Goal: Communication & Community: Answer question/provide support

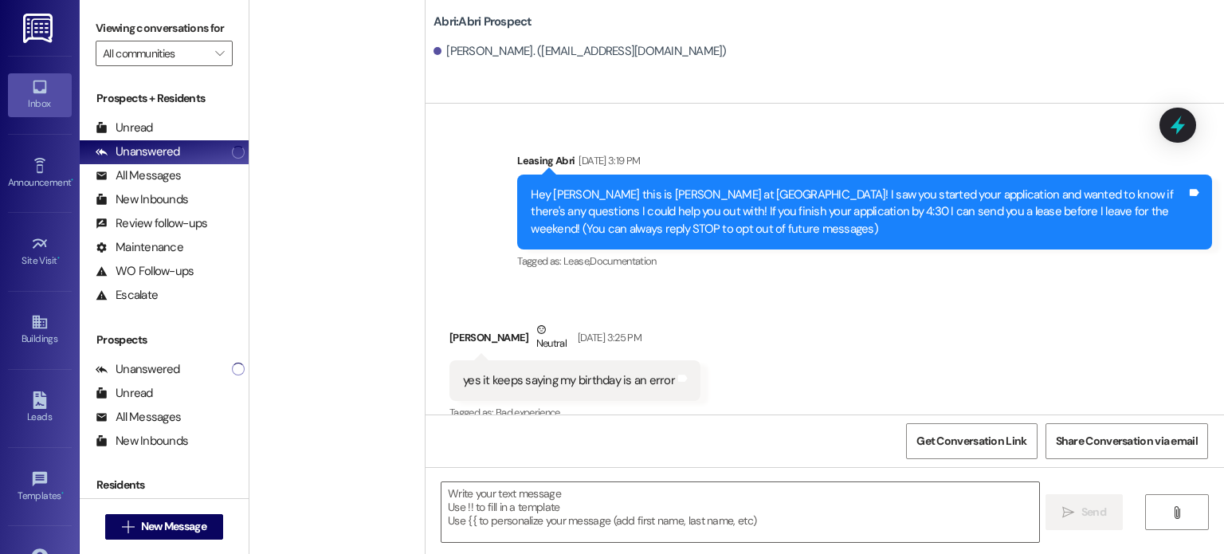
scroll to position [1888, 0]
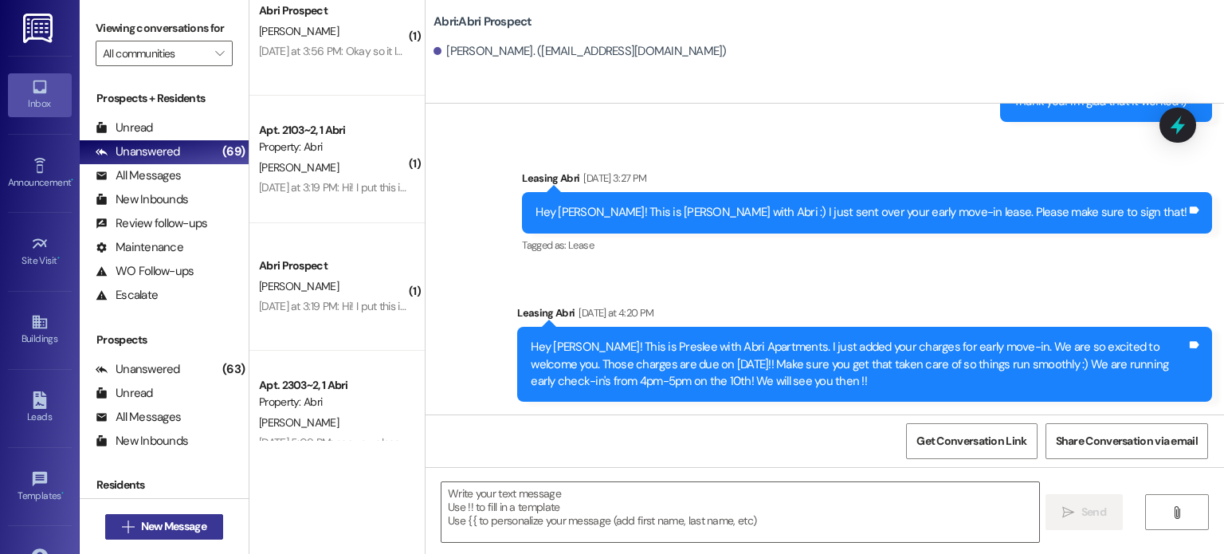
click at [191, 535] on button " New Message" at bounding box center [164, 526] width 118 height 25
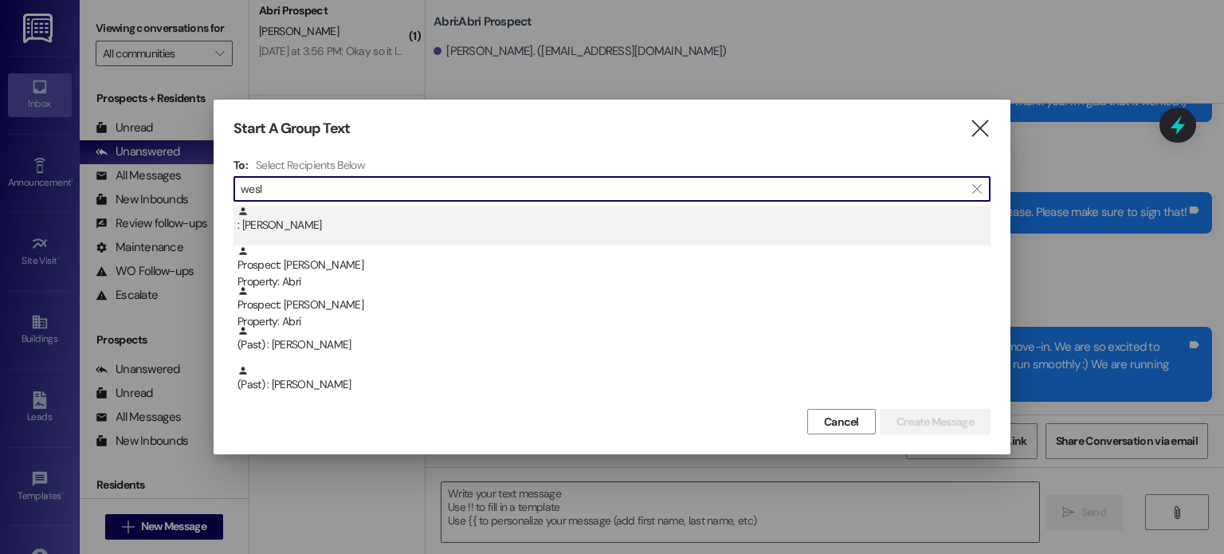
type input "wesl"
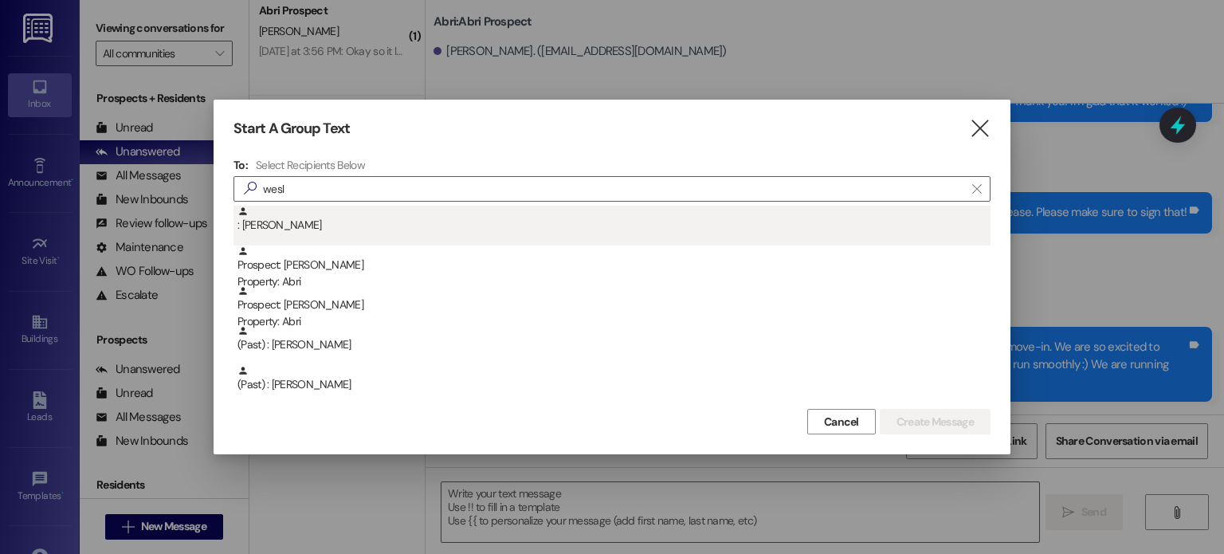
click at [387, 219] on div ": [PERSON_NAME]" at bounding box center [613, 220] width 753 height 28
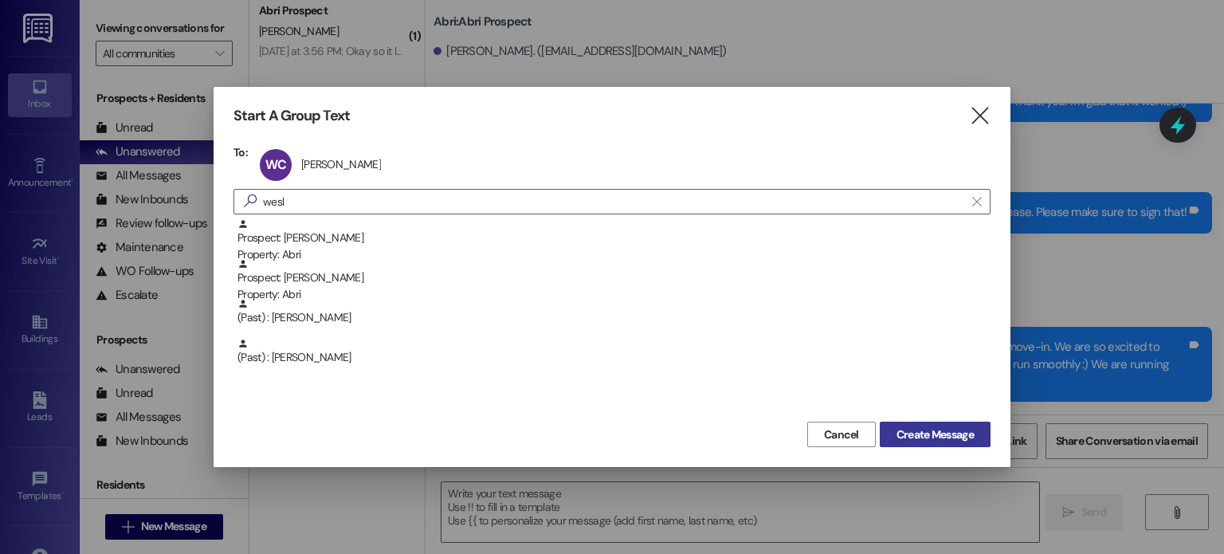
click at [948, 436] on span "Create Message" at bounding box center [934, 434] width 77 height 17
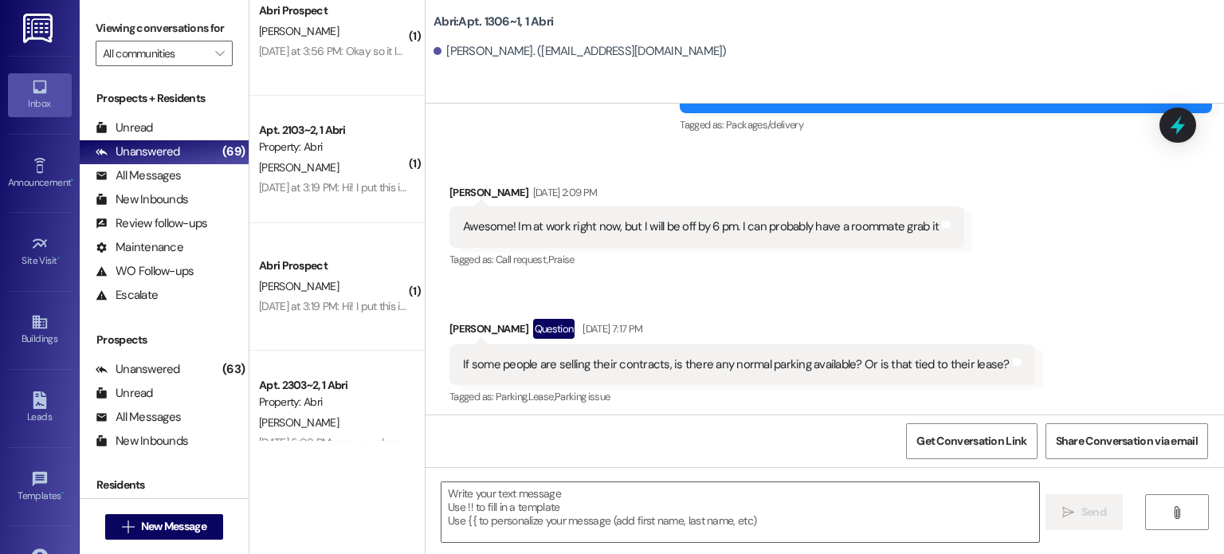
scroll to position [22814, 0]
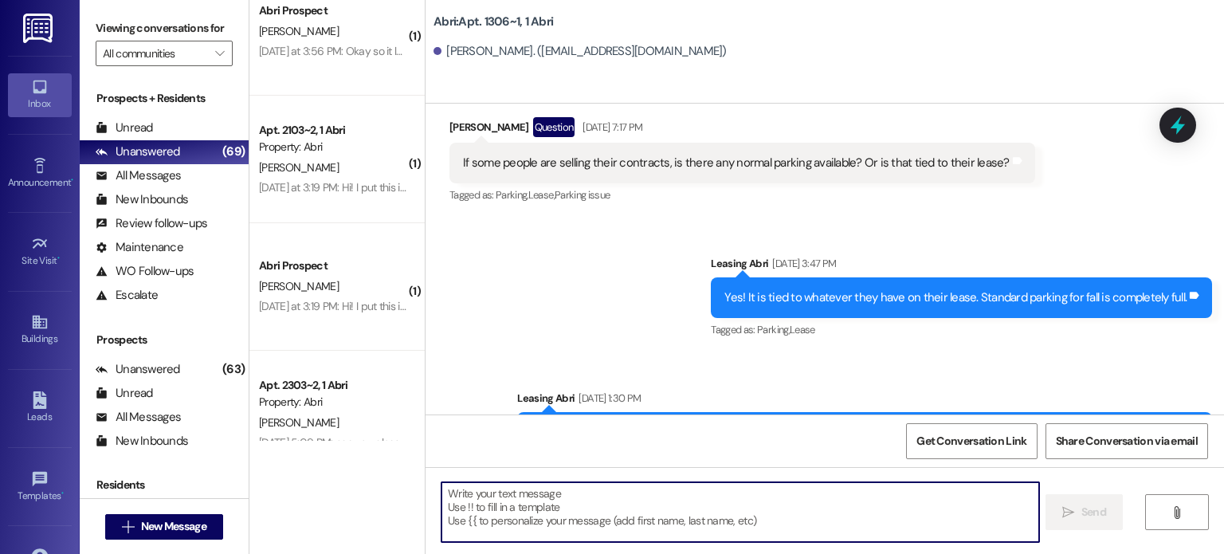
click at [652, 506] on textarea at bounding box center [739, 512] width 597 height 60
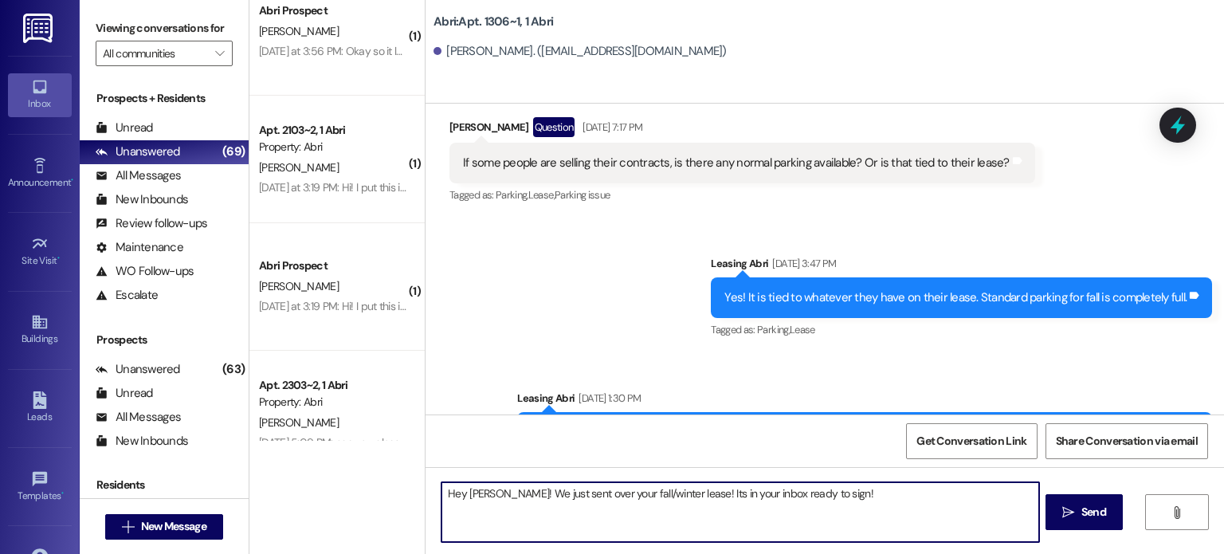
type textarea "Hey [PERSON_NAME]! We just sent over your fall/winter lease! Its in your inbox …"
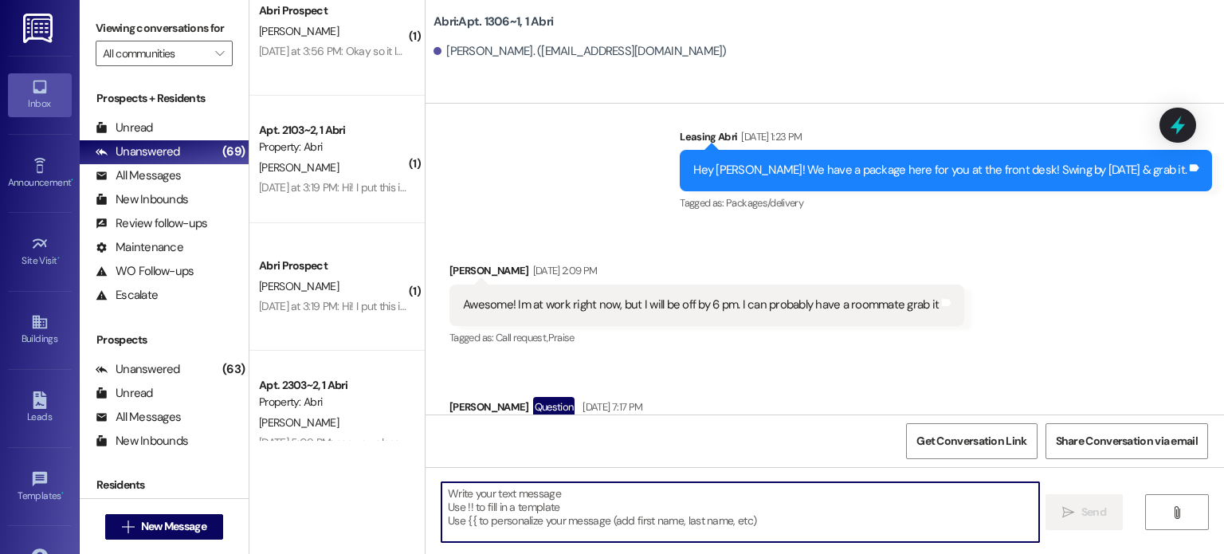
scroll to position [22924, 0]
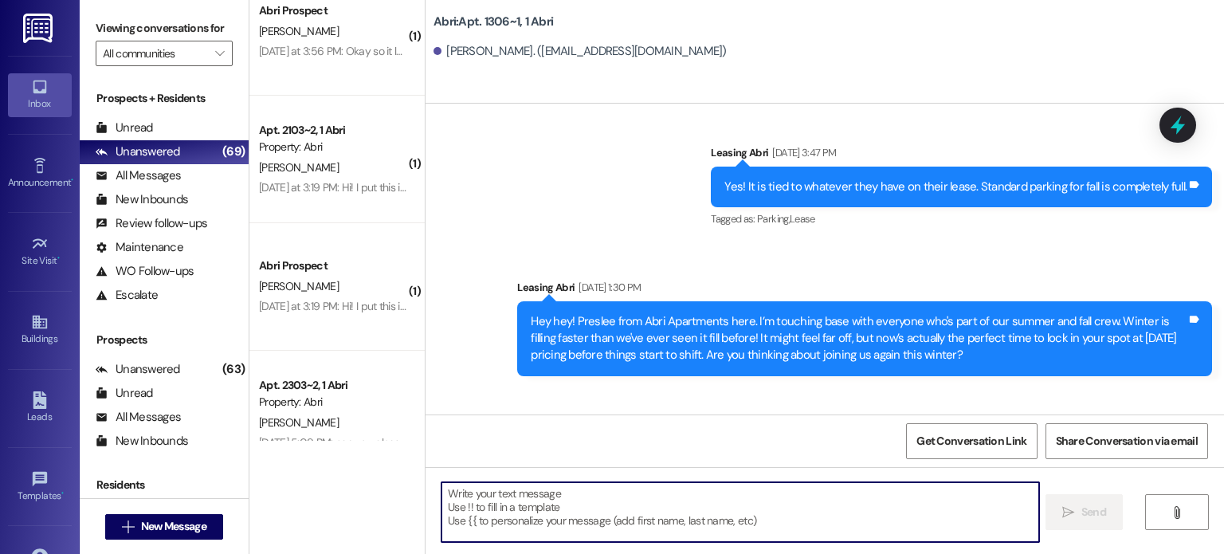
click at [502, 506] on textarea at bounding box center [739, 512] width 597 height 60
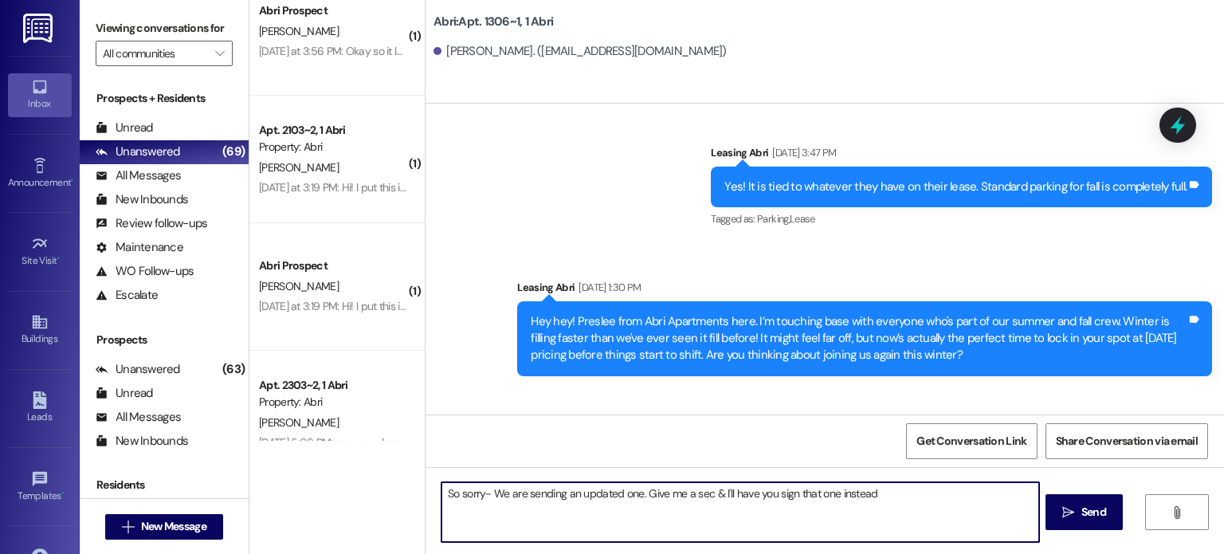
type textarea "So sorry- We are sending an updated one. Give me a sec & I'll have you sign tha…"
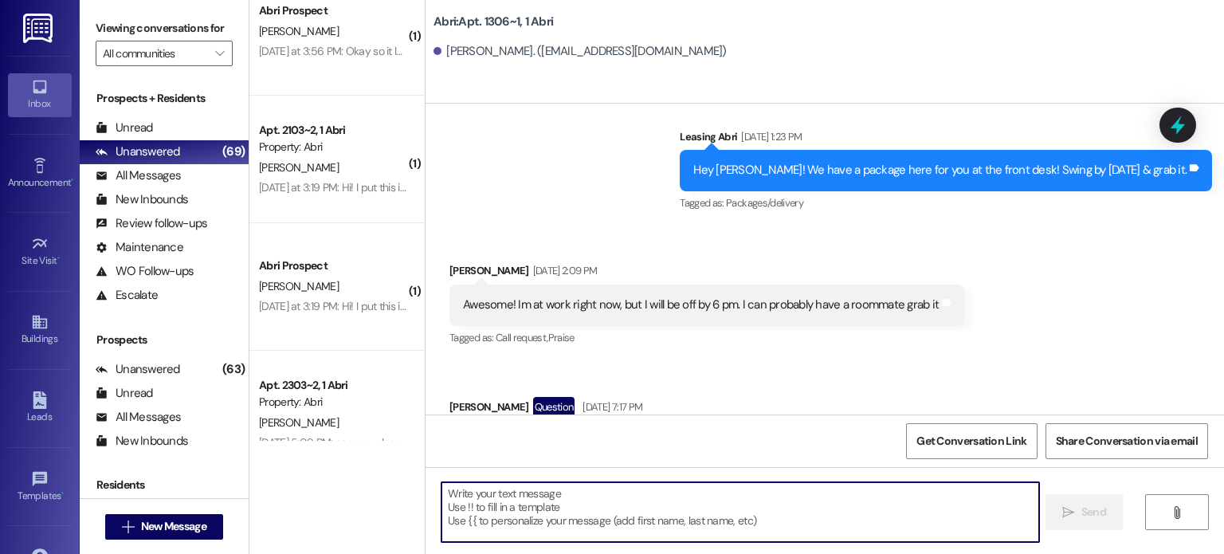
scroll to position [23036, 0]
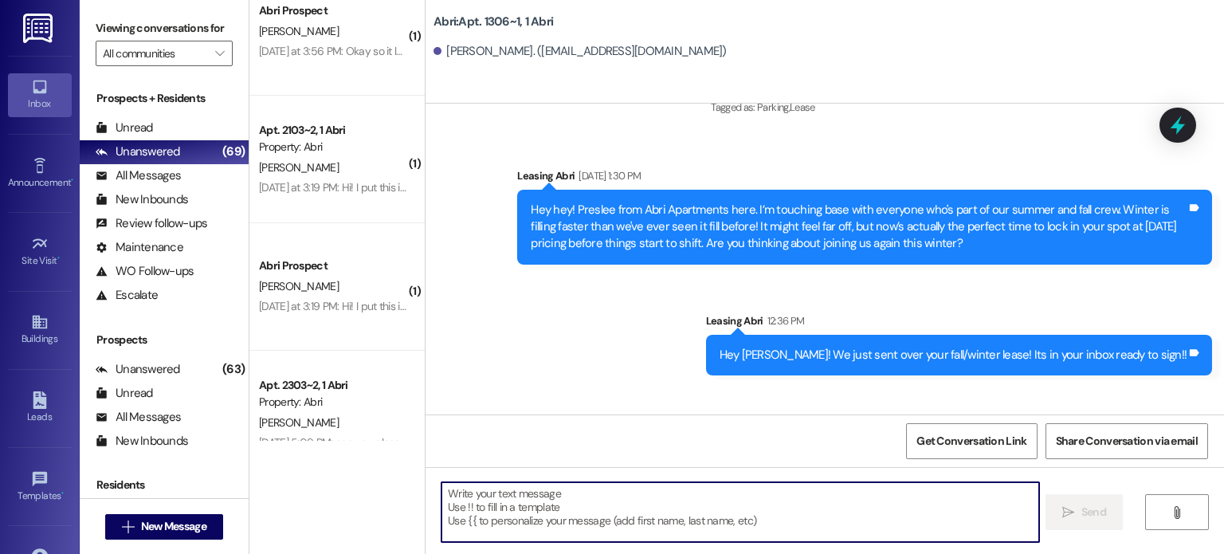
click at [599, 504] on textarea at bounding box center [739, 512] width 597 height 60
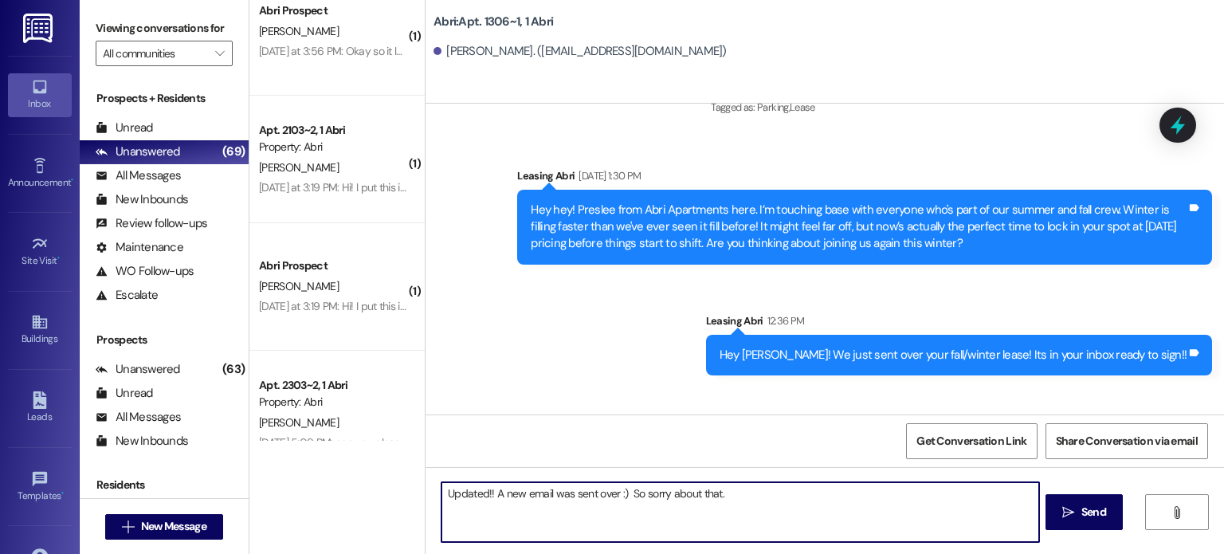
type textarea "Updated!! A new email was sent over :) So sorry about that."
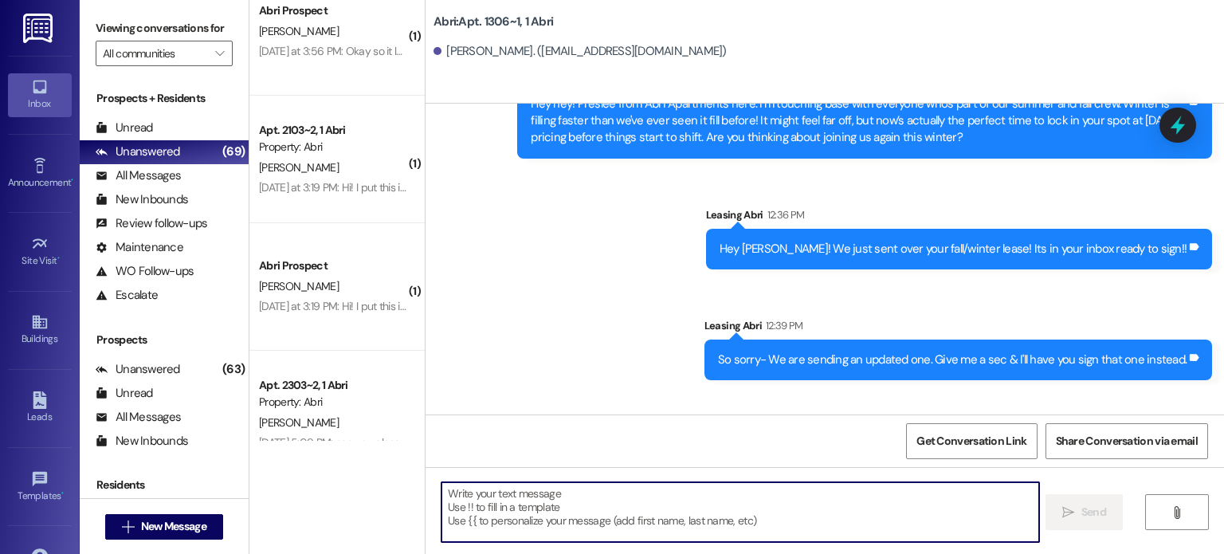
scroll to position [23147, 0]
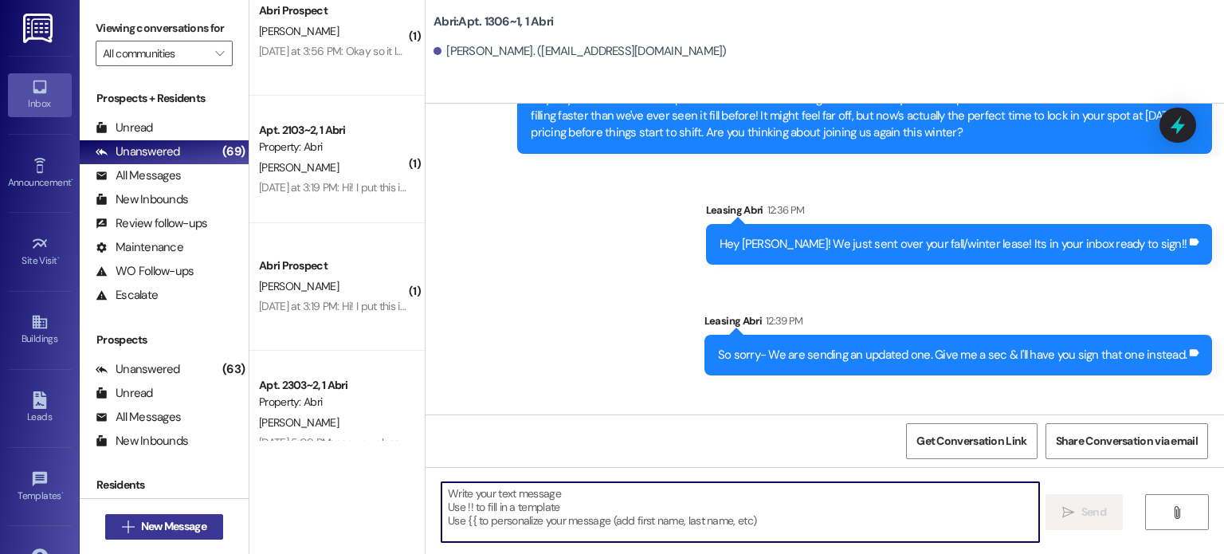
click at [178, 530] on span "New Message" at bounding box center [173, 526] width 65 height 17
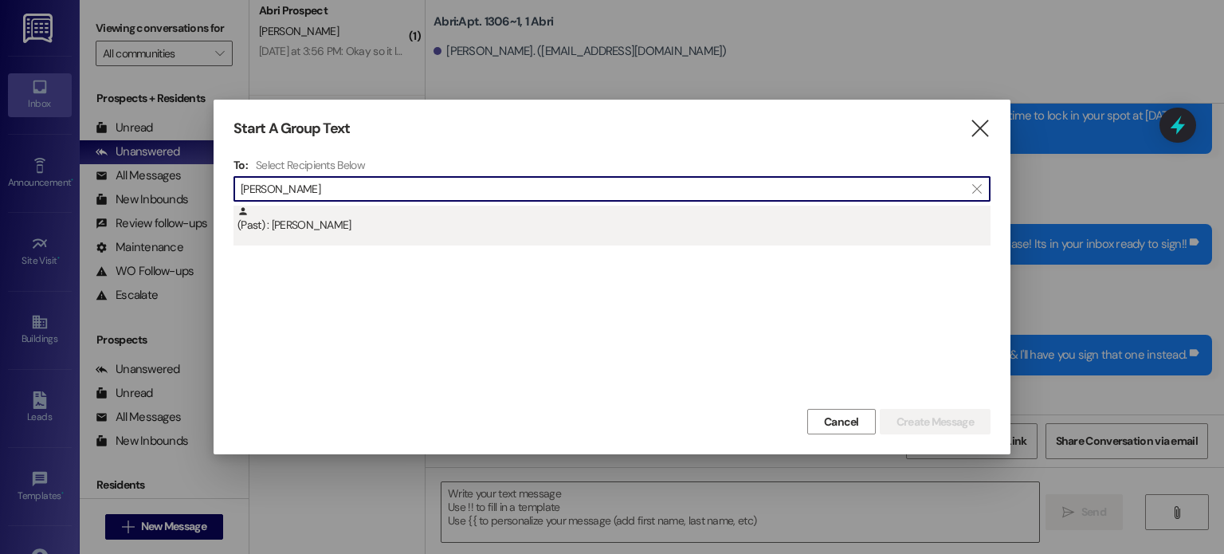
type input "[PERSON_NAME]"
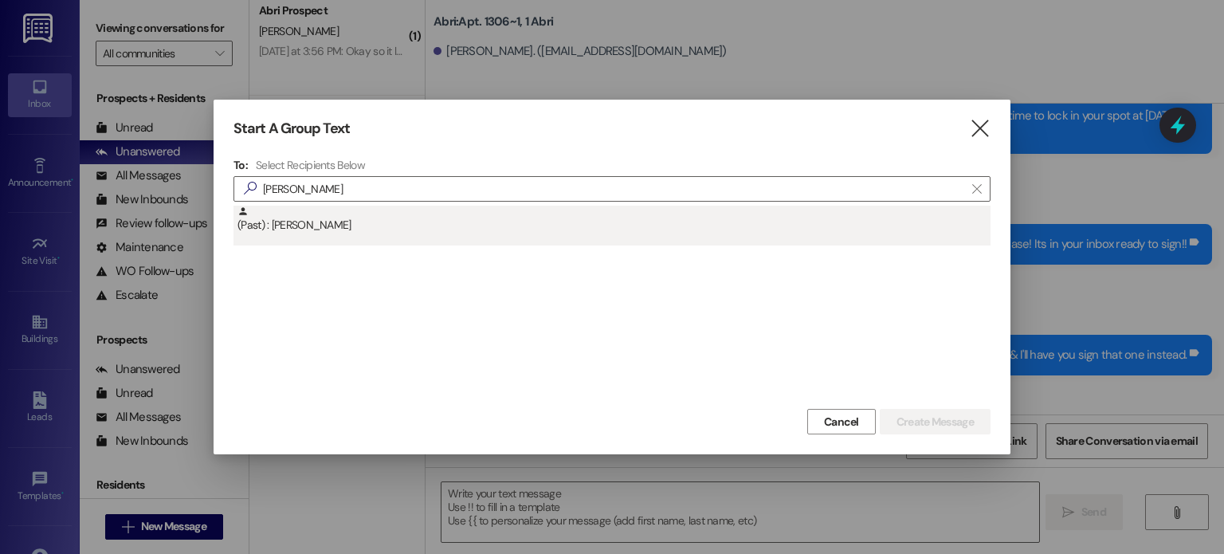
click at [315, 237] on div "(Past) : [PERSON_NAME]" at bounding box center [611, 226] width 757 height 40
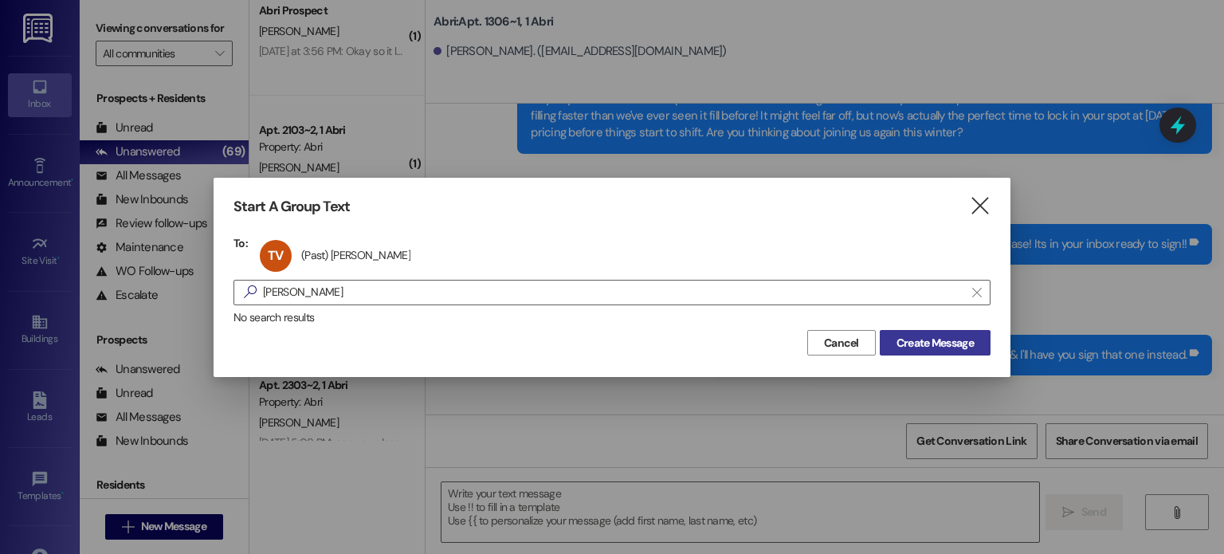
click at [942, 347] on span "Create Message" at bounding box center [934, 343] width 77 height 17
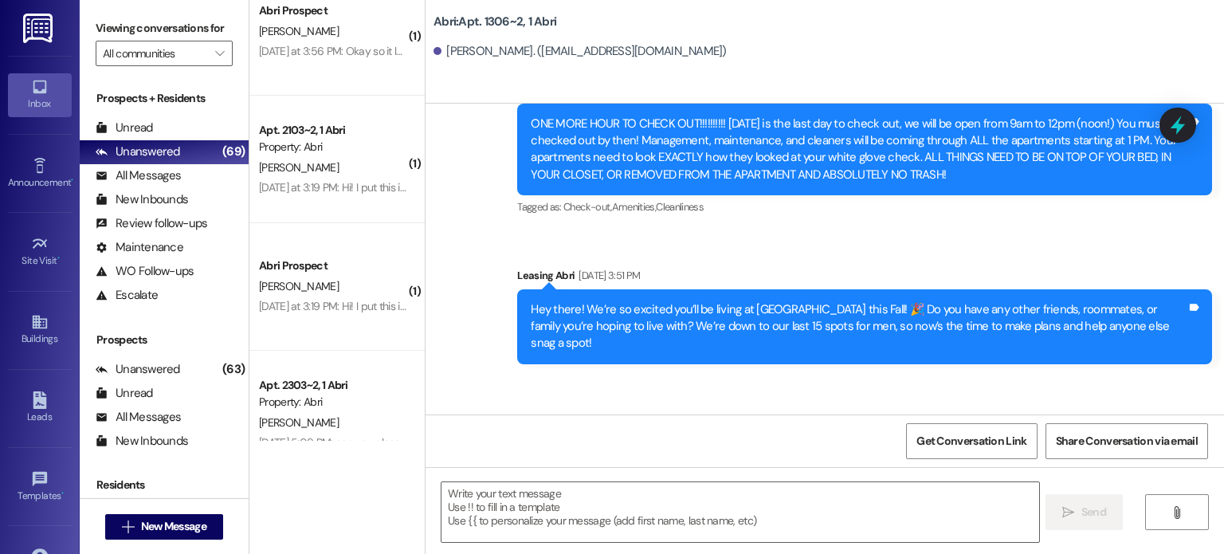
scroll to position [24066, 0]
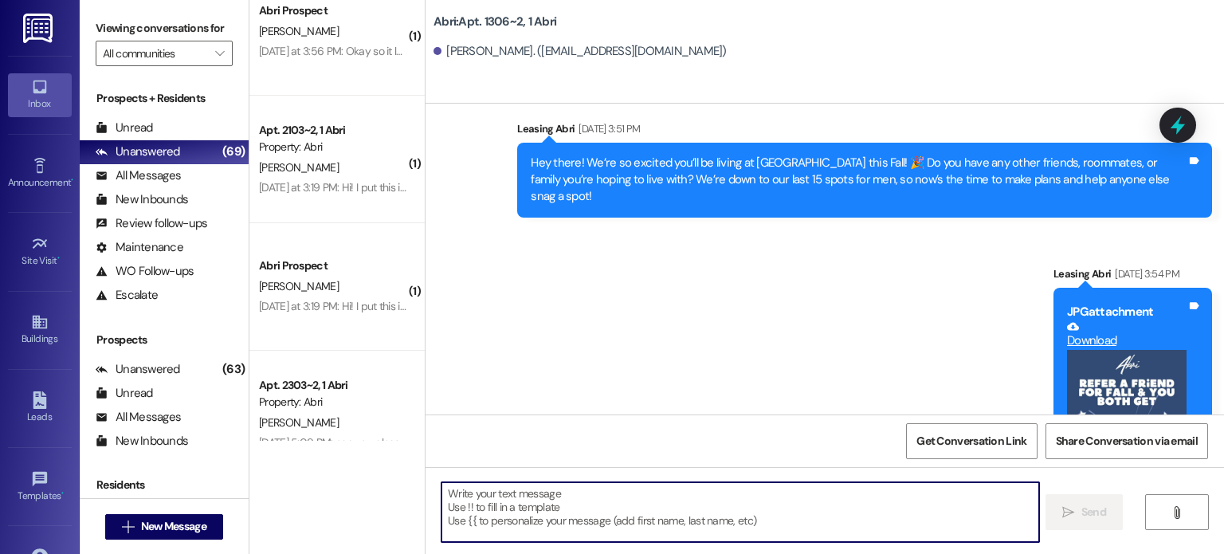
click at [571, 484] on textarea at bounding box center [739, 512] width 597 height 60
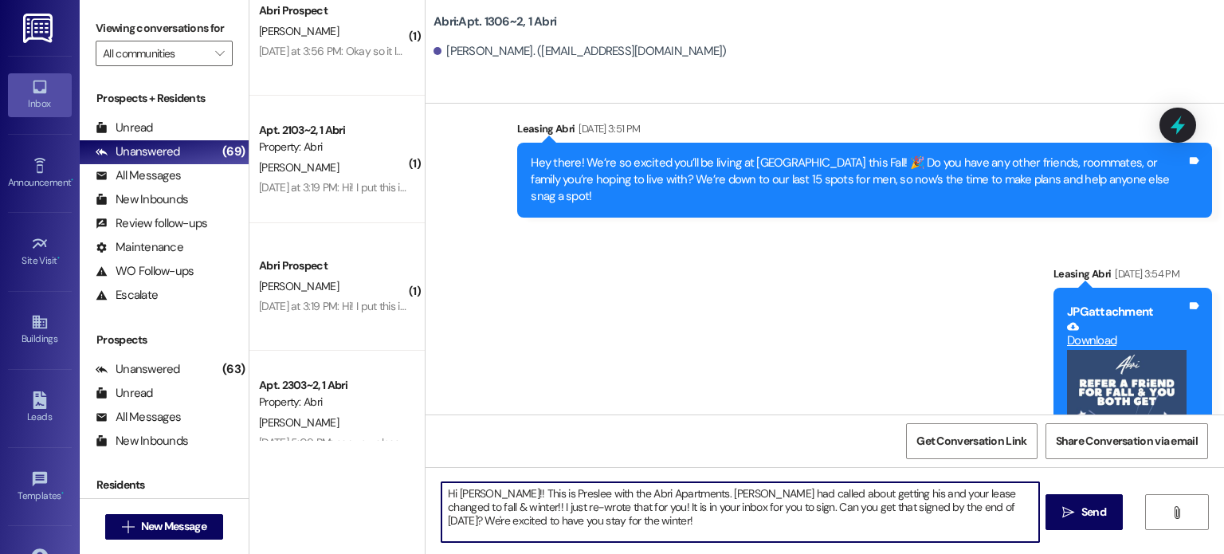
type textarea "Hi [PERSON_NAME]!! This is Preslee with the Abri Apartments. [PERSON_NAME] had …"
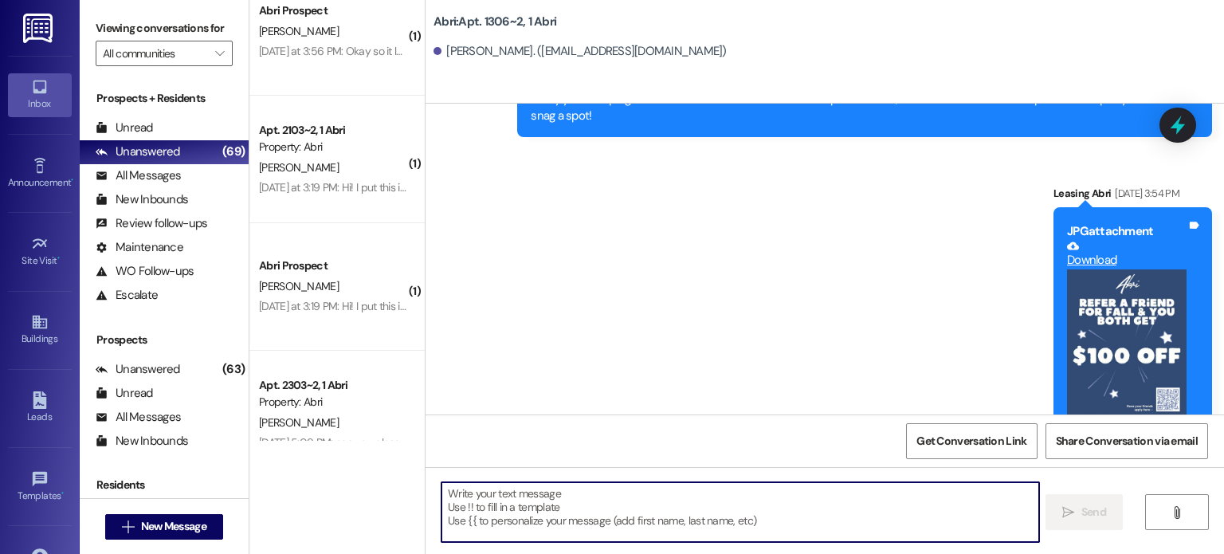
scroll to position [24211, 0]
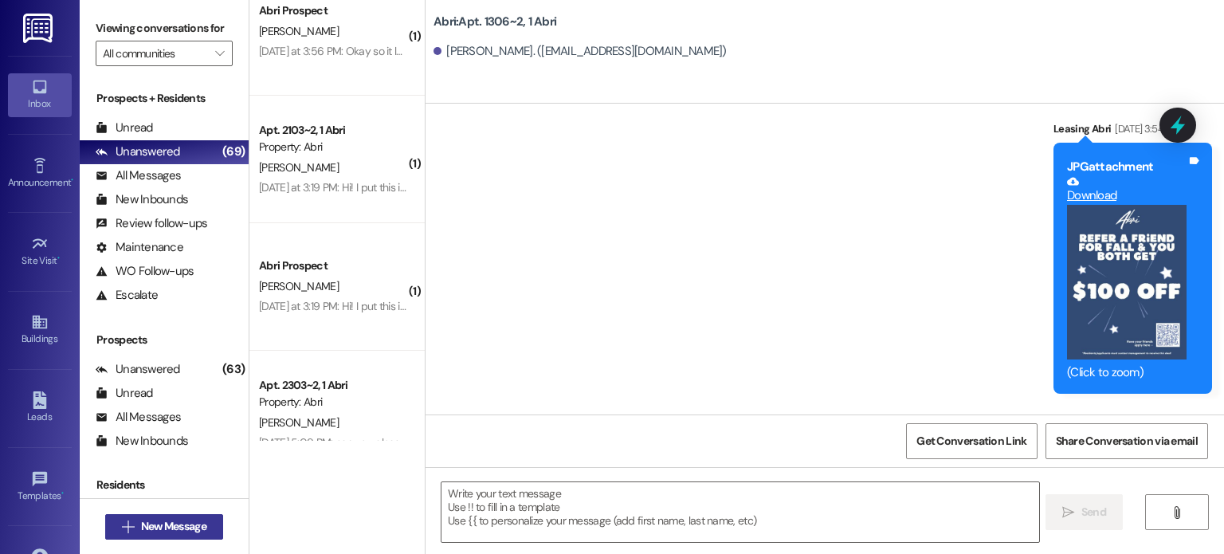
click at [178, 528] on span "New Message" at bounding box center [173, 526] width 65 height 17
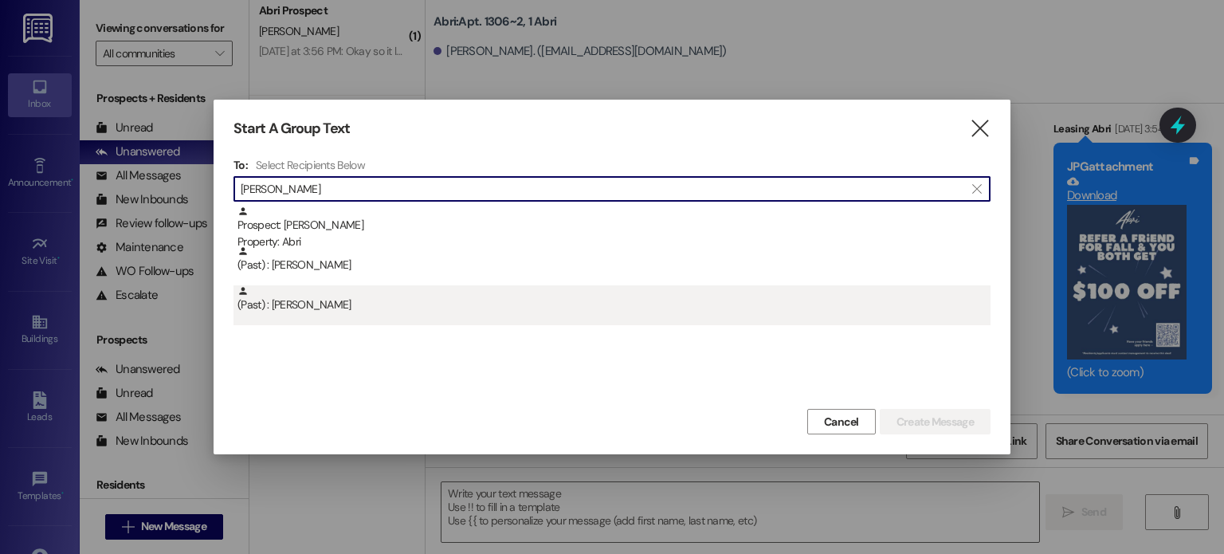
type input "[PERSON_NAME]"
click at [316, 303] on div "(Past) : [PERSON_NAME]" at bounding box center [613, 299] width 753 height 28
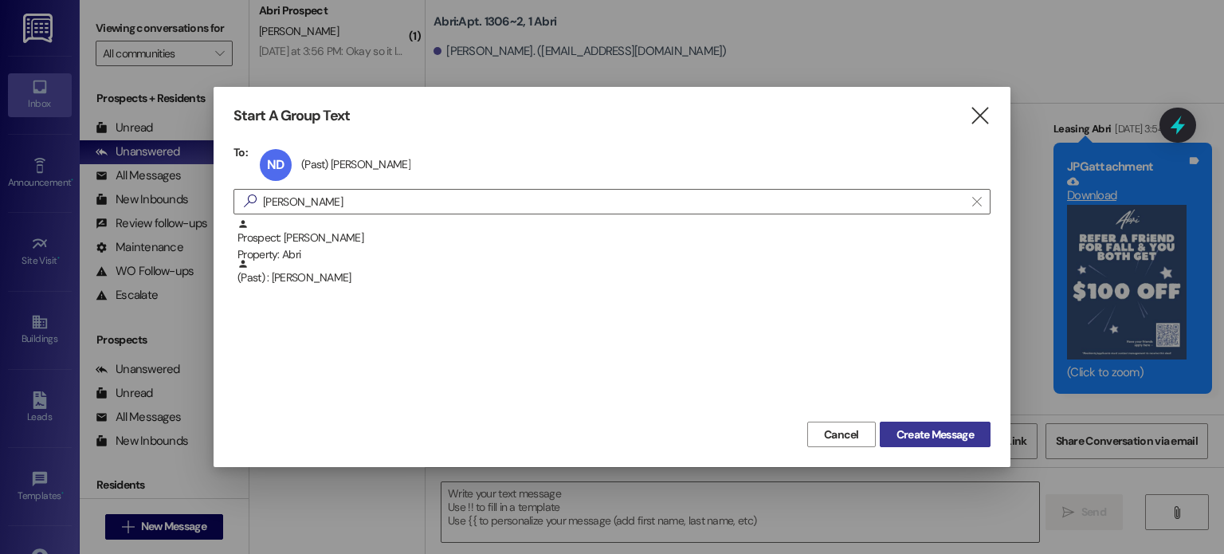
click at [928, 429] on span "Create Message" at bounding box center [934, 434] width 77 height 17
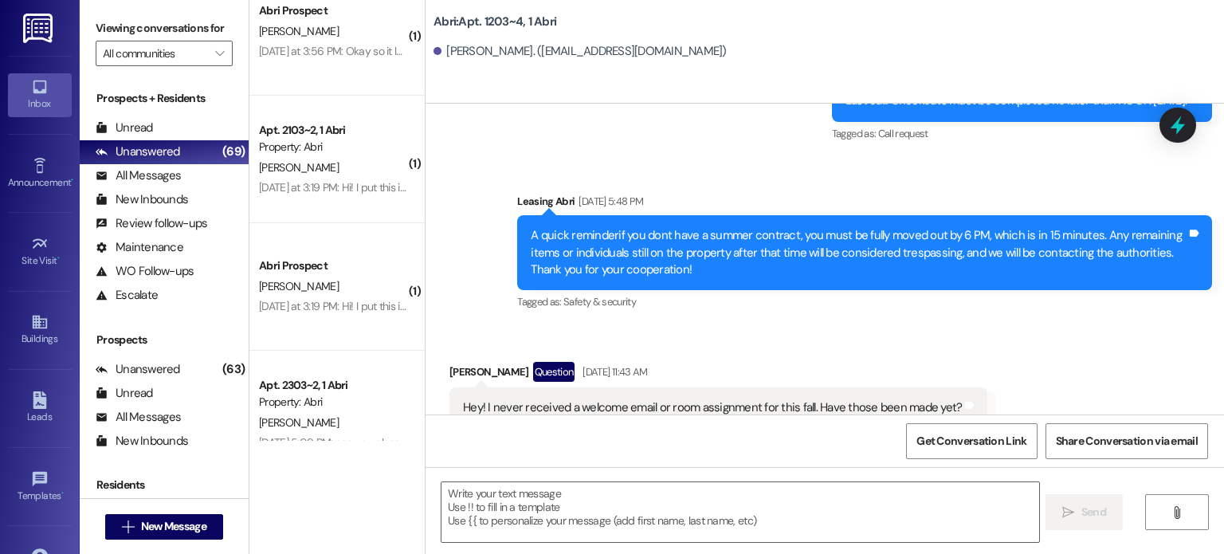
scroll to position [24026, 0]
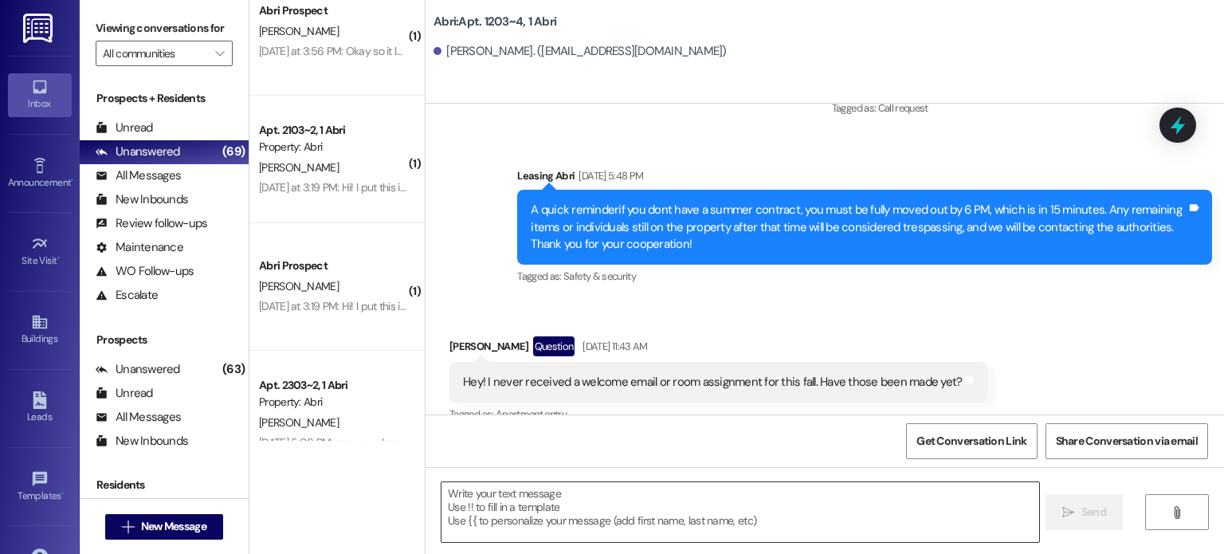
click at [441, 515] on textarea at bounding box center [739, 512] width 597 height 60
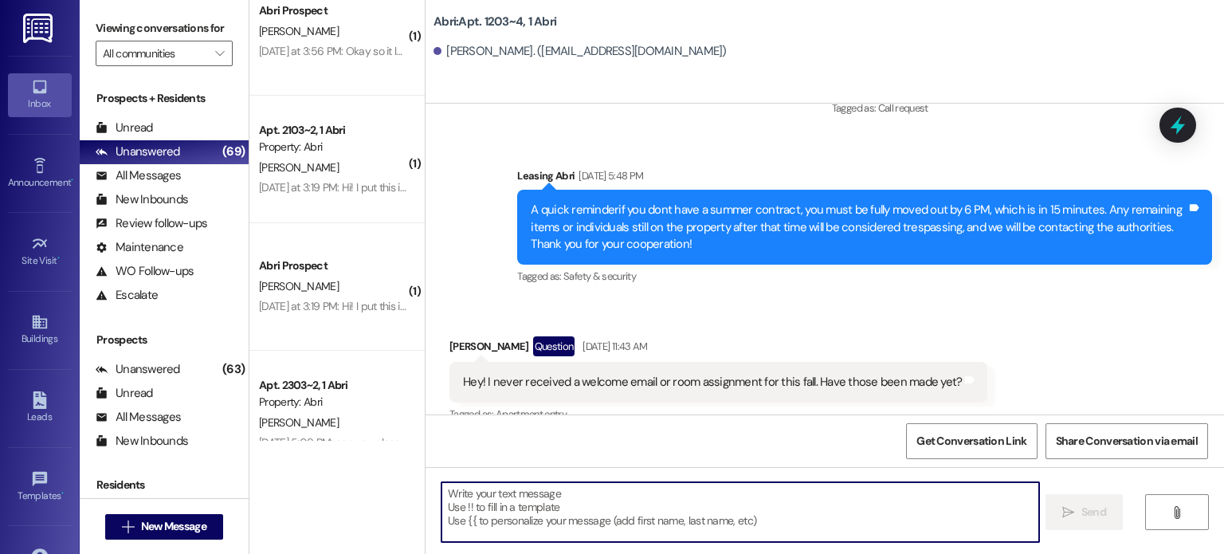
paste textarea "[URL][DOMAIN_NAME]"
type textarea "[URL][DOMAIN_NAME]"
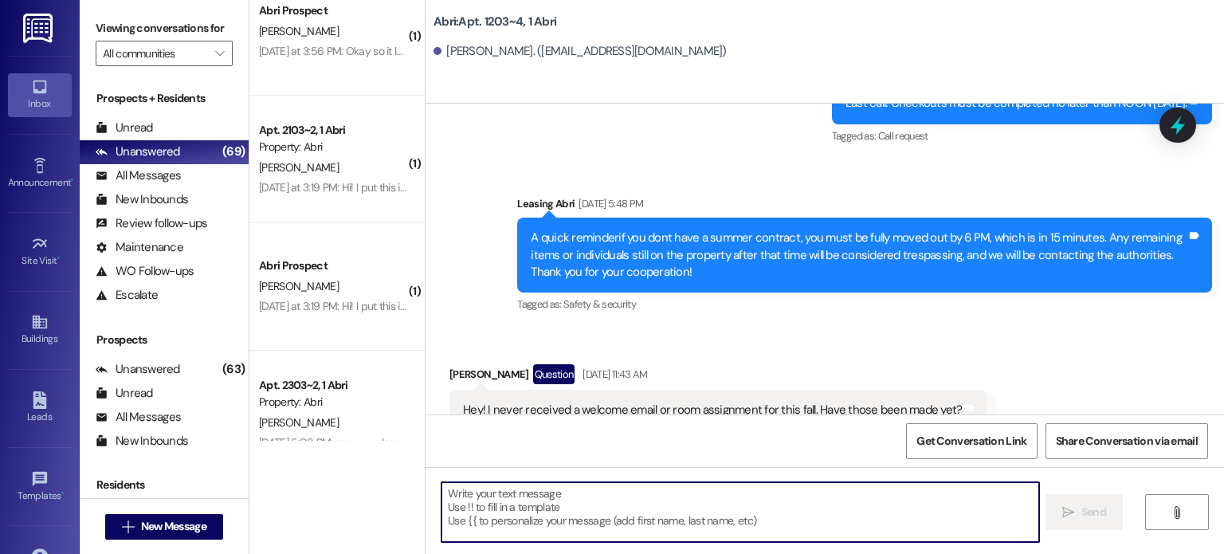
scroll to position [24154, 0]
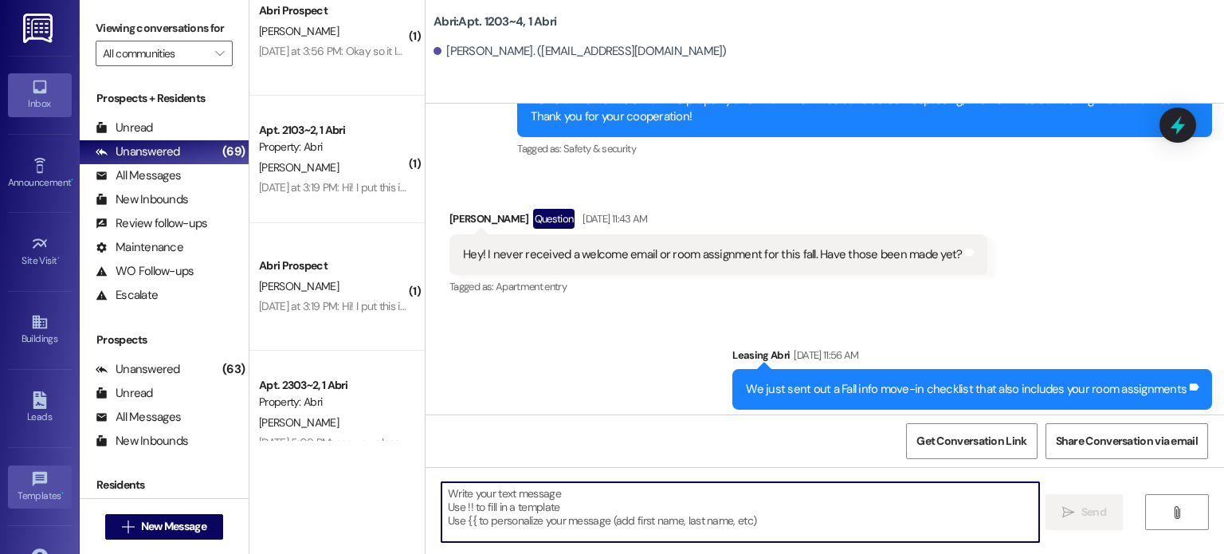
click at [4, 488] on div "Templates •" at bounding box center [40, 496] width 80 height 16
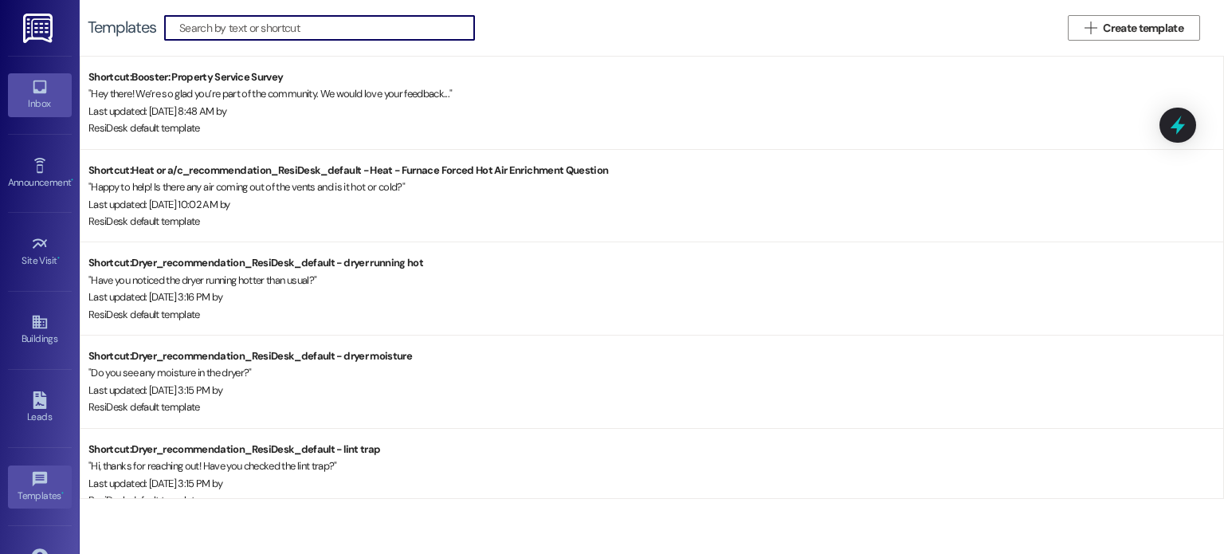
click at [19, 85] on link "Inbox" at bounding box center [40, 94] width 64 height 43
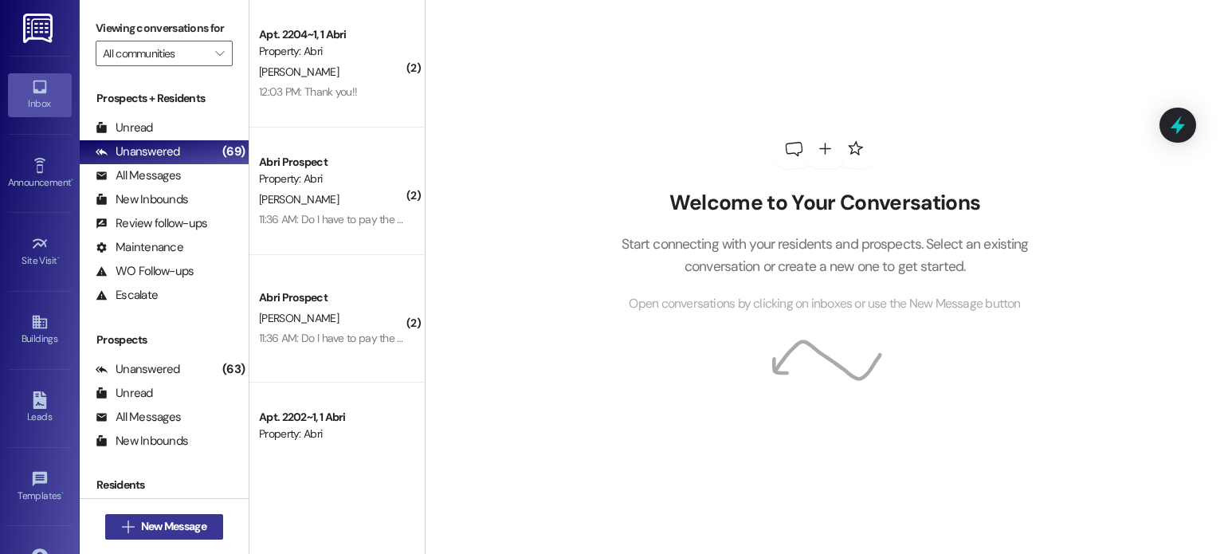
click at [122, 525] on icon "" at bounding box center [128, 526] width 12 height 13
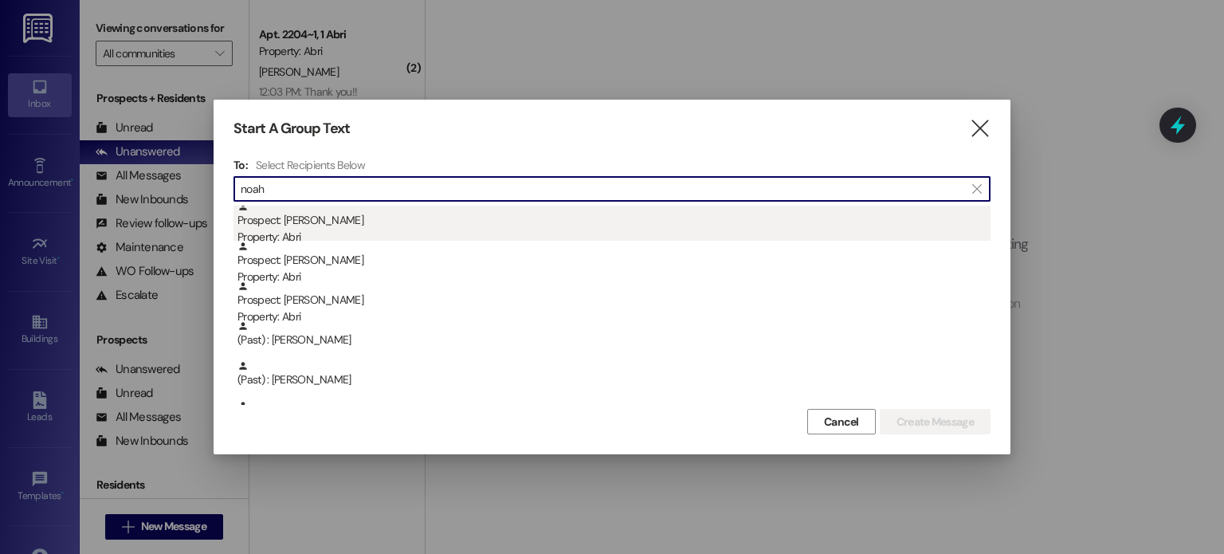
scroll to position [198, 0]
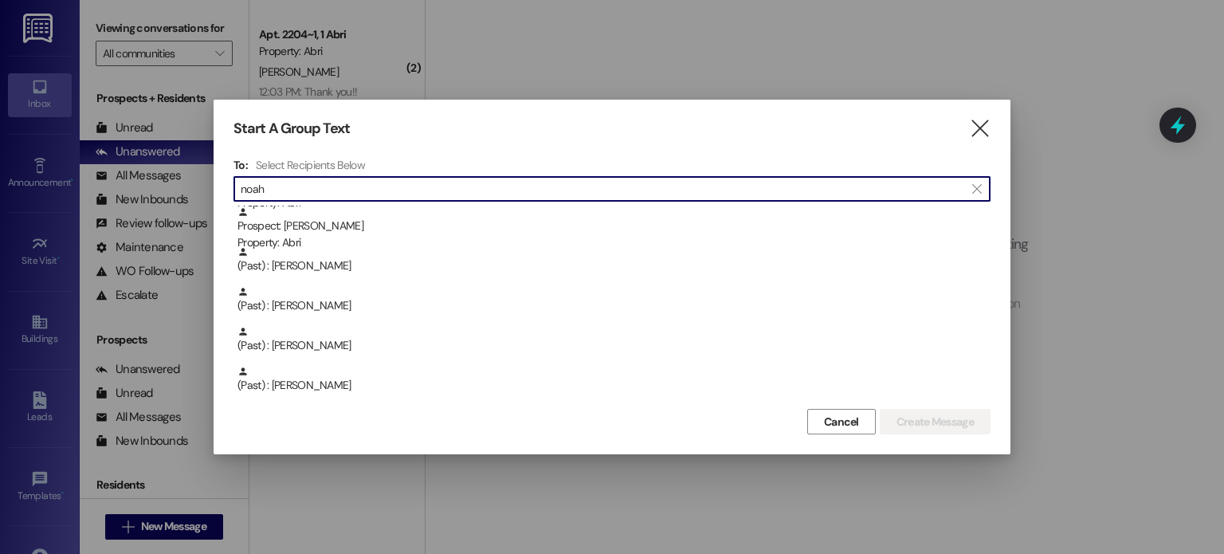
type input "noah"
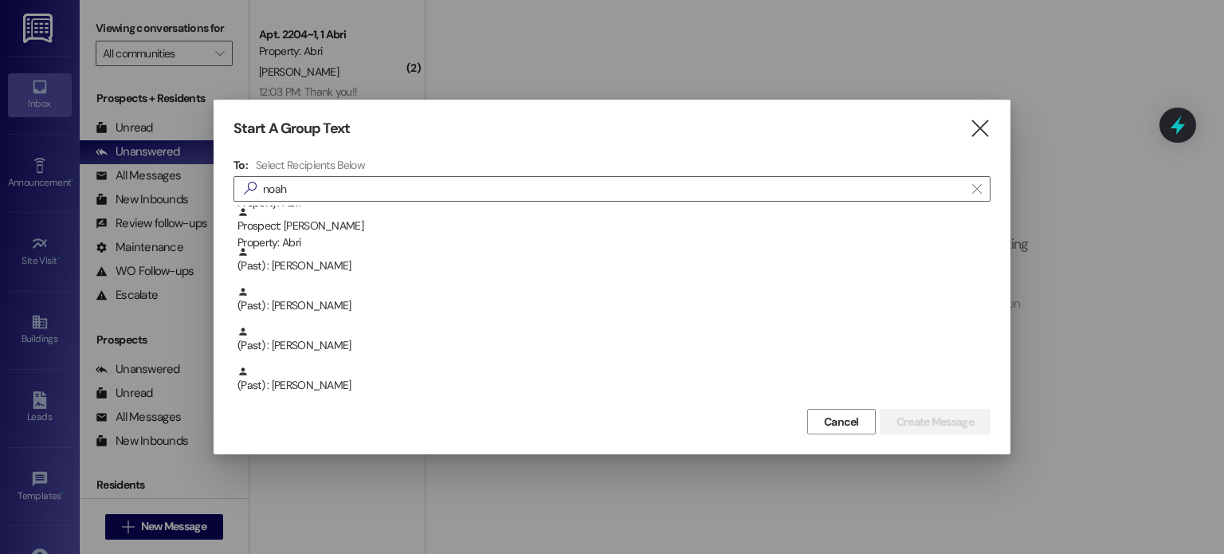
click at [410, 353] on div "(Past) : [PERSON_NAME]" at bounding box center [613, 340] width 753 height 28
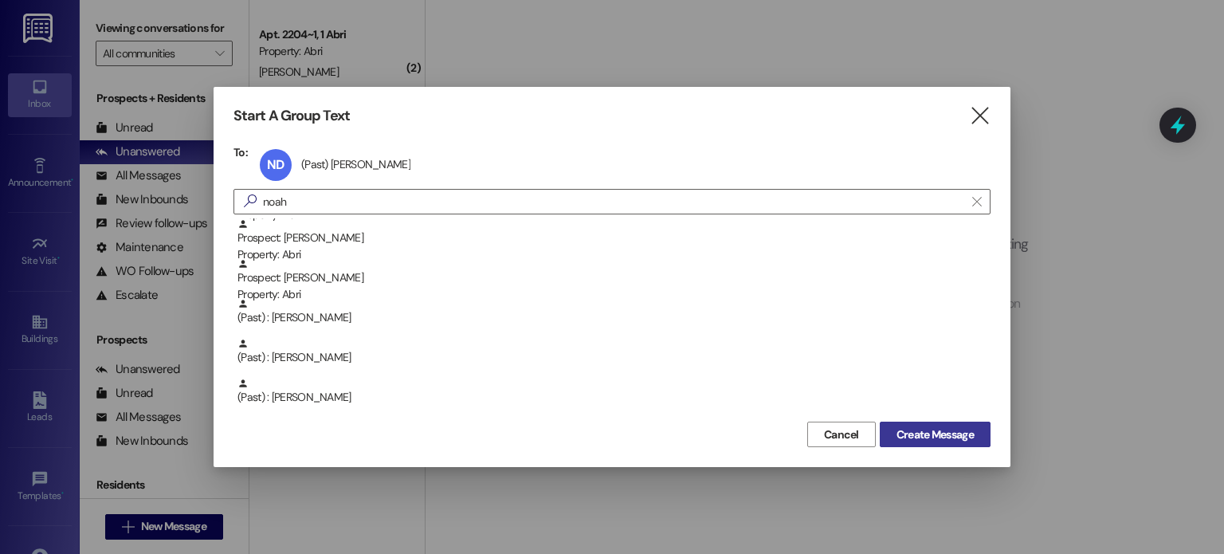
click at [972, 427] on span "Create Message" at bounding box center [934, 434] width 77 height 17
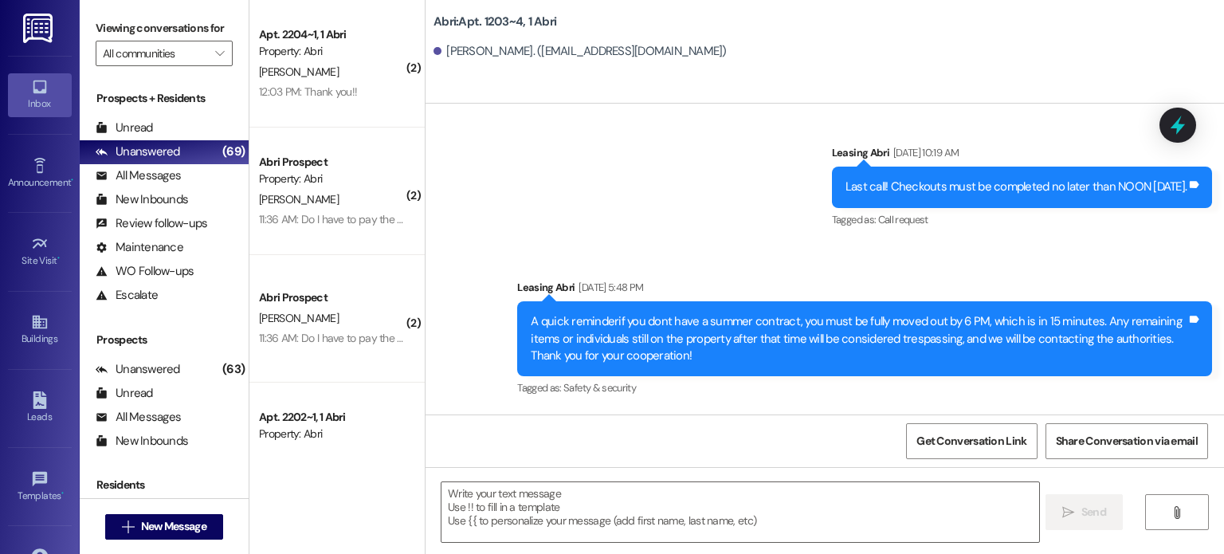
scroll to position [24154, 0]
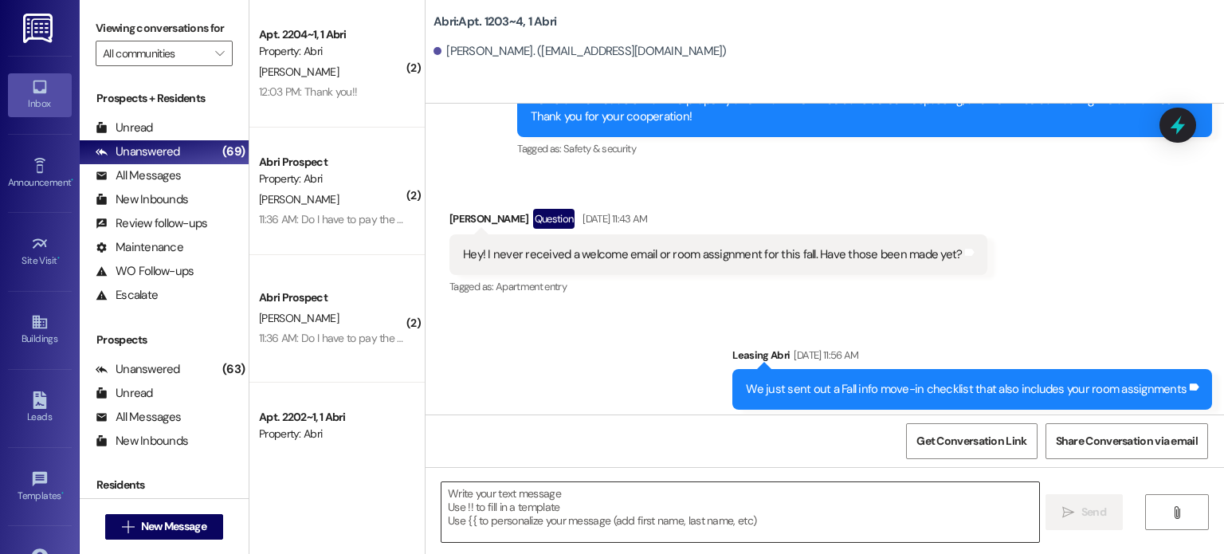
click at [585, 493] on textarea at bounding box center [739, 512] width 597 height 60
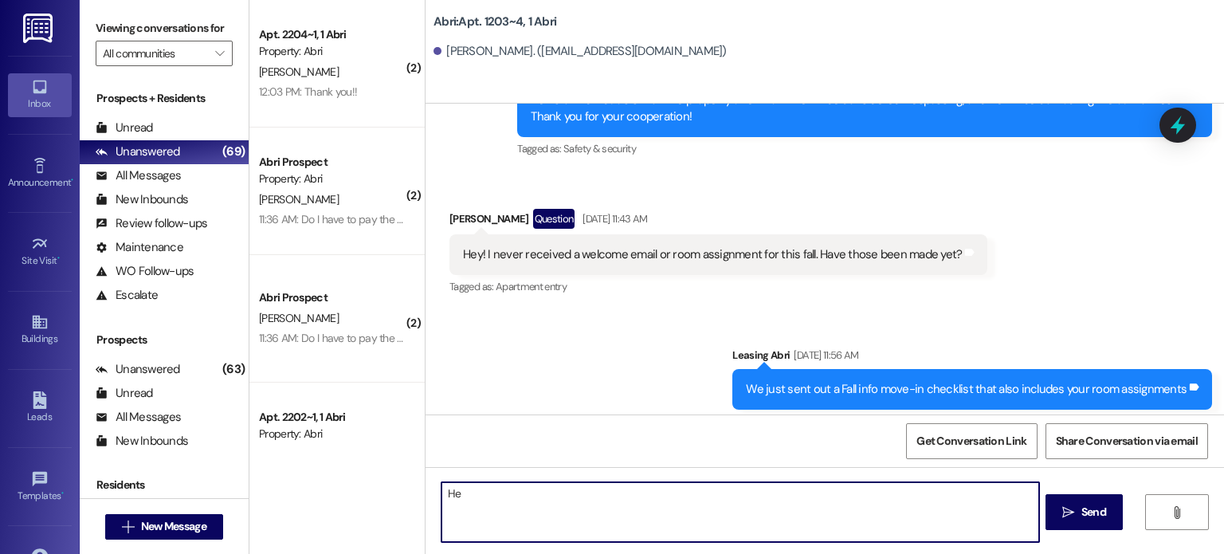
type textarea "H"
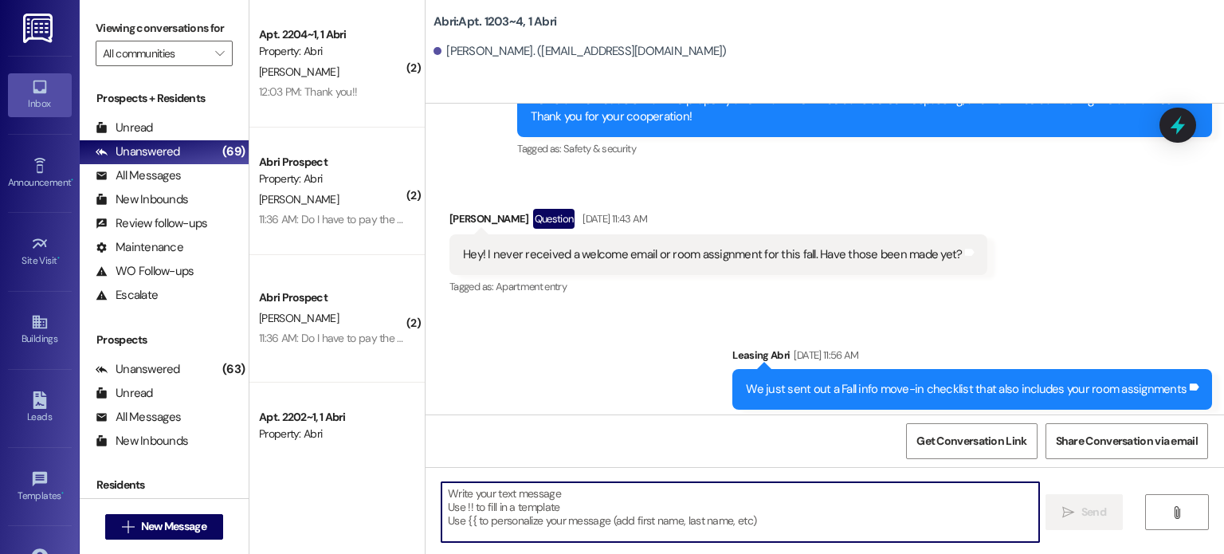
paste textarea "Hey [PERSON_NAME]! This is Preslee with Abri Apartments. I just added your char…"
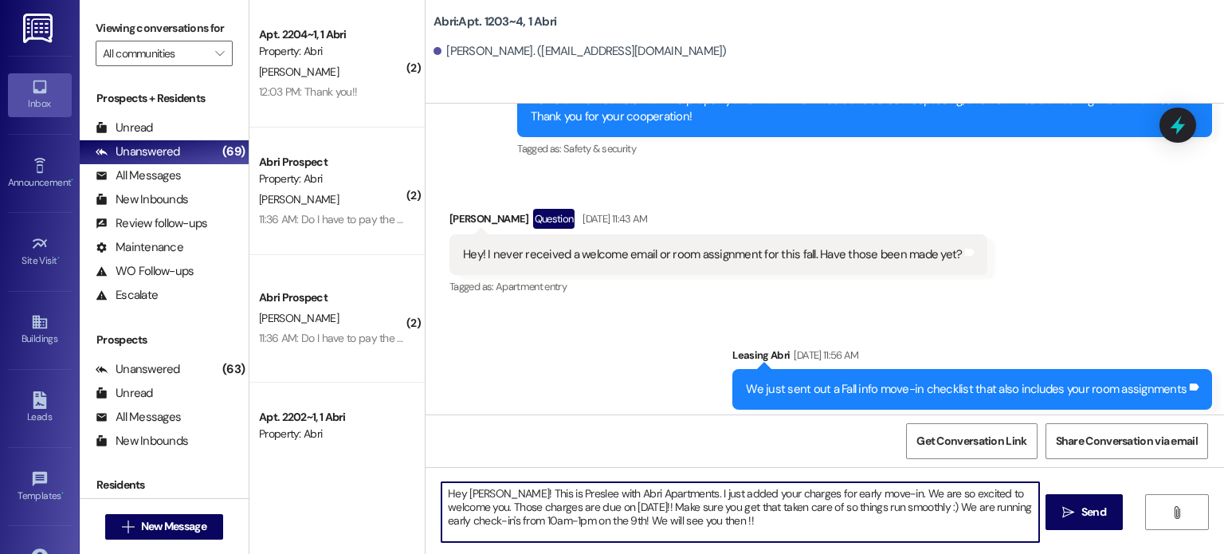
click at [488, 493] on textarea "Hey [PERSON_NAME]! This is Preslee with Abri Apartments. I just added your char…" at bounding box center [739, 512] width 597 height 60
click at [860, 491] on textarea "Hey [PERSON_NAME]! This is Preslee with Abri Apartments. I just added your char…" at bounding box center [739, 512] width 597 height 60
click at [899, 517] on textarea "Hey [PERSON_NAME]! This is Preslee with Abri Apartments. I just added your char…" at bounding box center [739, 512] width 597 height 60
type textarea "Hey [PERSON_NAME]! This is Preslee with Abri Apartments. I just added your char…"
click at [1030, 518] on textarea "Hey [PERSON_NAME]! This is Preslee with Abri Apartments. I just added your char…" at bounding box center [739, 512] width 597 height 60
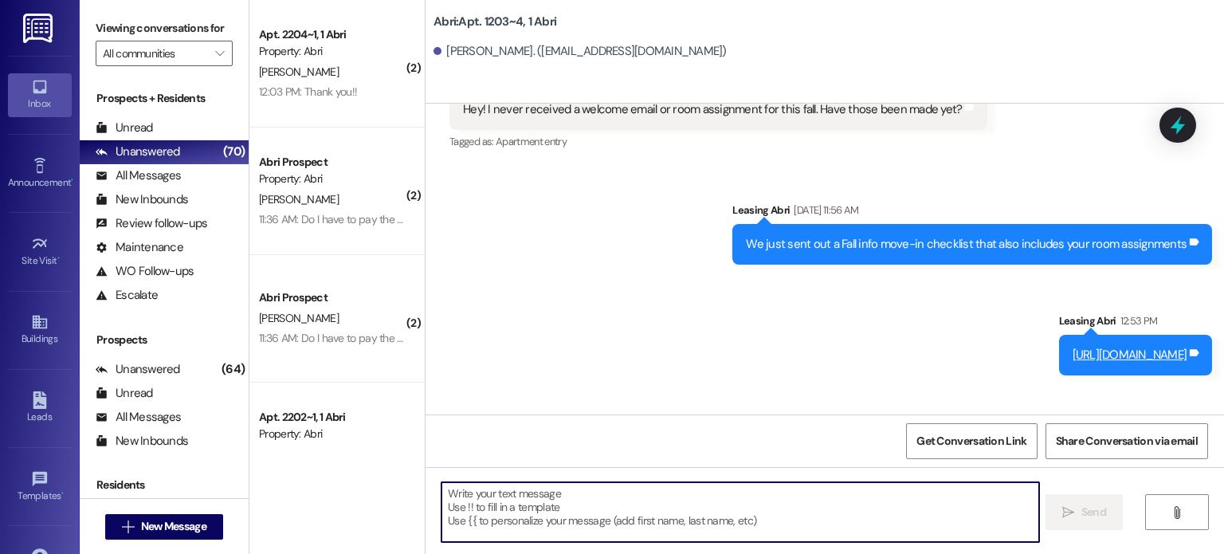
scroll to position [24299, 0]
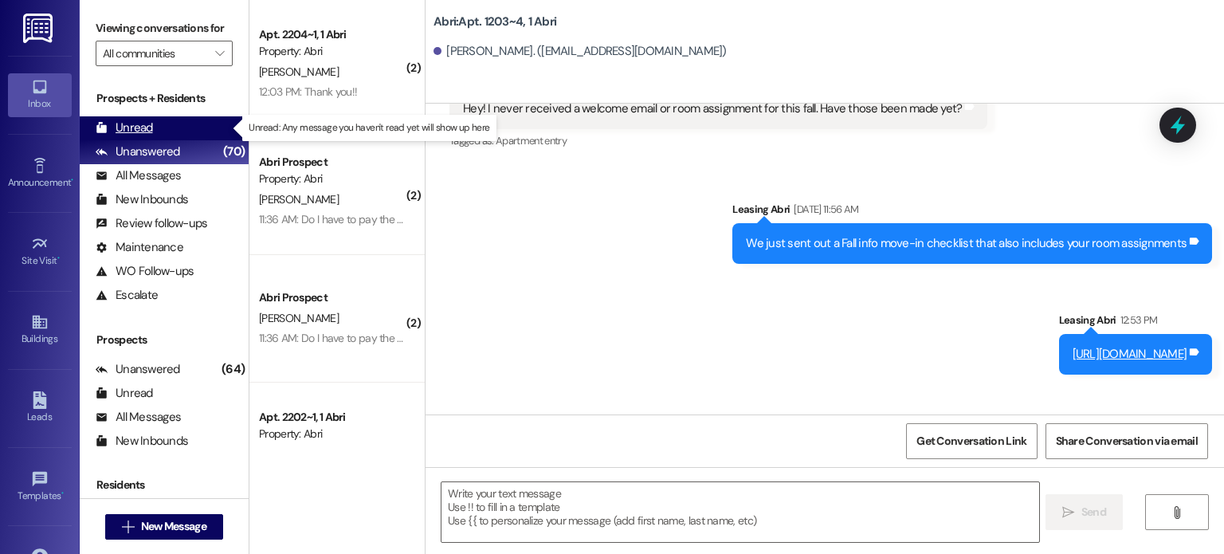
click at [175, 124] on div "Unread (0)" at bounding box center [164, 128] width 169 height 24
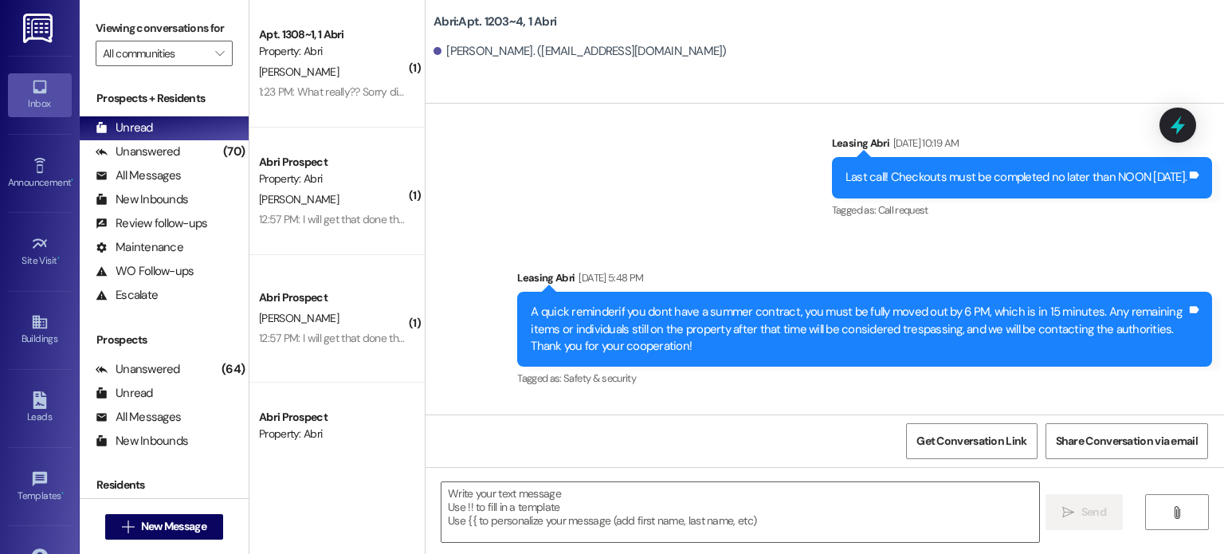
scroll to position [23915, 0]
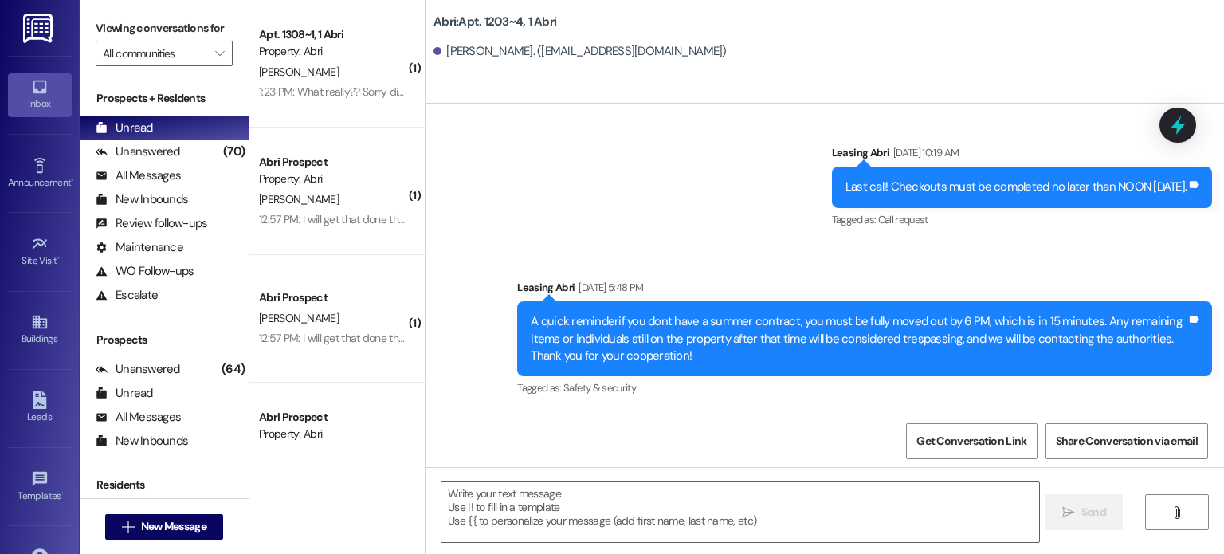
click at [324, 63] on div "[PERSON_NAME]" at bounding box center [332, 72] width 151 height 20
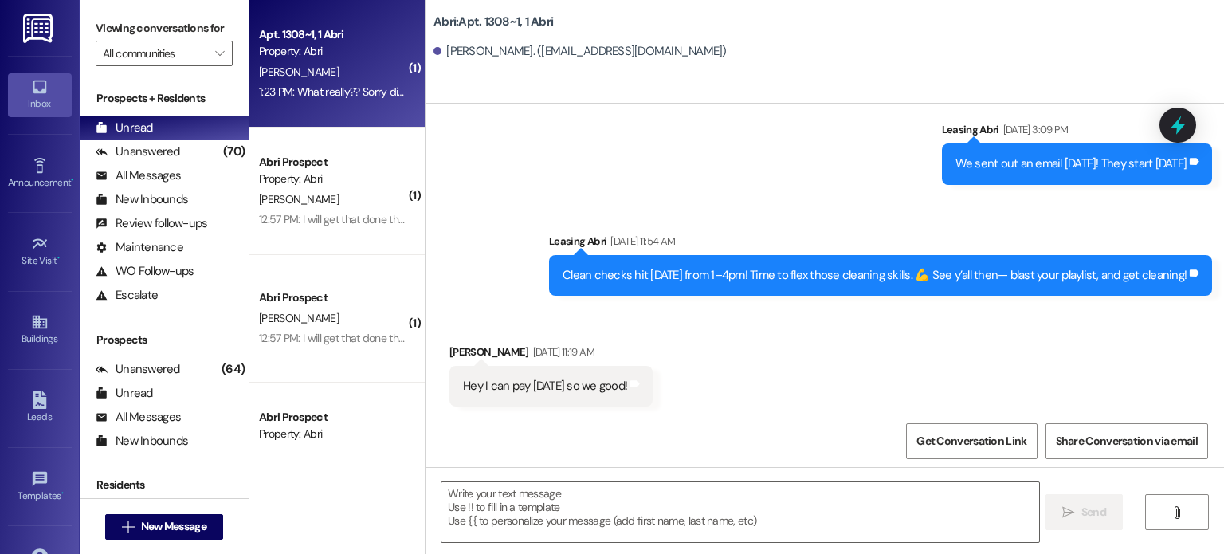
scroll to position [61887, 0]
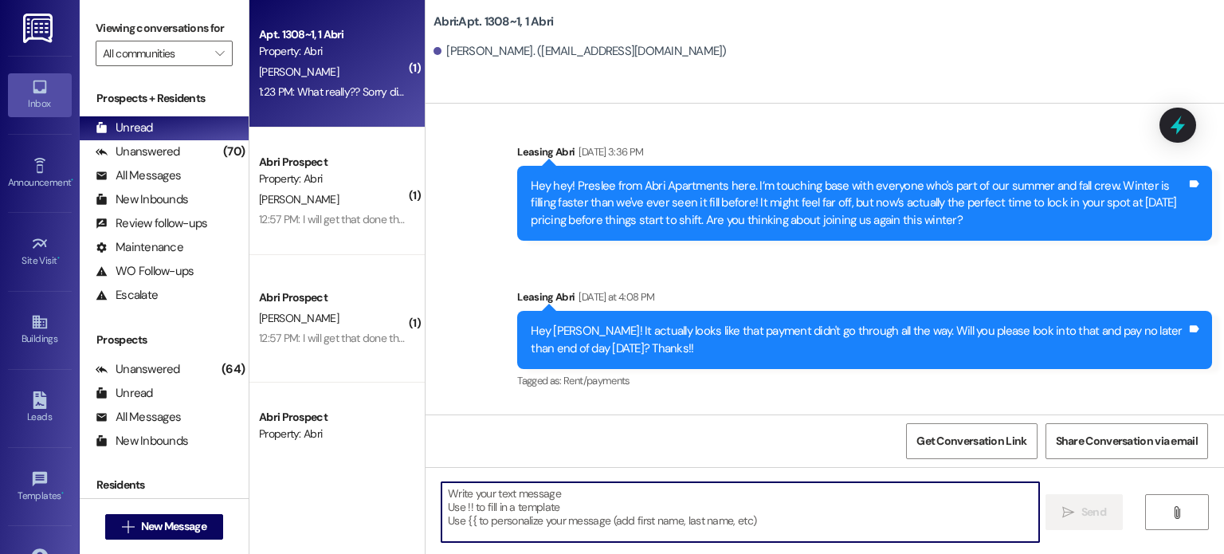
click at [453, 490] on textarea at bounding box center [739, 512] width 597 height 60
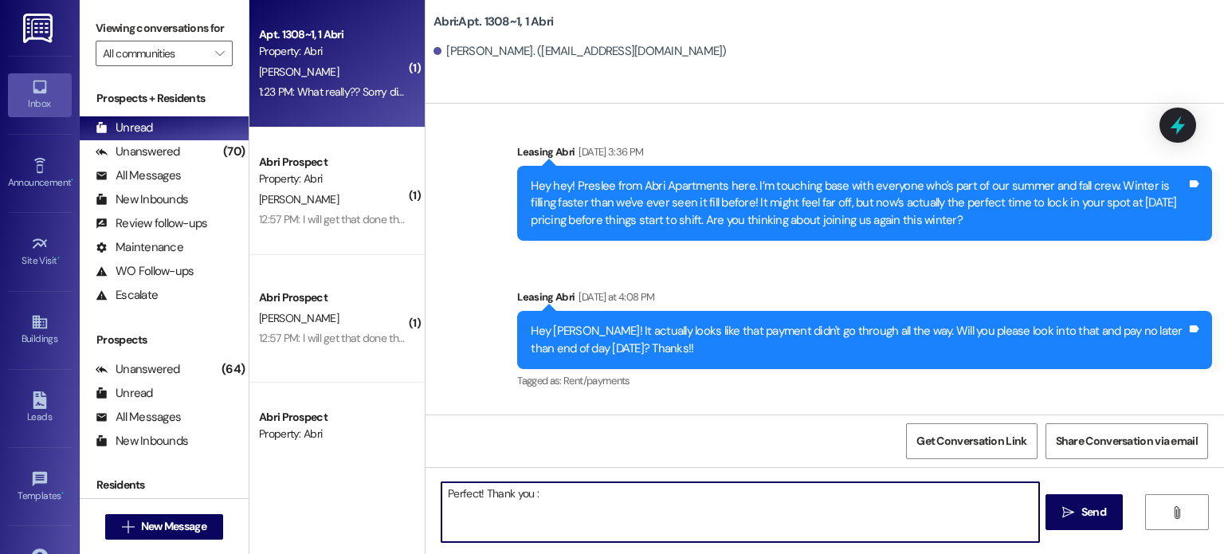
type textarea "Perfect! Thank you :)"
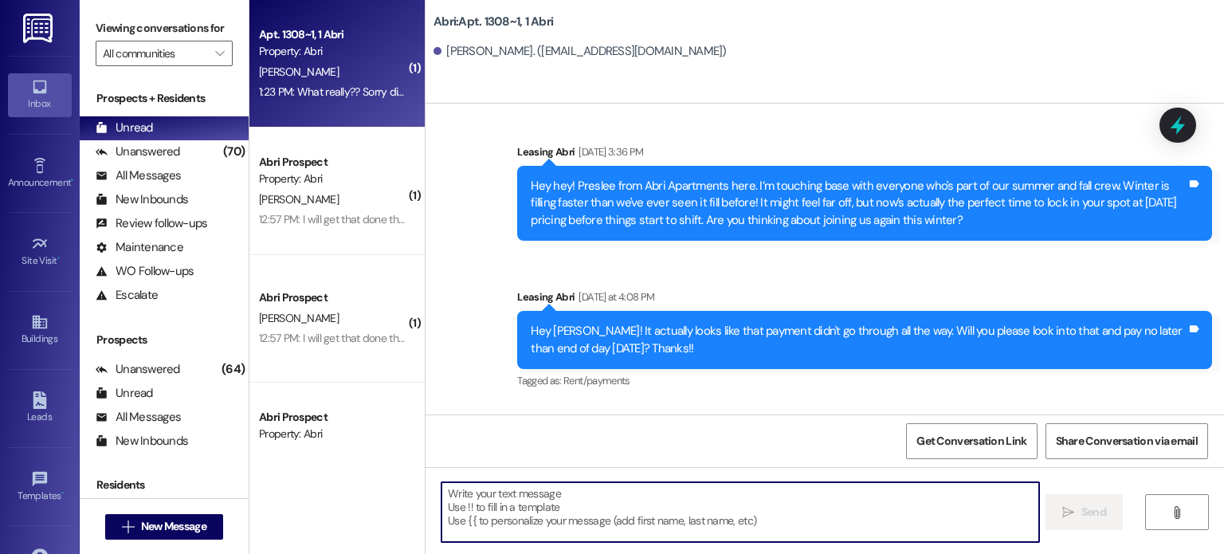
scroll to position [61887, 0]
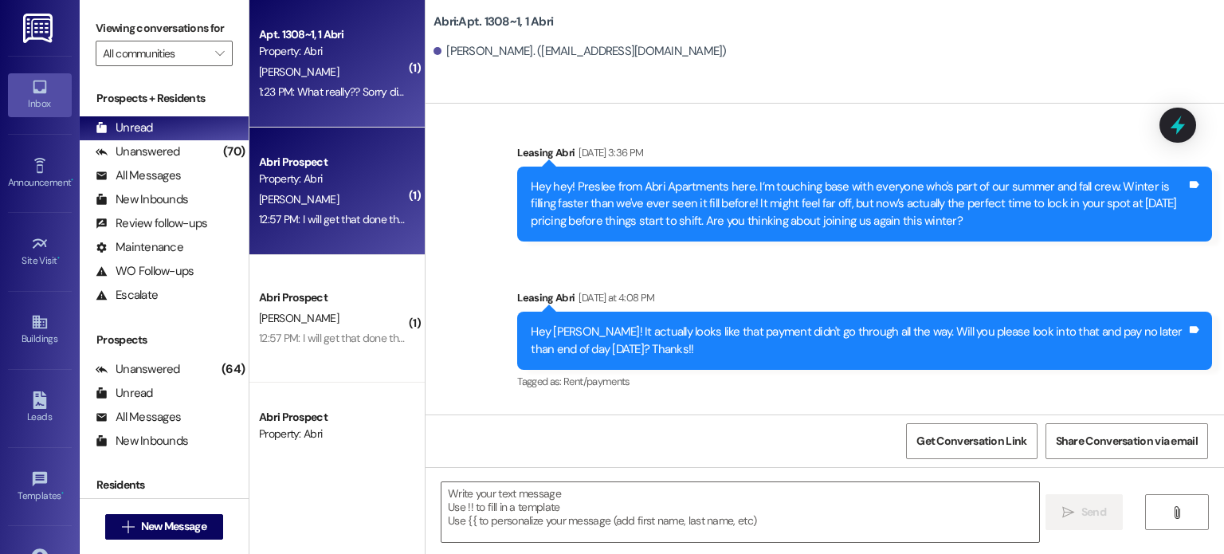
click at [299, 197] on div "[PERSON_NAME]" at bounding box center [332, 200] width 151 height 20
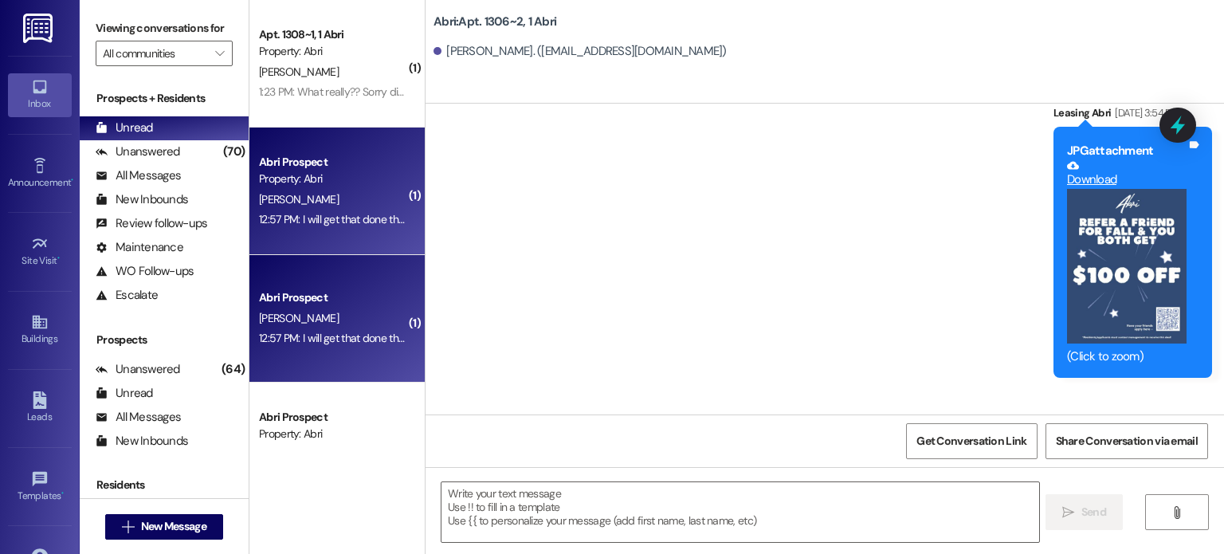
scroll to position [24370, 0]
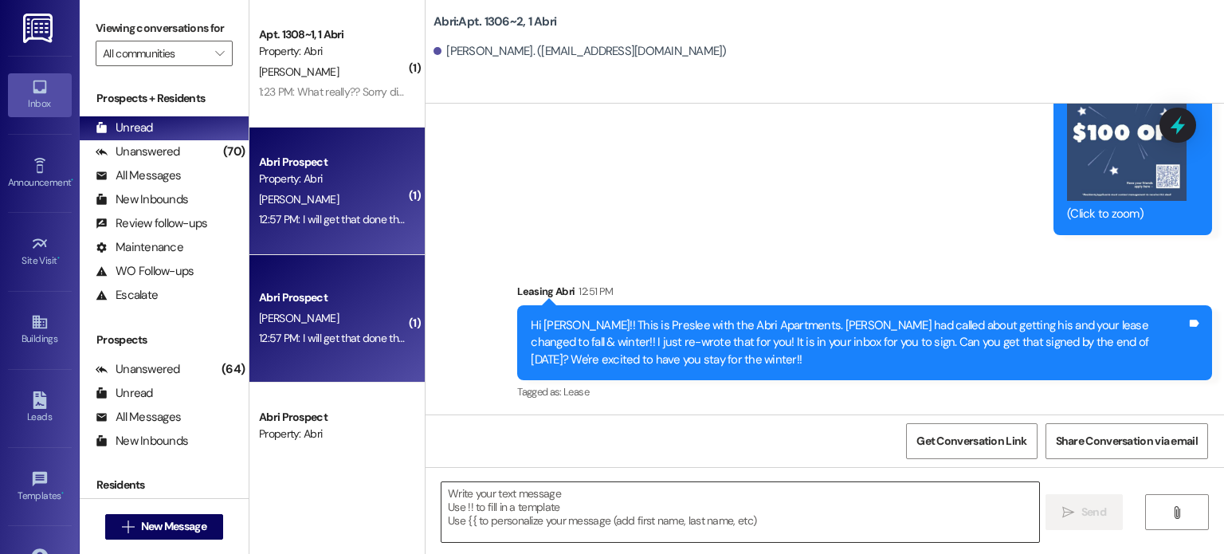
click at [497, 491] on textarea at bounding box center [739, 512] width 597 height 60
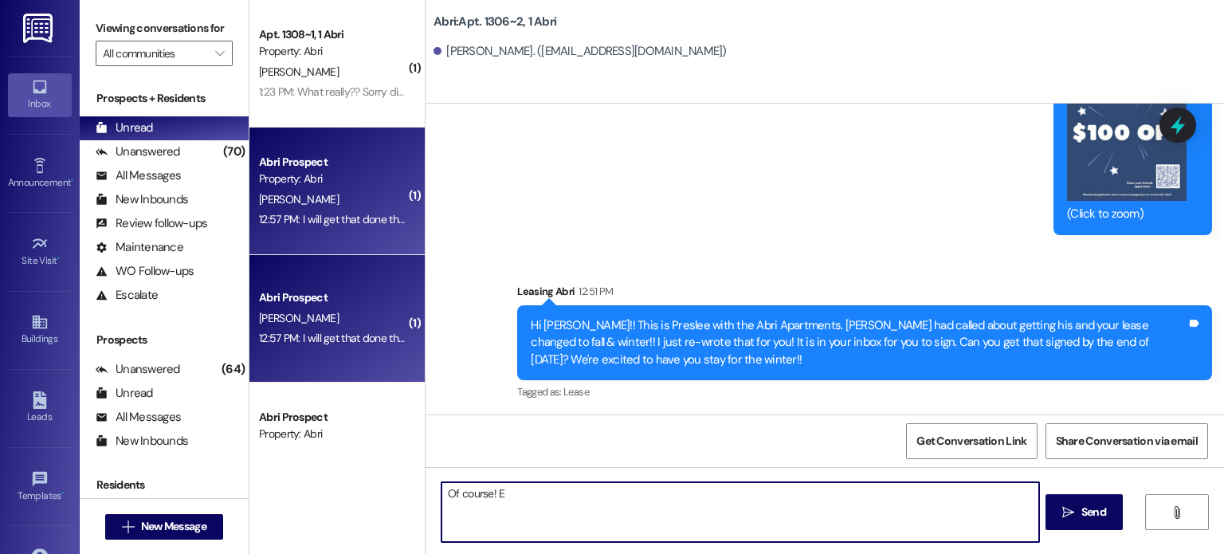
type textarea "Of course!"
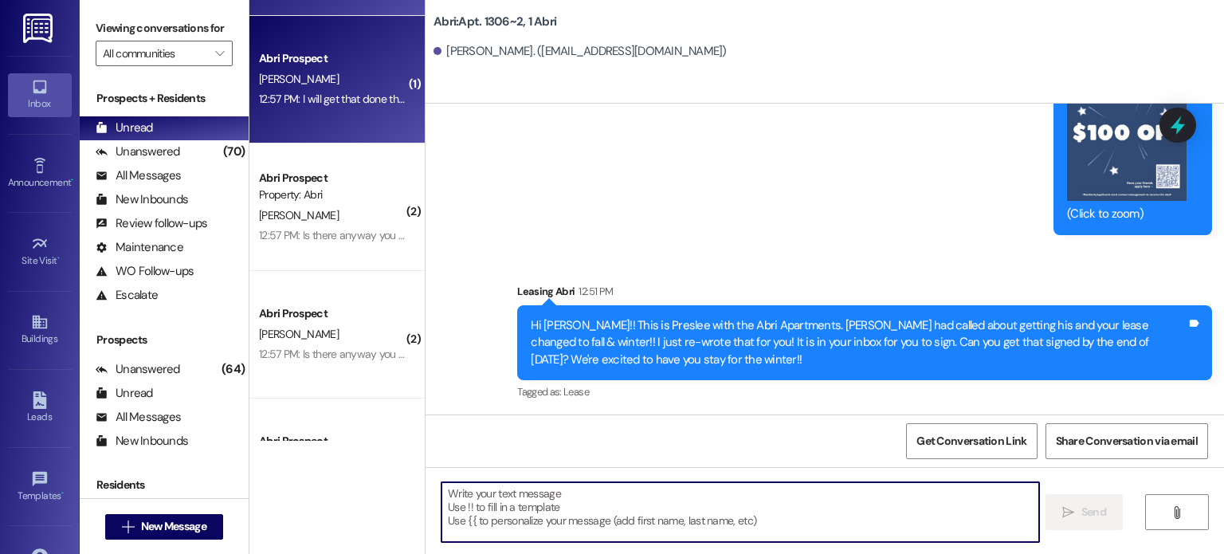
scroll to position [24369, 0]
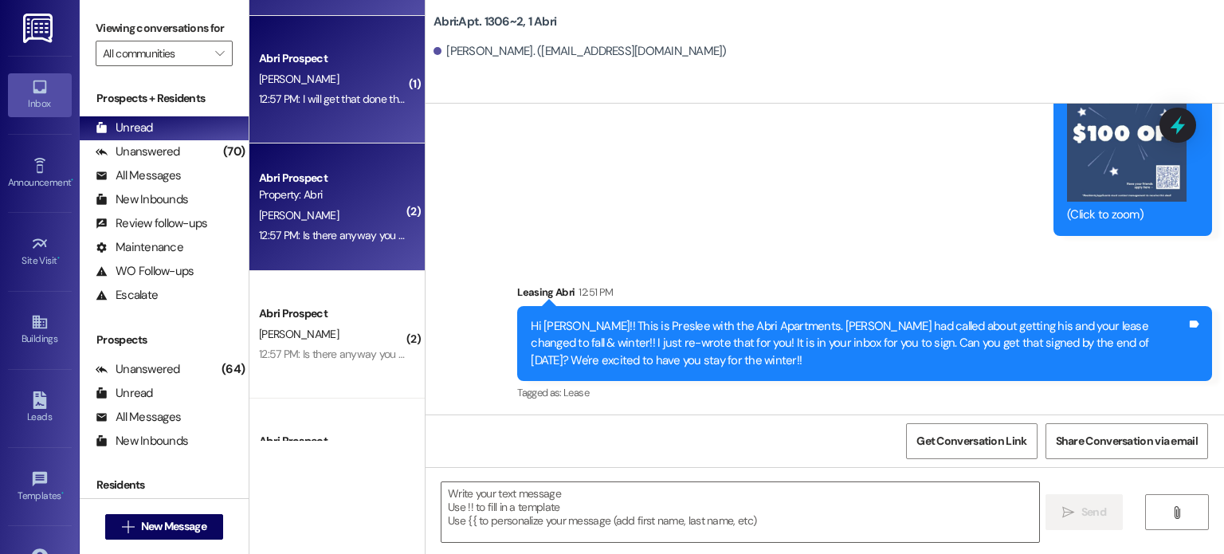
click at [279, 192] on div "Property: Abri" at bounding box center [332, 194] width 147 height 17
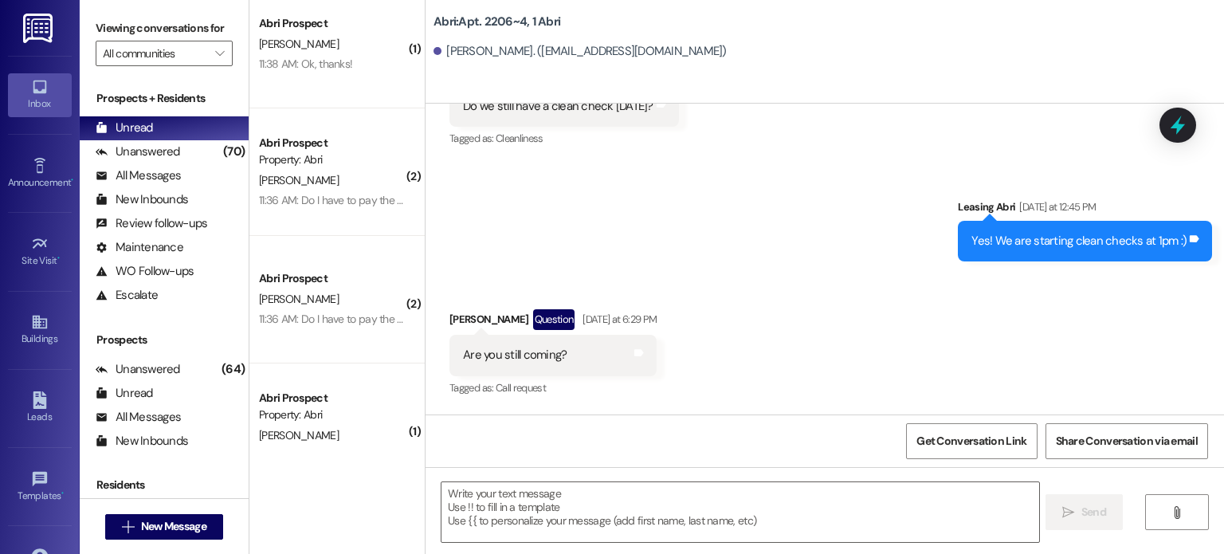
scroll to position [876, 0]
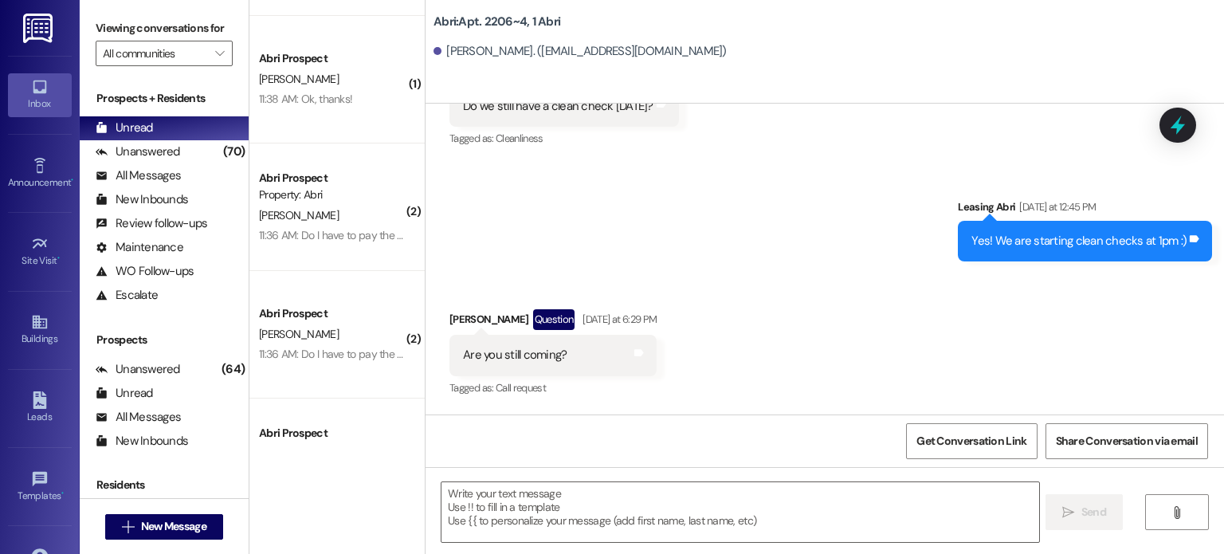
click at [293, 214] on div "[PERSON_NAME]" at bounding box center [332, 216] width 151 height 20
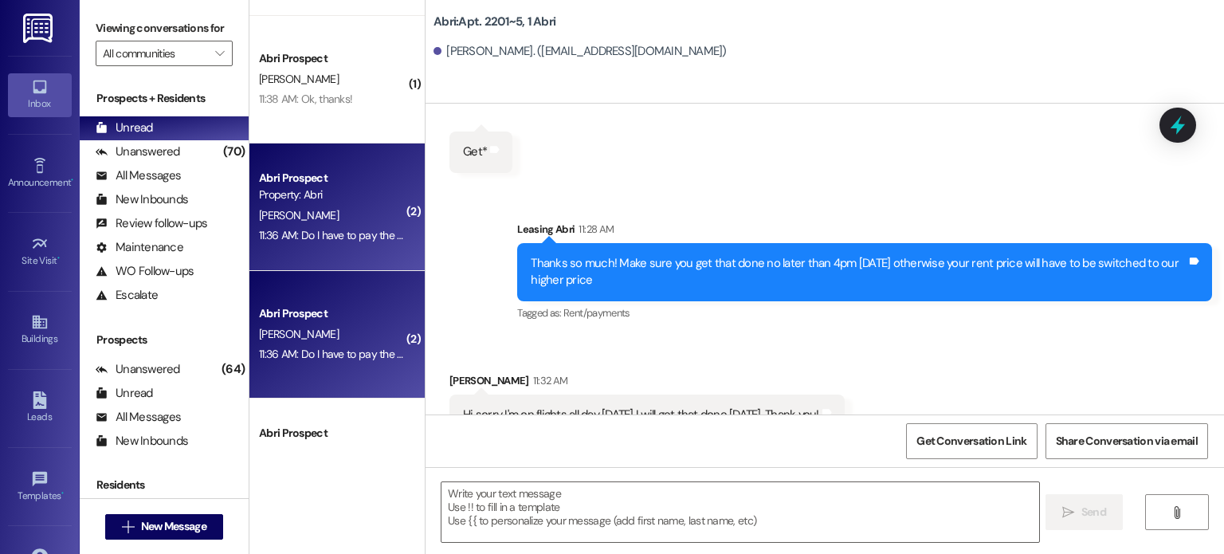
scroll to position [33949, 0]
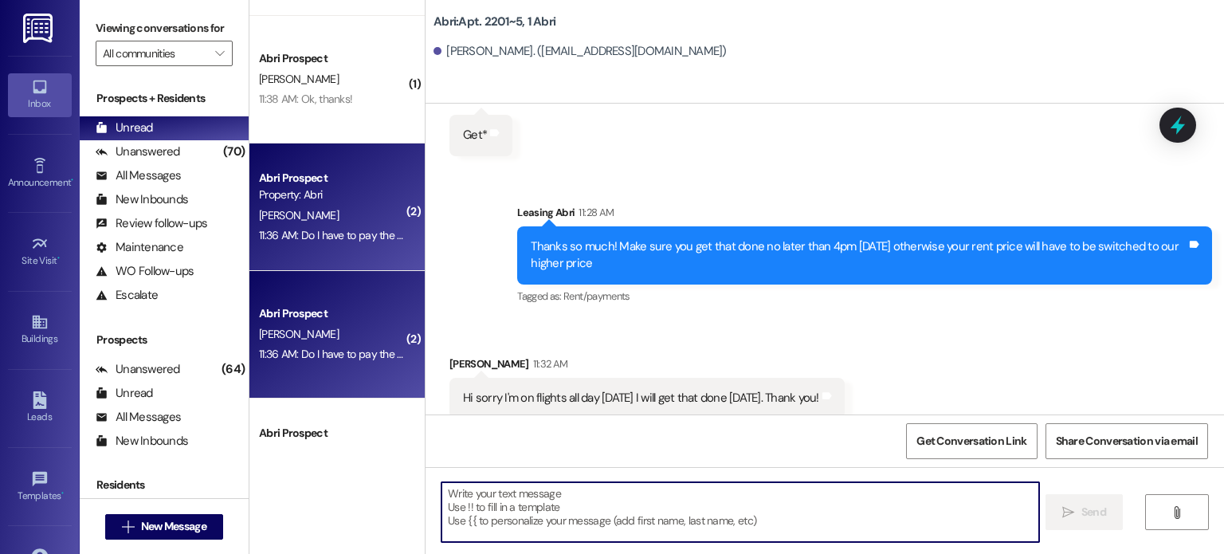
click at [665, 500] on textarea at bounding box center [739, 512] width 597 height 60
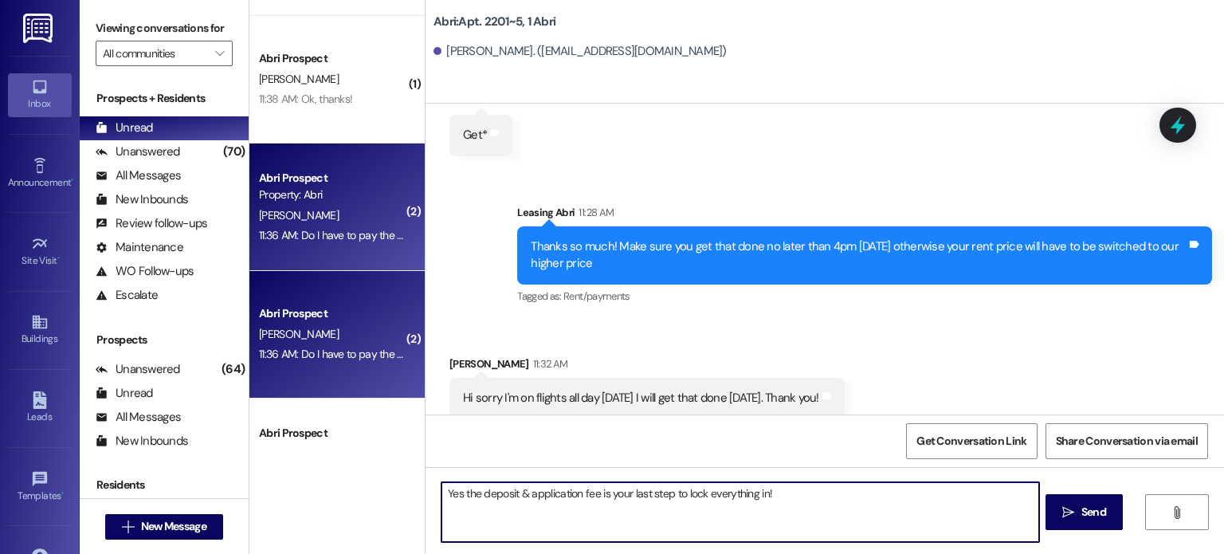
type textarea "Yes the deposit & application fee is your last step to lock everything in!!"
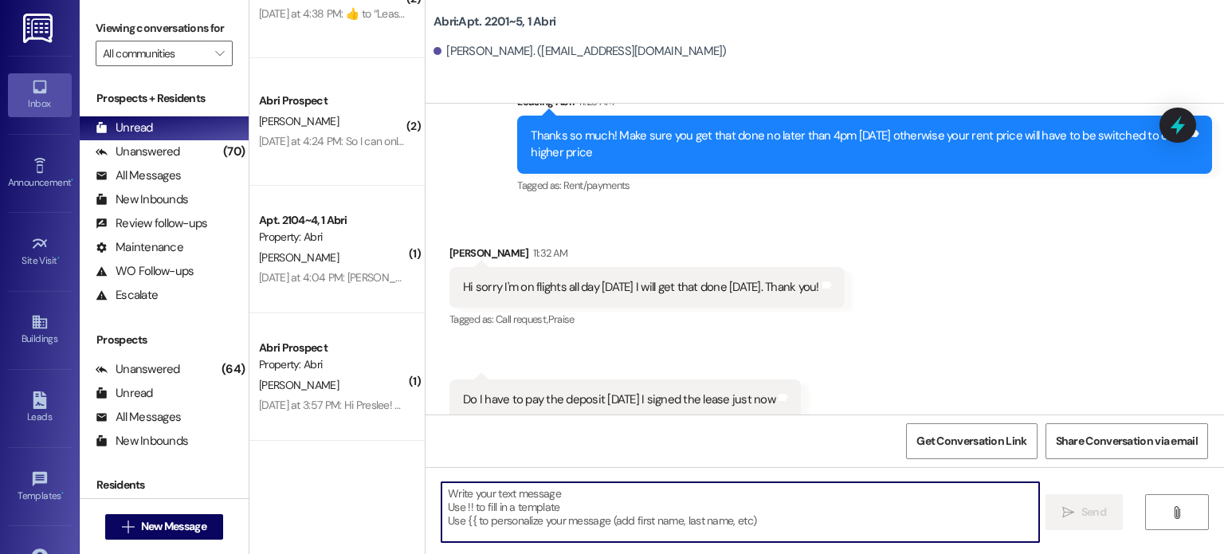
scroll to position [3107, 0]
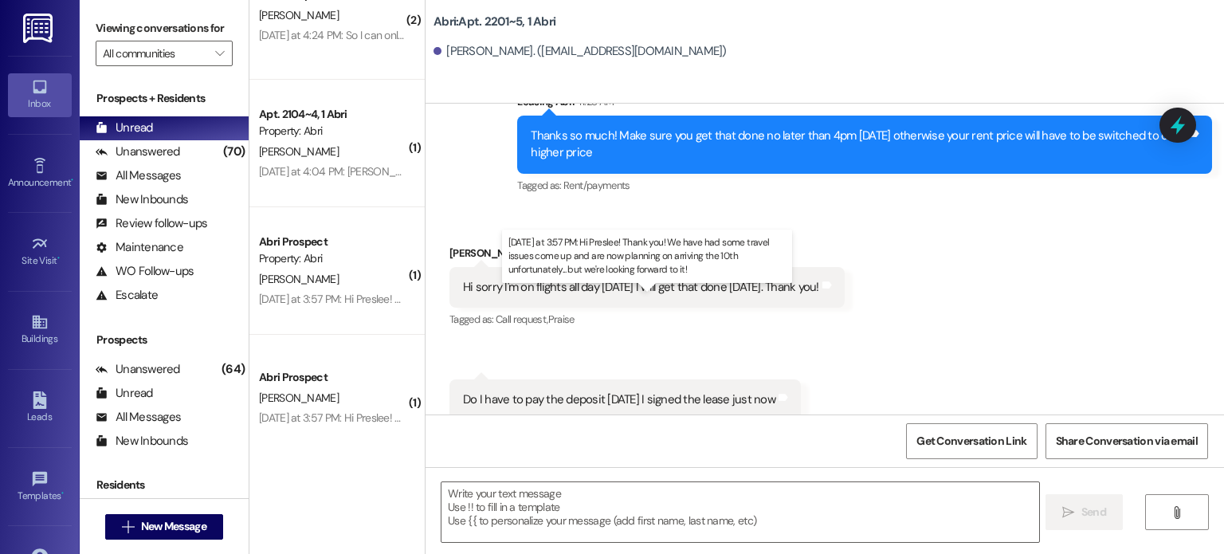
click at [316, 297] on div "[DATE] at 3:57 PM: Hi Preslee! Thank you! We have had some travel issues come u…" at bounding box center [651, 299] width 785 height 14
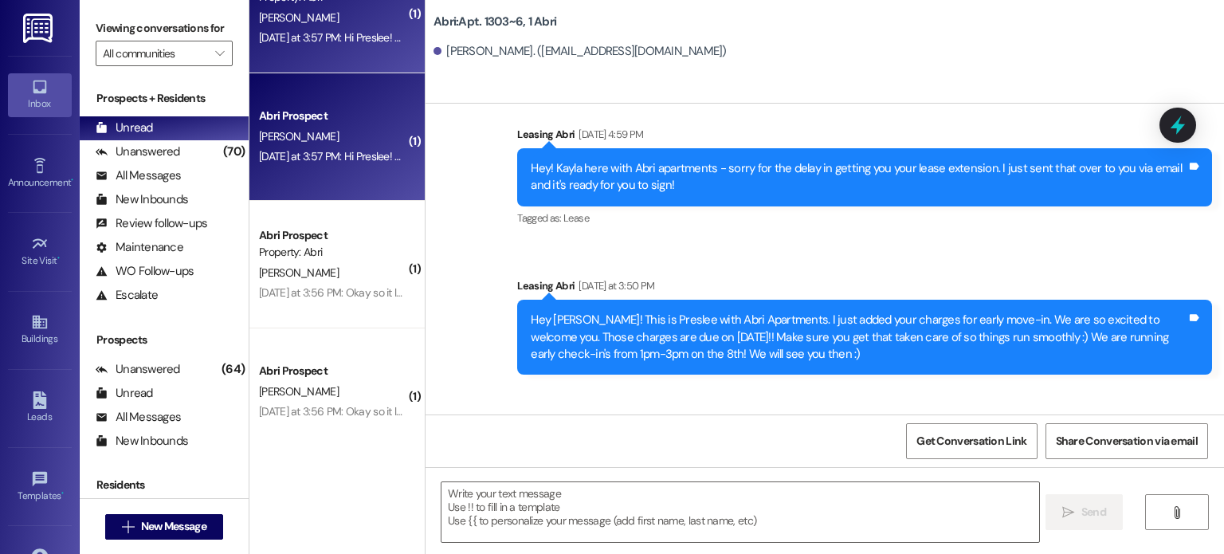
scroll to position [3506, 0]
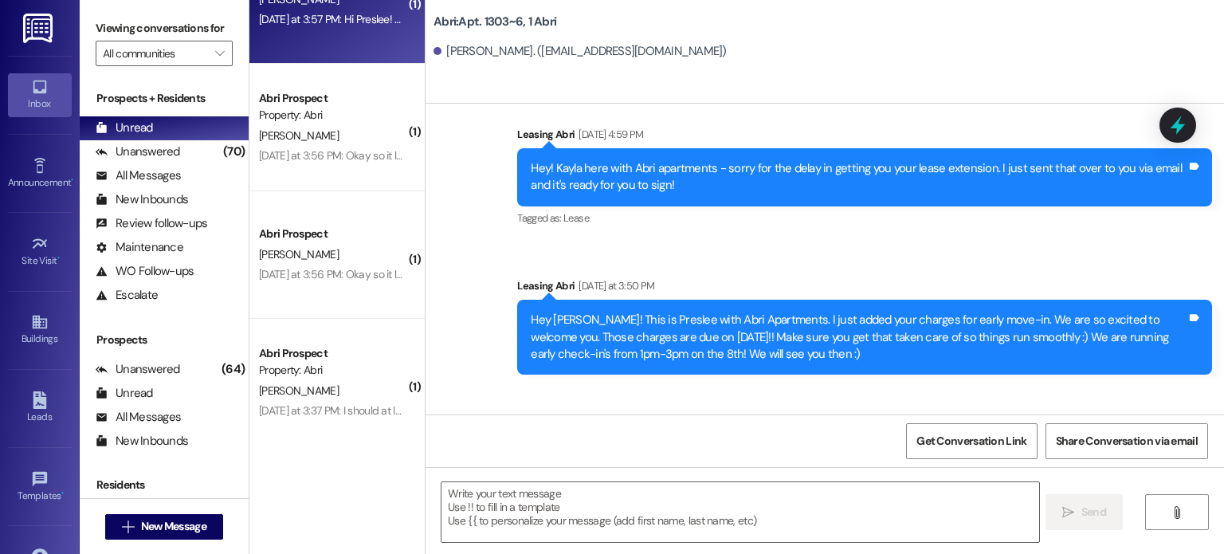
click at [316, 297] on div "Abri Prospect [PERSON_NAME] [DATE] at 3:56 PM: Okay so it looks like we might b…" at bounding box center [336, 254] width 175 height 127
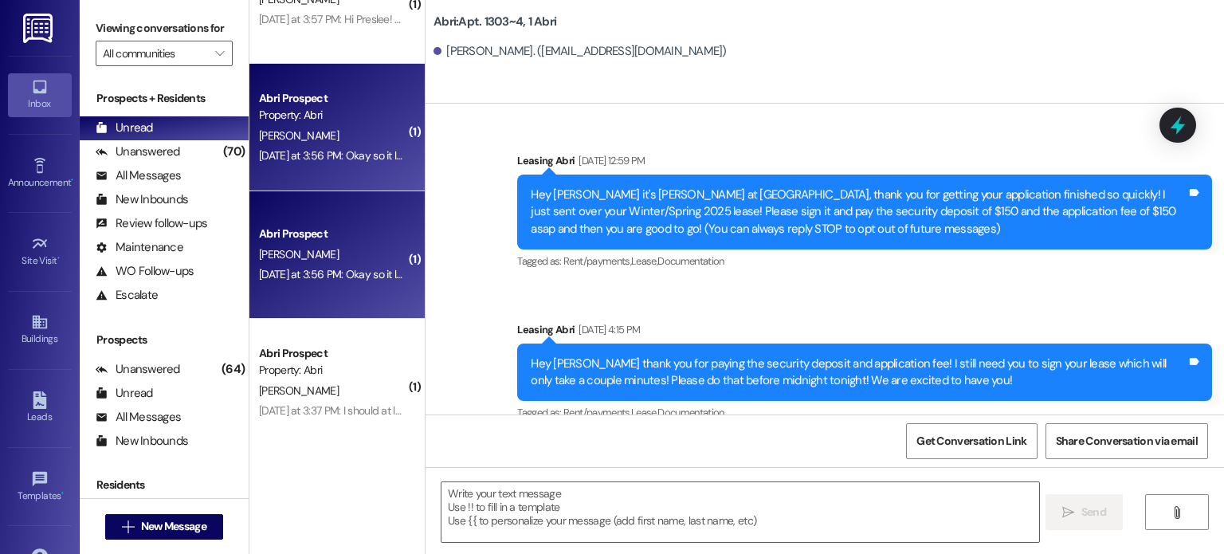
scroll to position [16884, 0]
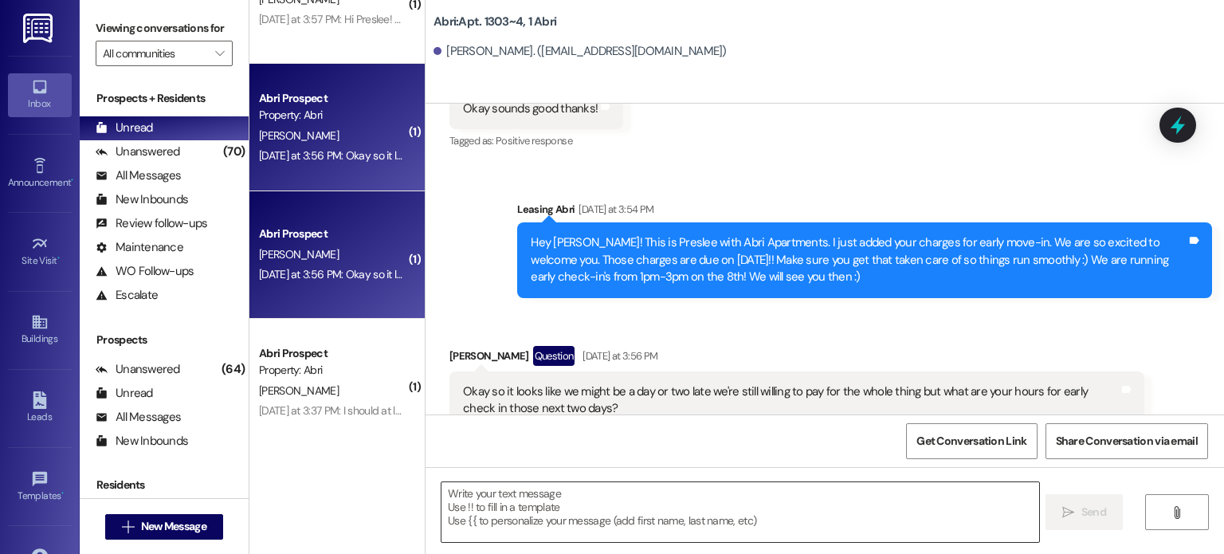
click at [473, 497] on textarea at bounding box center [739, 512] width 597 height 60
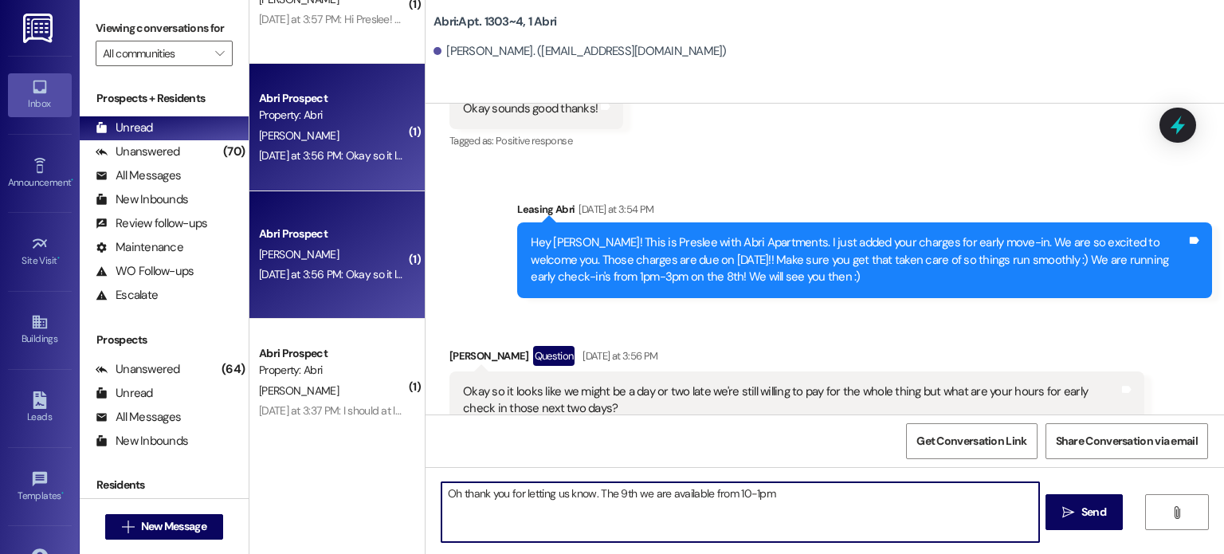
click at [739, 495] on textarea "Oh thank you for letting us know. The 9th we are available from 10-1pm" at bounding box center [739, 512] width 597 height 60
click at [788, 499] on textarea "Oh thank you for letting us know. The 9th we are available from 10am-1pm" at bounding box center [739, 512] width 597 height 60
click at [590, 496] on textarea "Oh thank you for letting us know. The 9th we are available from 10am-1pm. The 1…" at bounding box center [739, 512] width 597 height 60
type textarea "Oh thank you for letting us know!! The 9th we are available from 10am-1pm. The …"
click at [1004, 492] on textarea "Oh thank you for letting us know!! The 9th we are available from 10am-1pm. The …" at bounding box center [739, 512] width 597 height 60
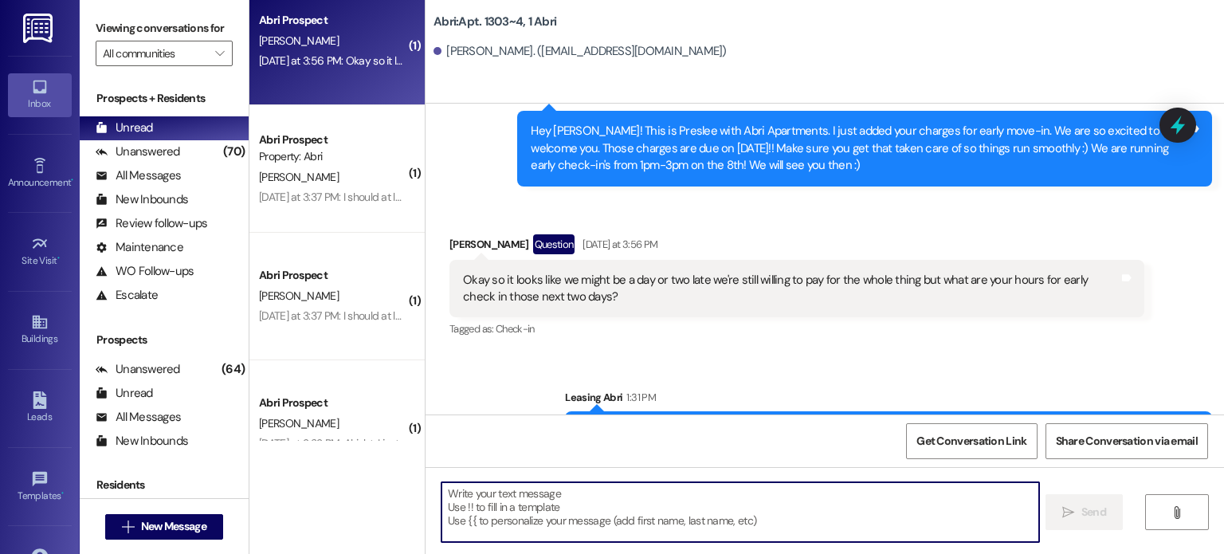
scroll to position [3749, 0]
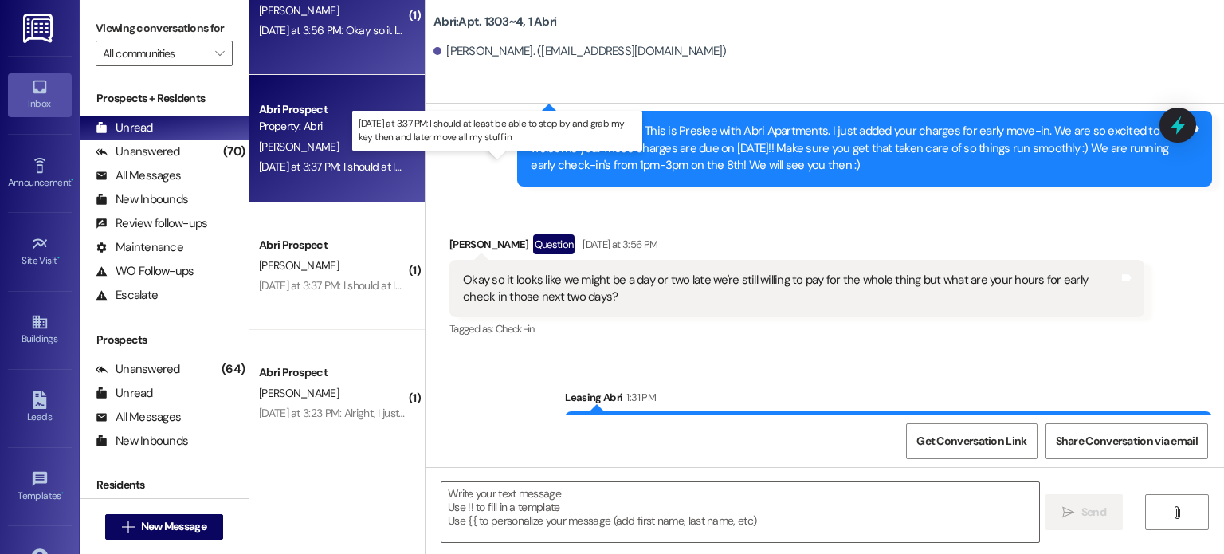
click at [338, 168] on div "[DATE] at 3:37 PM: I should at least be able to stop by and grab my key then an…" at bounding box center [501, 166] width 484 height 14
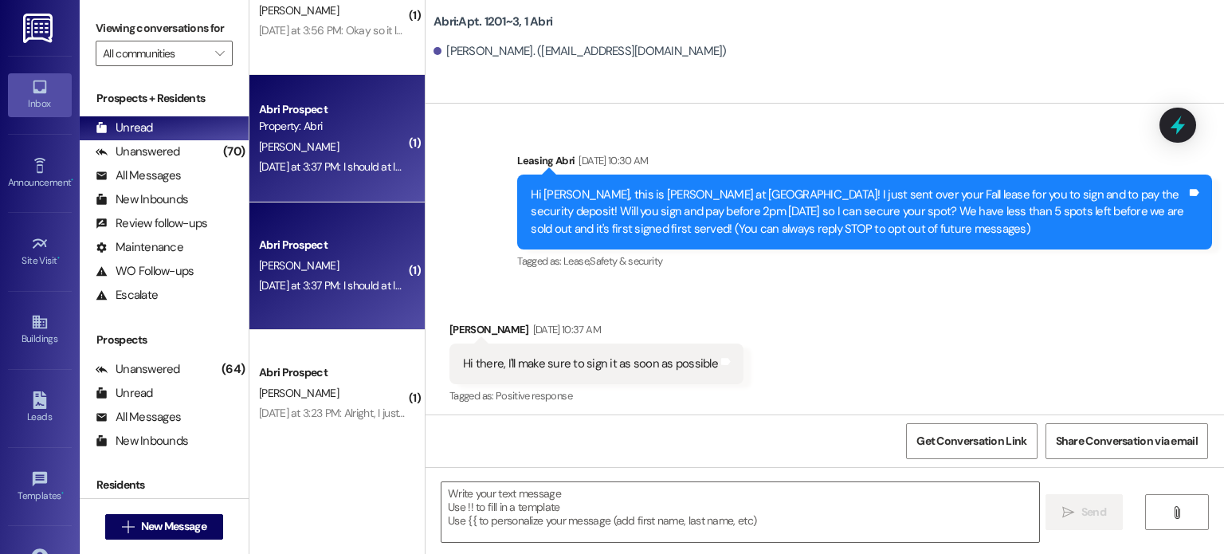
scroll to position [23210, 0]
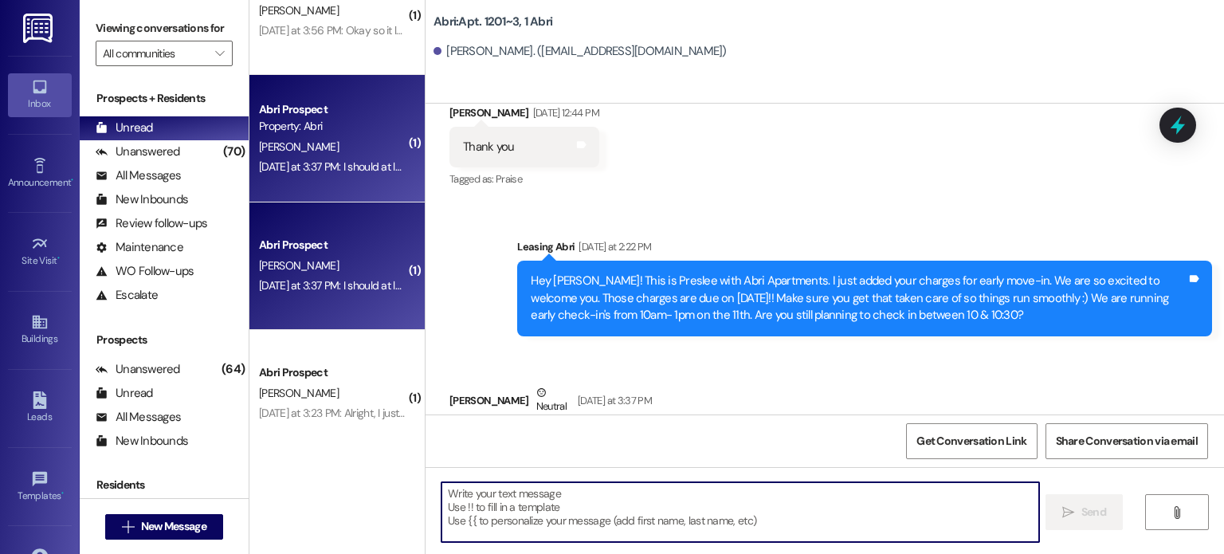
click at [507, 504] on textarea at bounding box center [739, 512] width 597 height 60
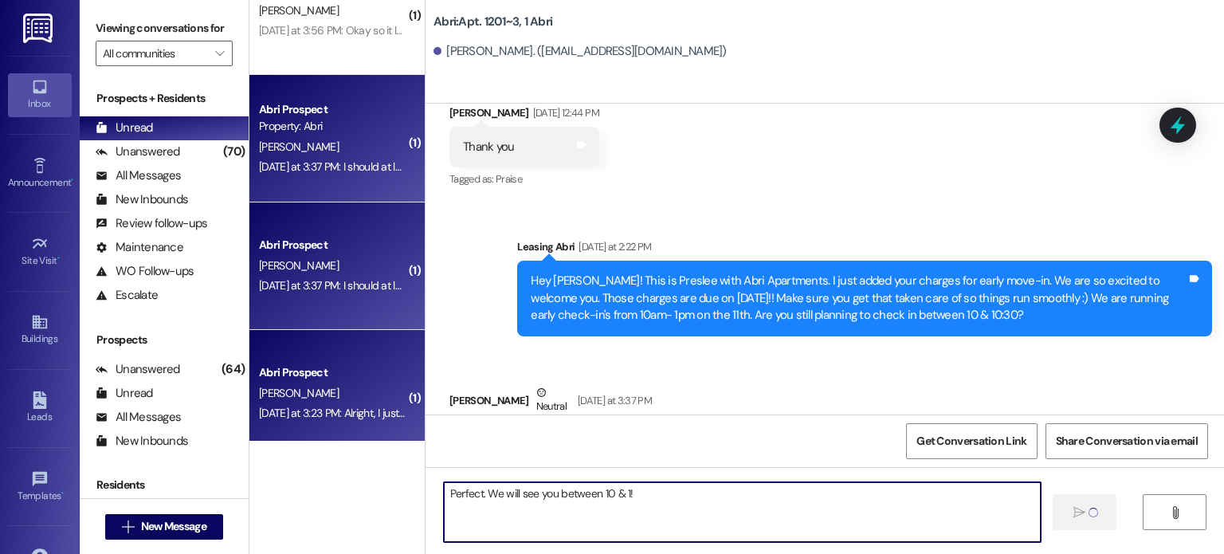
type textarea "Perfect. We will see you between 10 & 1!"
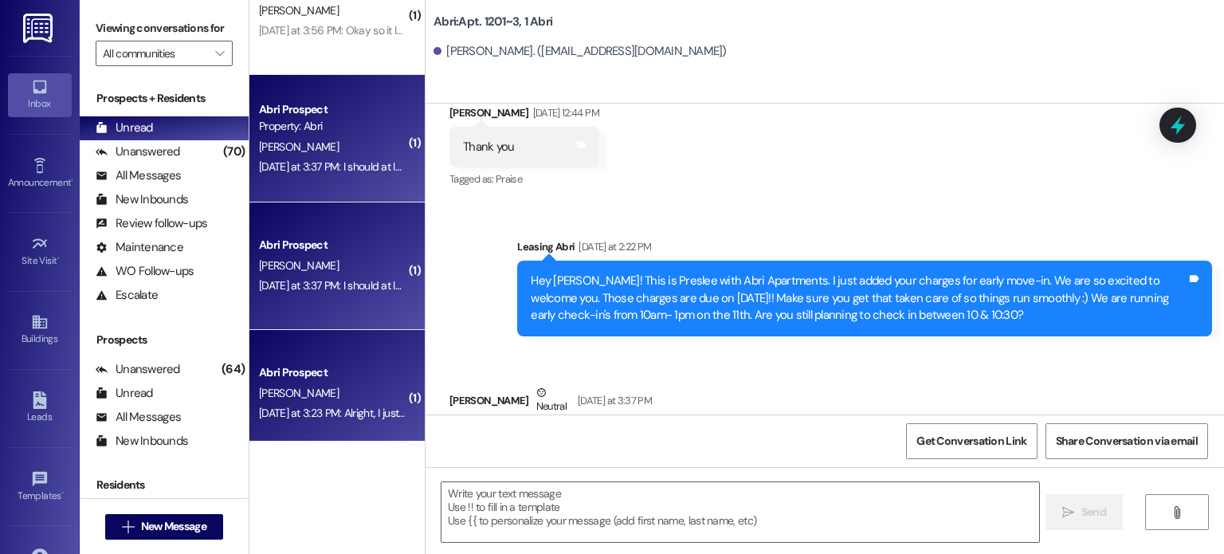
click at [344, 375] on div "Abri Prospect" at bounding box center [332, 372] width 147 height 17
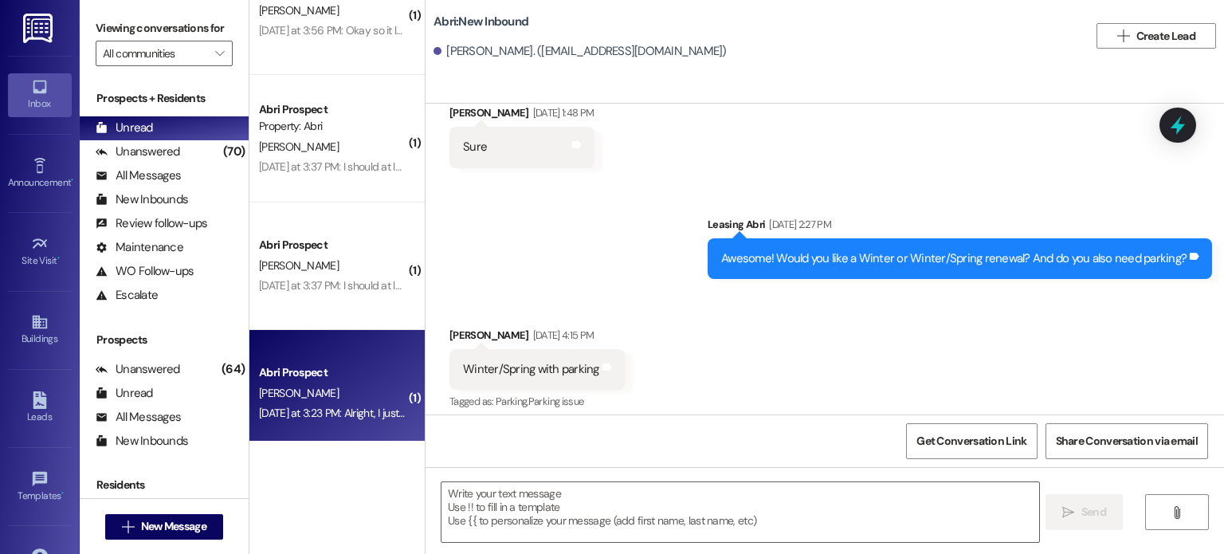
scroll to position [1875, 0]
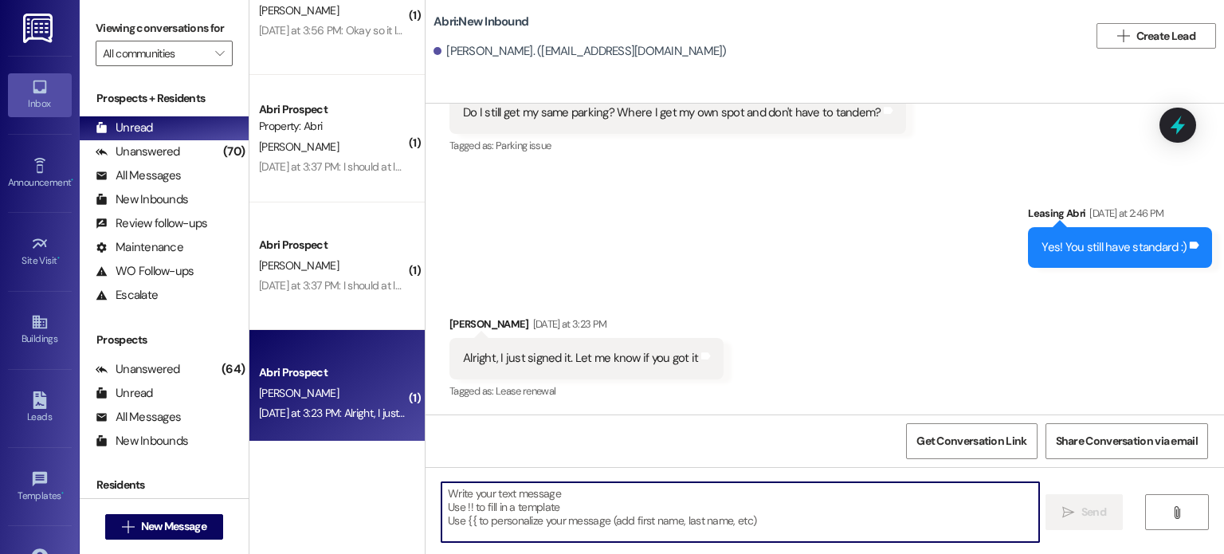
click at [496, 492] on textarea at bounding box center [739, 512] width 597 height 60
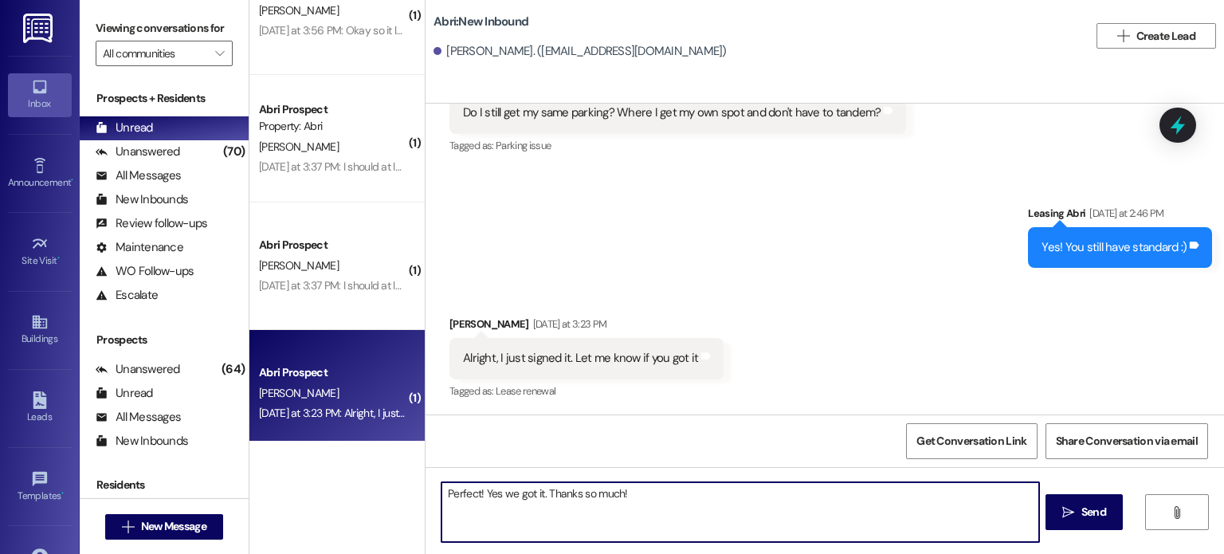
type textarea "Perfect! Yes we got it. Thanks so much!"
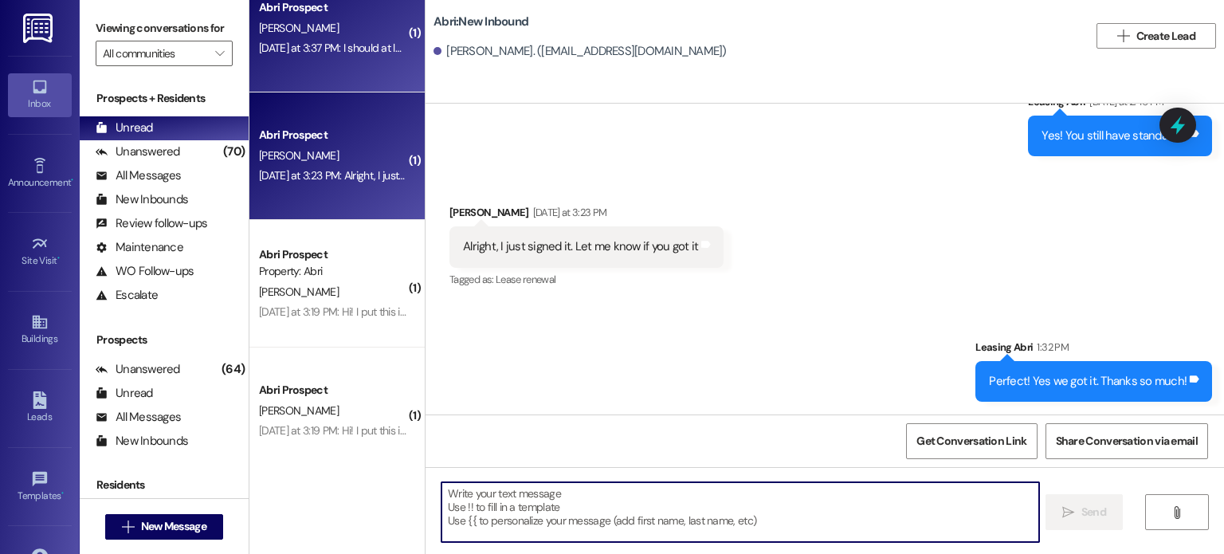
scroll to position [3988, 0]
click at [328, 302] on div "[DATE] at 3:19 PM: Hi! I put this in the notes of my application but I will act…" at bounding box center [332, 310] width 151 height 20
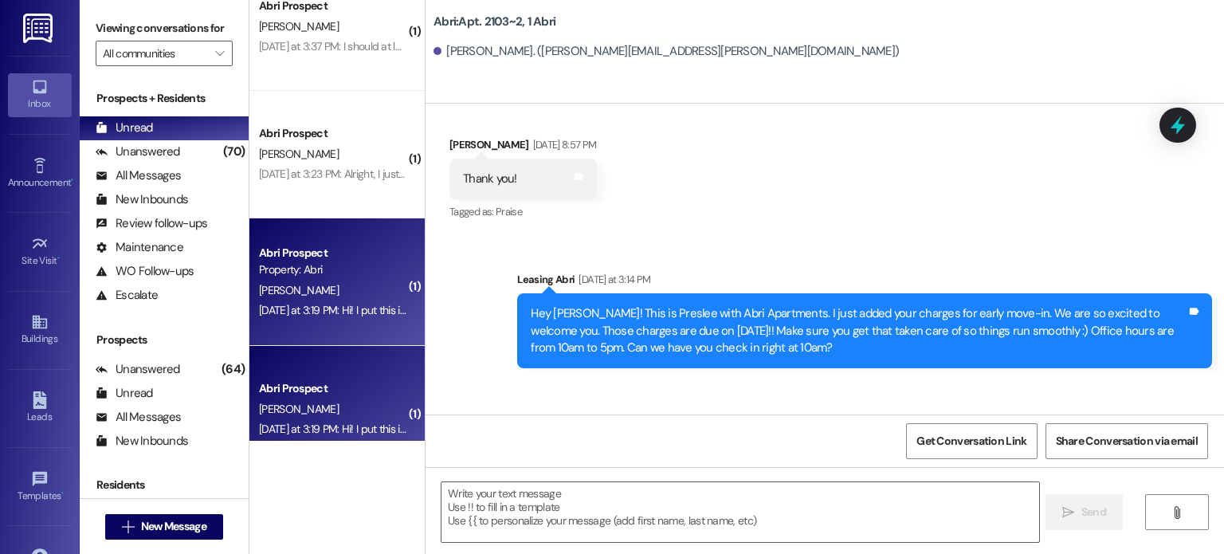
scroll to position [21047, 0]
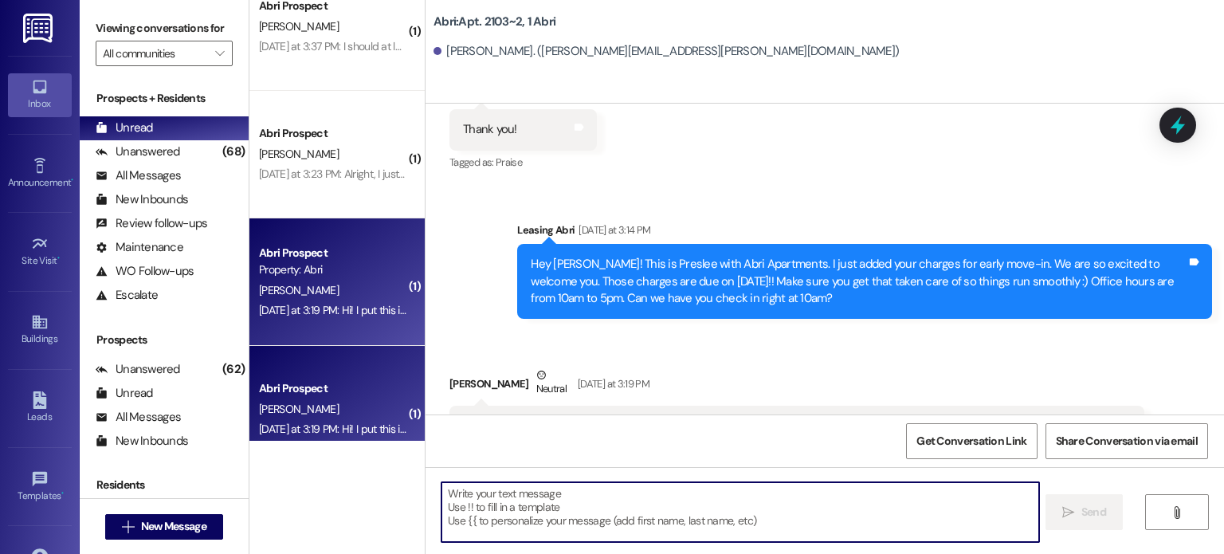
click at [457, 509] on textarea at bounding box center [739, 512] width 597 height 60
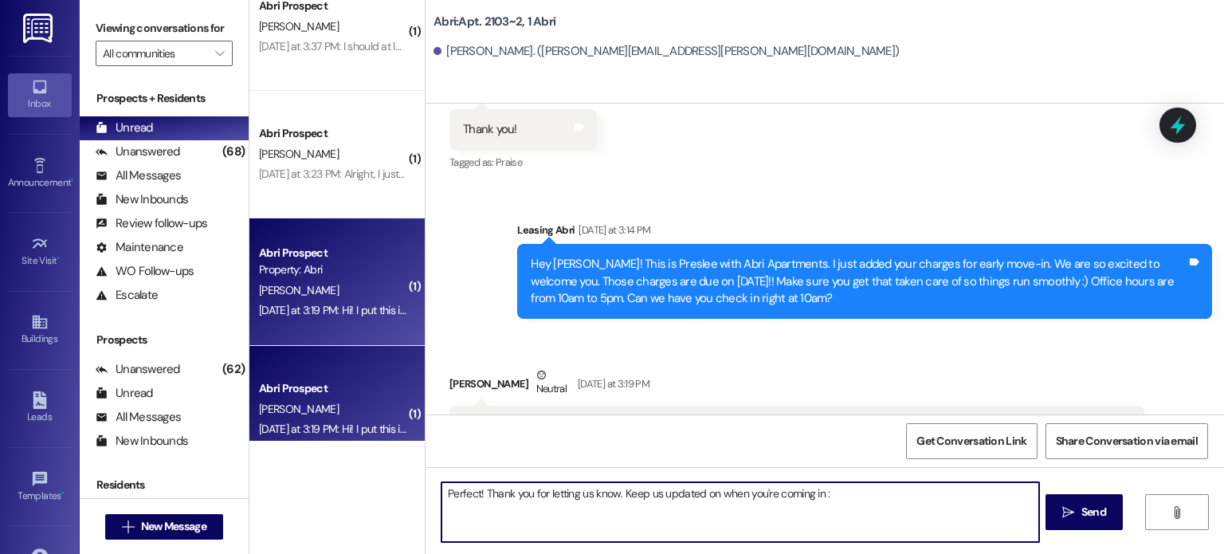
type textarea "Perfect! Thank you for letting us know. Keep us updated on when you're coming i…"
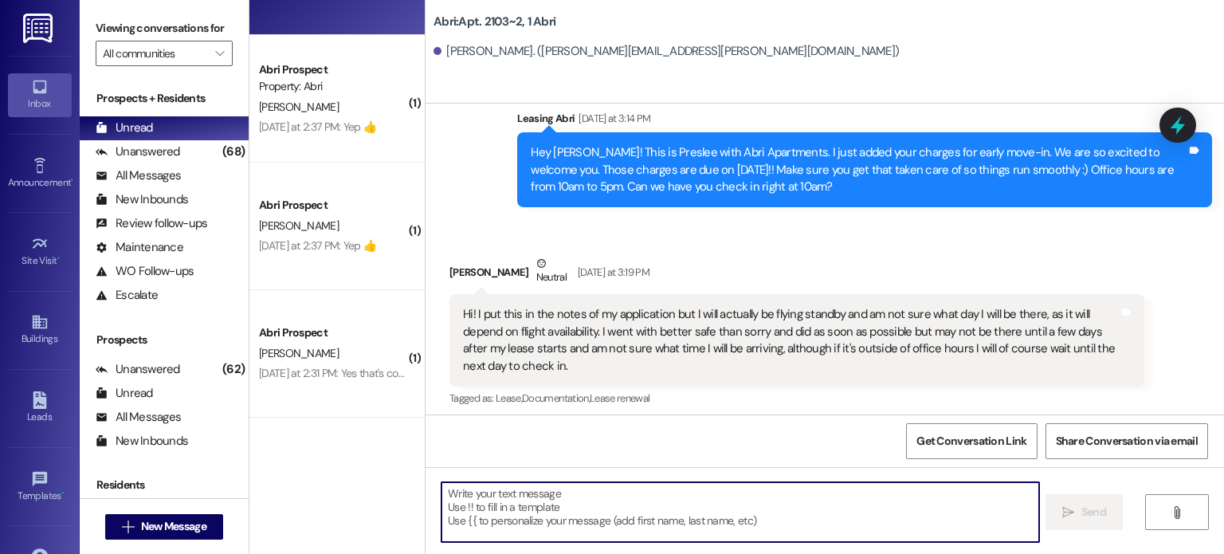
scroll to position [4466, 0]
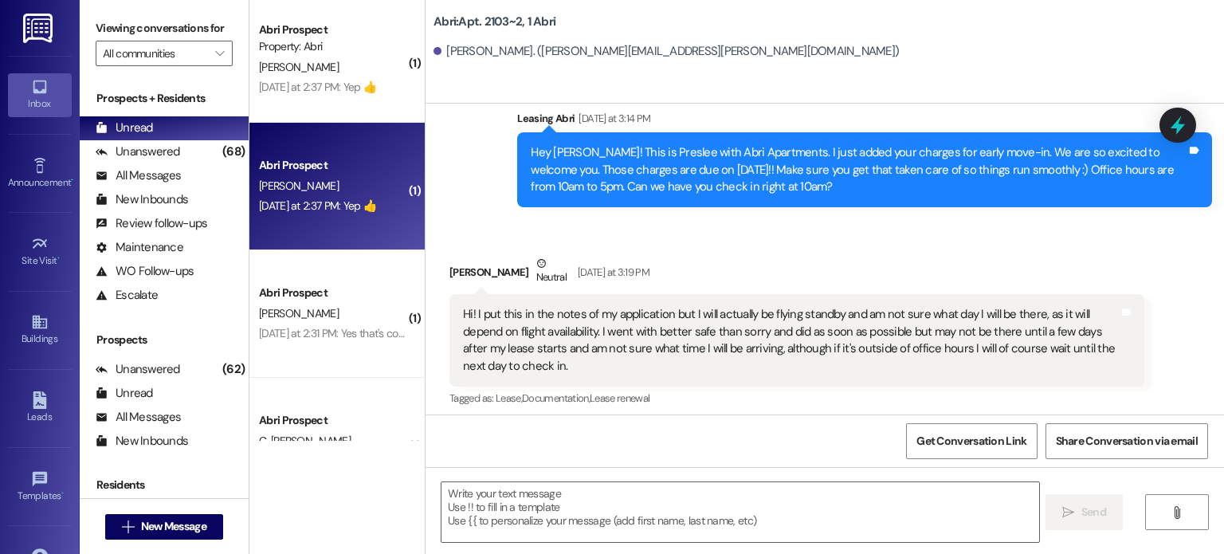
click at [339, 169] on div "Abri Prospect" at bounding box center [332, 165] width 147 height 17
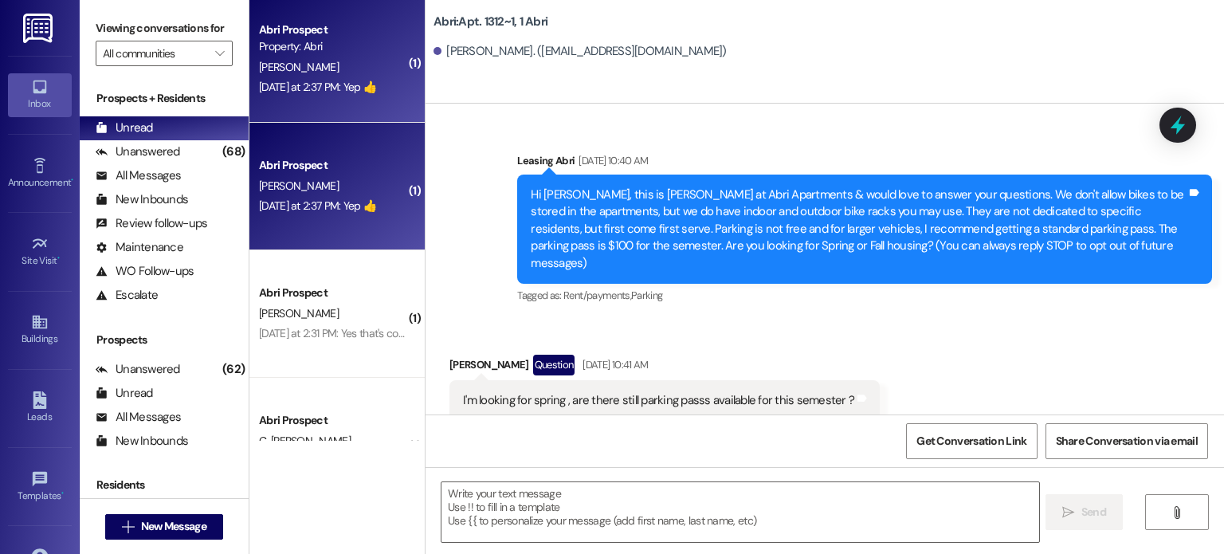
scroll to position [39739, 0]
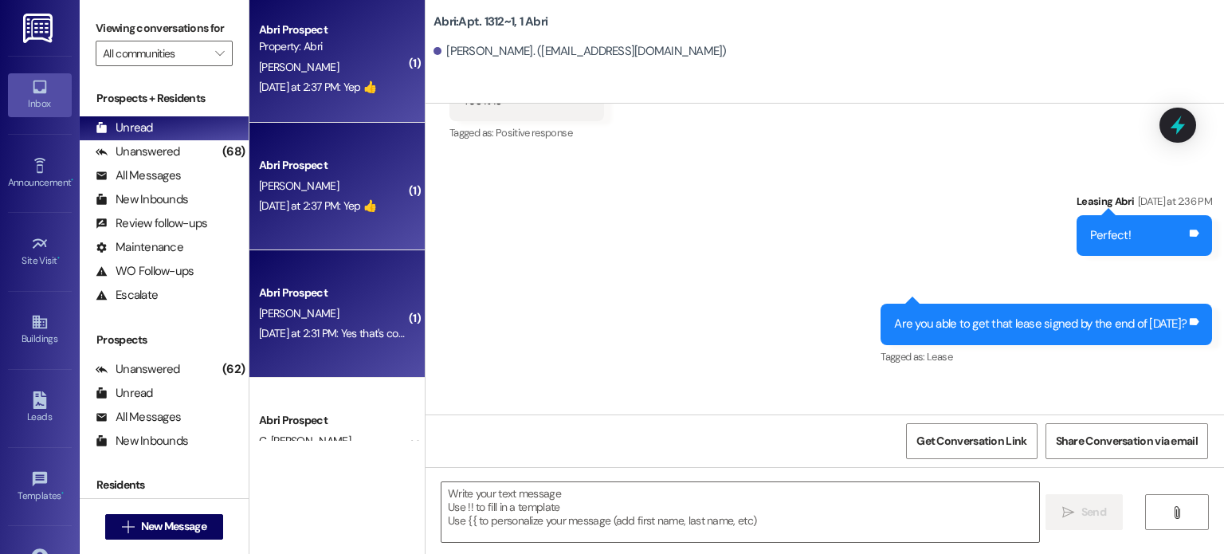
click at [309, 282] on div "Abri Prospect [PERSON_NAME] [DATE] at 2:31 PM: Yes that's correct [DATE] at 2:3…" at bounding box center [336, 313] width 175 height 127
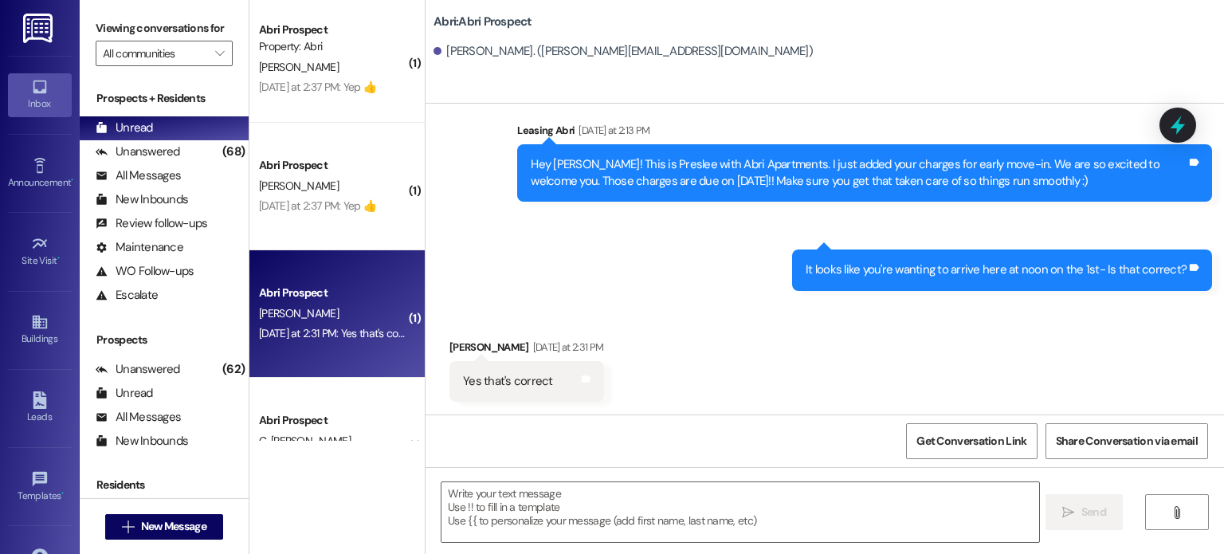
scroll to position [2253, 0]
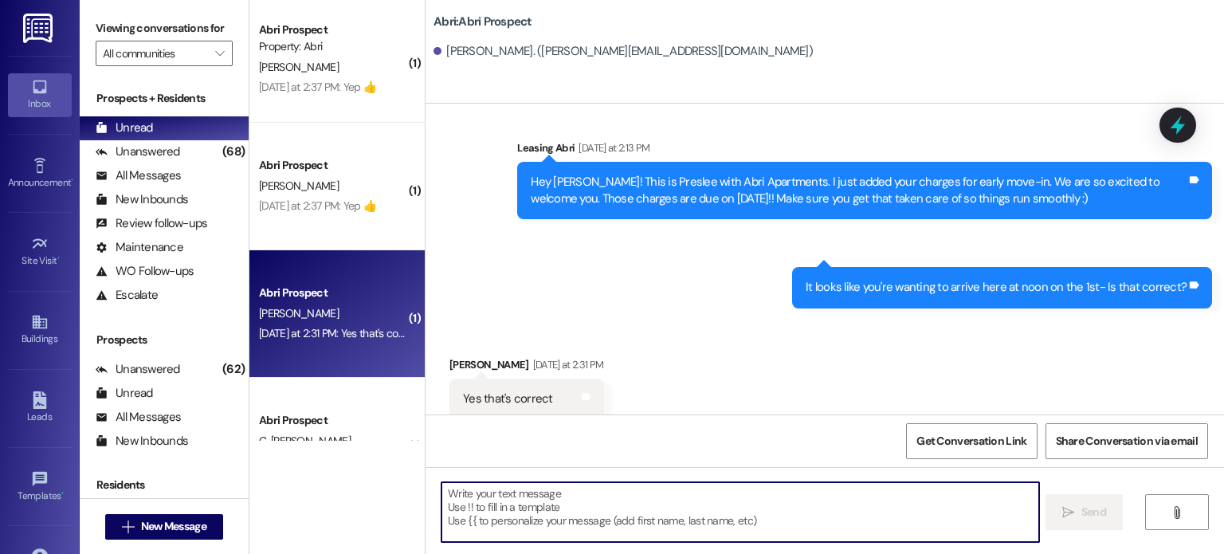
click at [535, 487] on textarea at bounding box center [739, 512] width 597 height 60
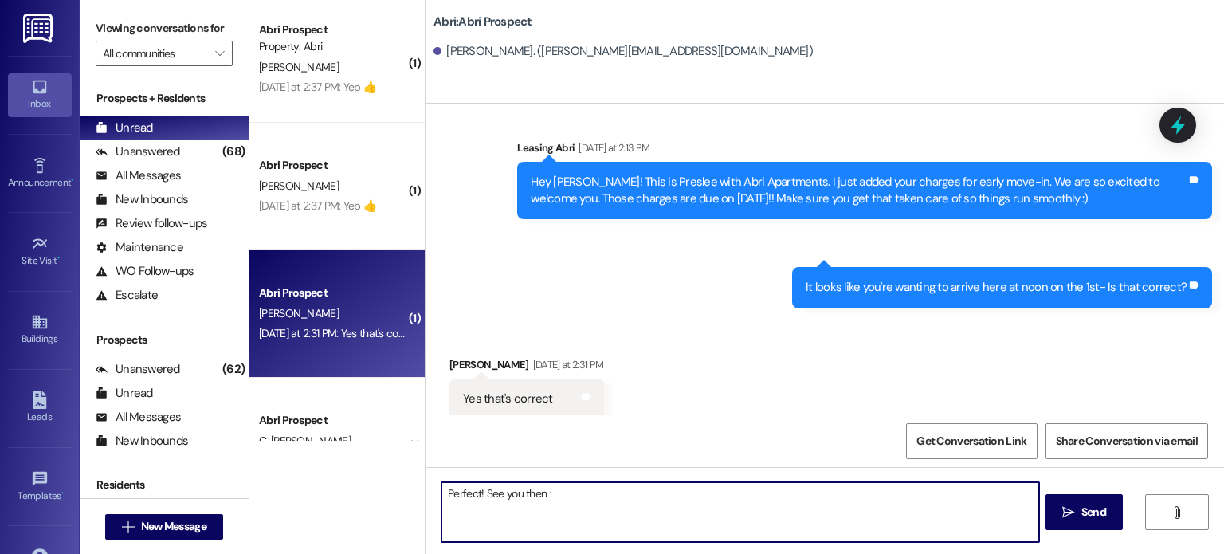
type textarea "Perfect! See you then :)"
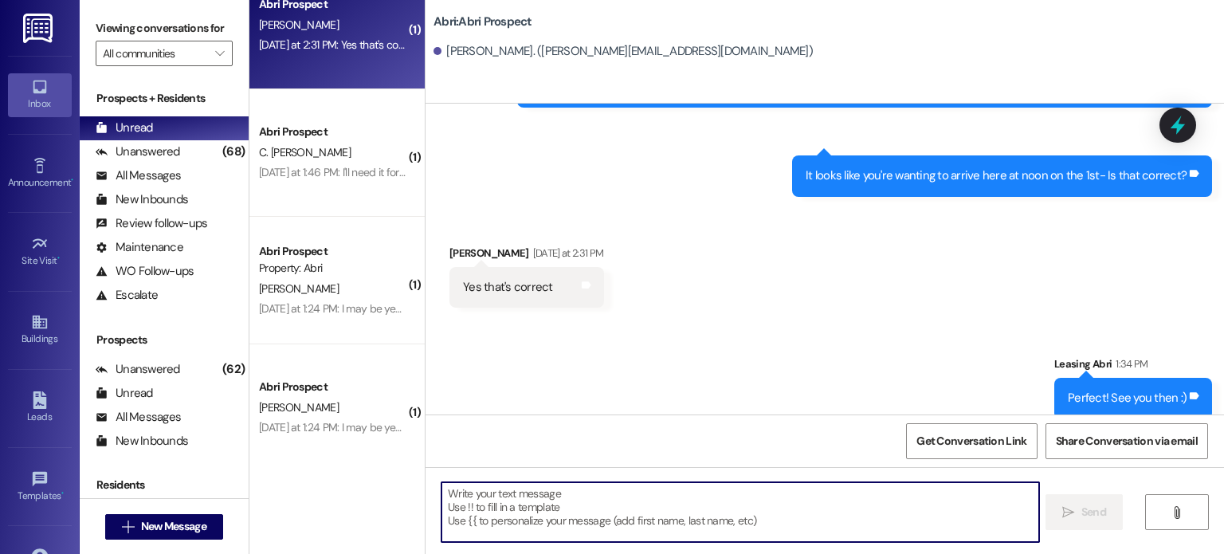
scroll to position [4785, 0]
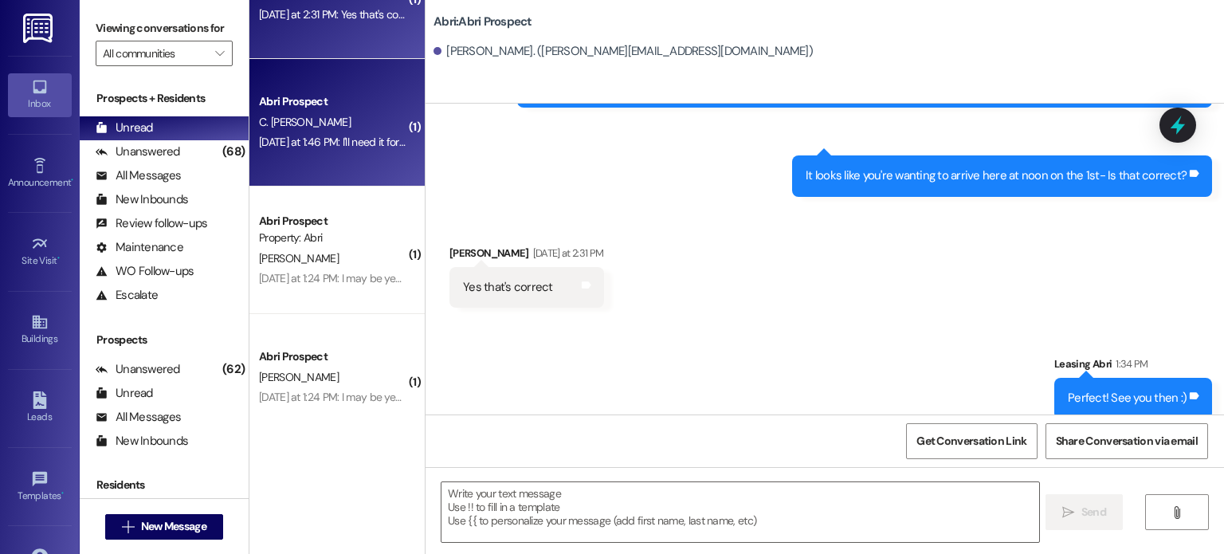
click at [293, 156] on div "Abri Prospect C. [PERSON_NAME] [DATE] at 1:46 PM: I'll need it for spring [DATE…" at bounding box center [336, 122] width 175 height 127
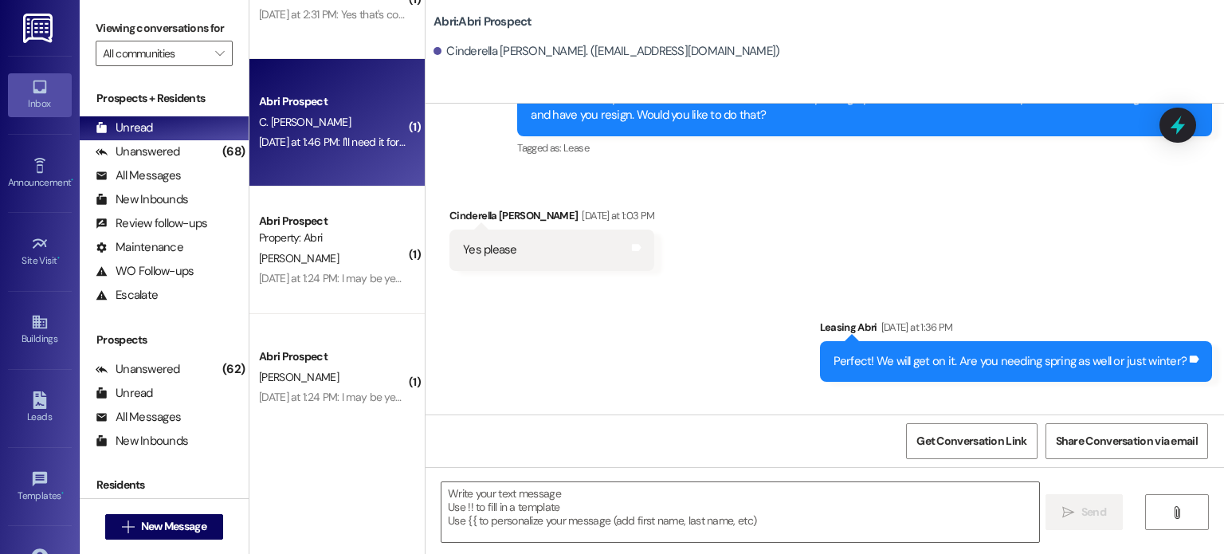
scroll to position [7960, 0]
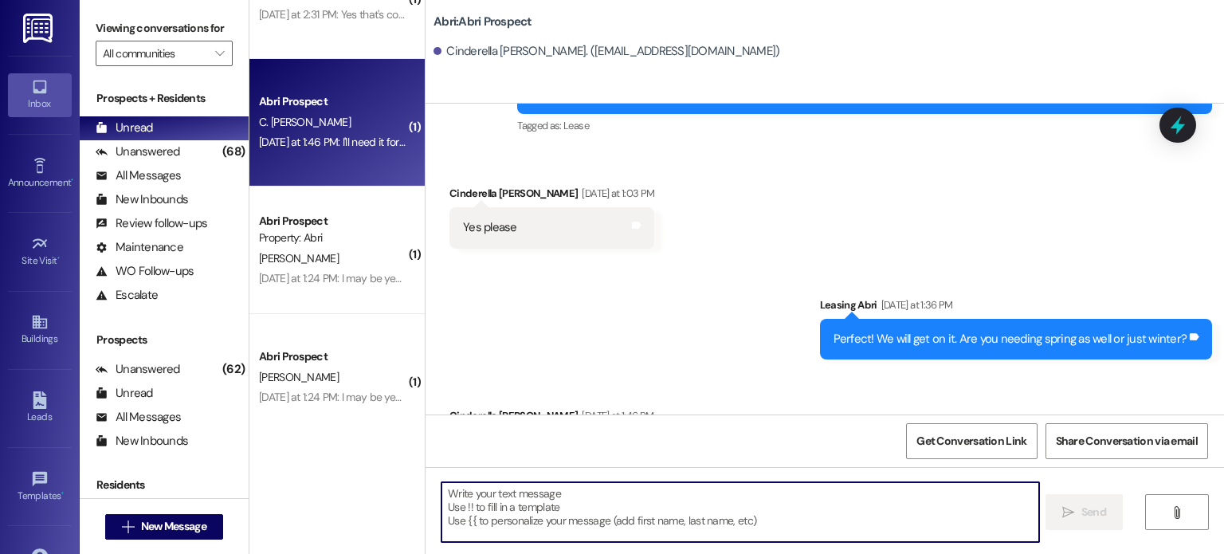
click at [492, 484] on textarea at bounding box center [739, 512] width 597 height 60
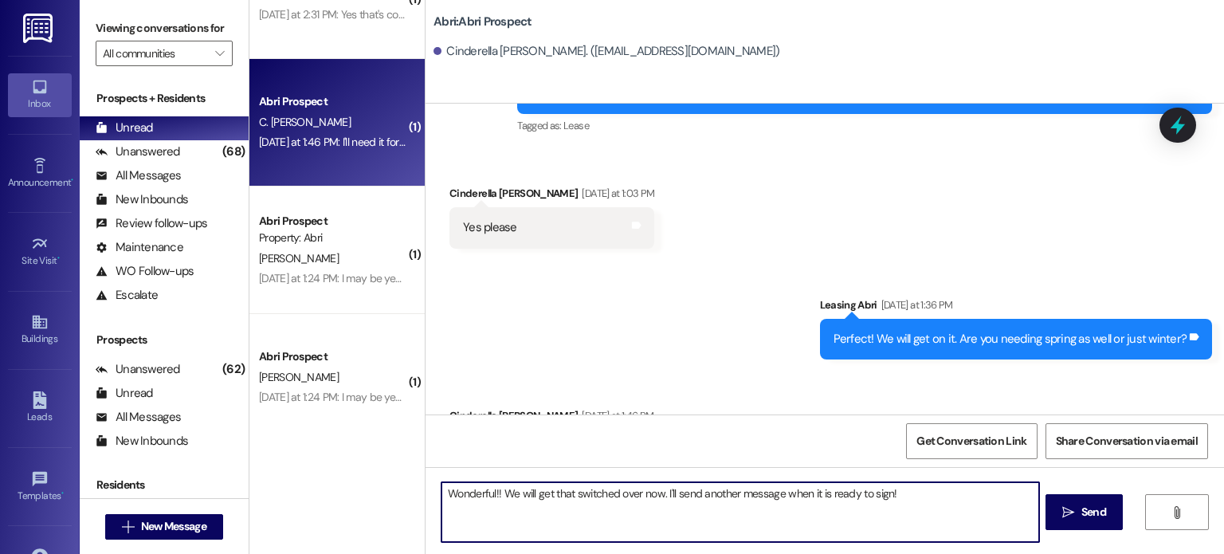
type textarea "Wonderful!! We will get that switched over now. I'll send another message when …"
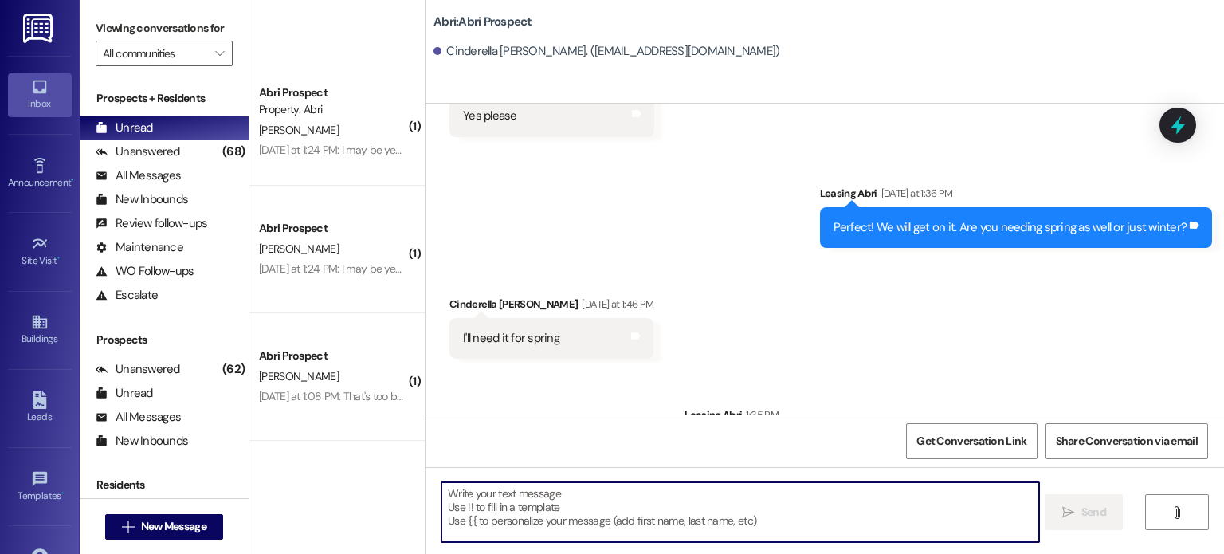
scroll to position [2619, 0]
click at [613, 506] on textarea at bounding box center [739, 512] width 597 height 60
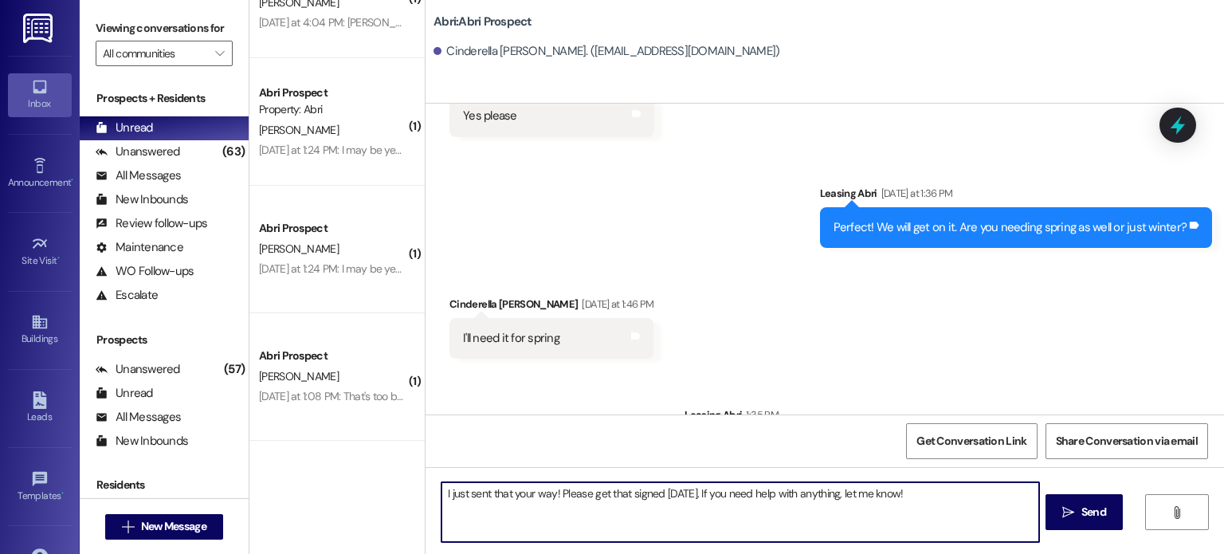
type textarea "I just sent that your way! Please get that signed [DATE]. If you need help with…"
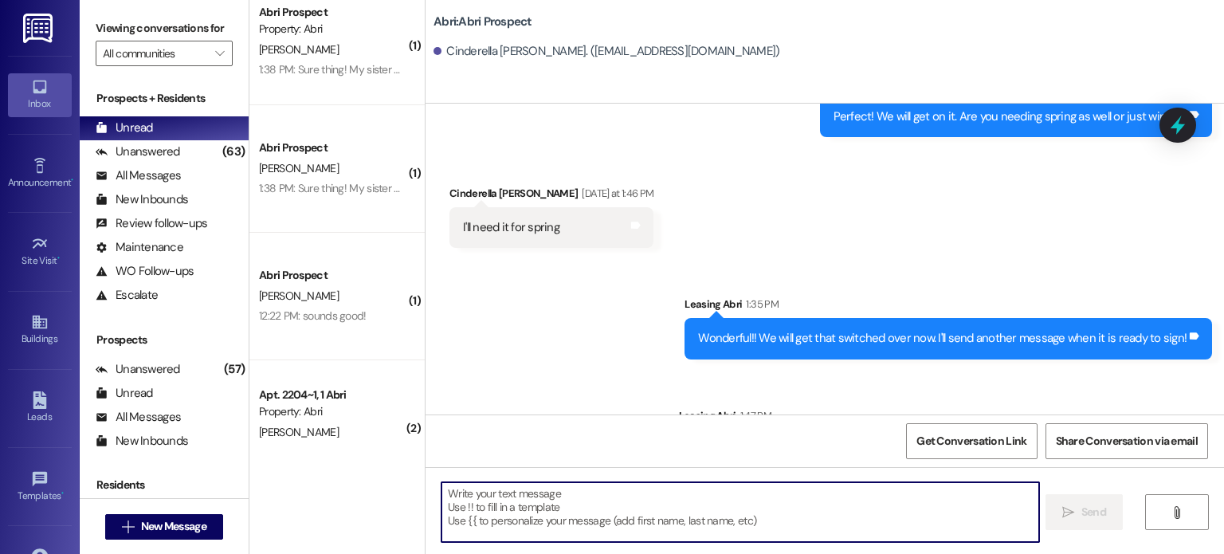
scroll to position [0, 0]
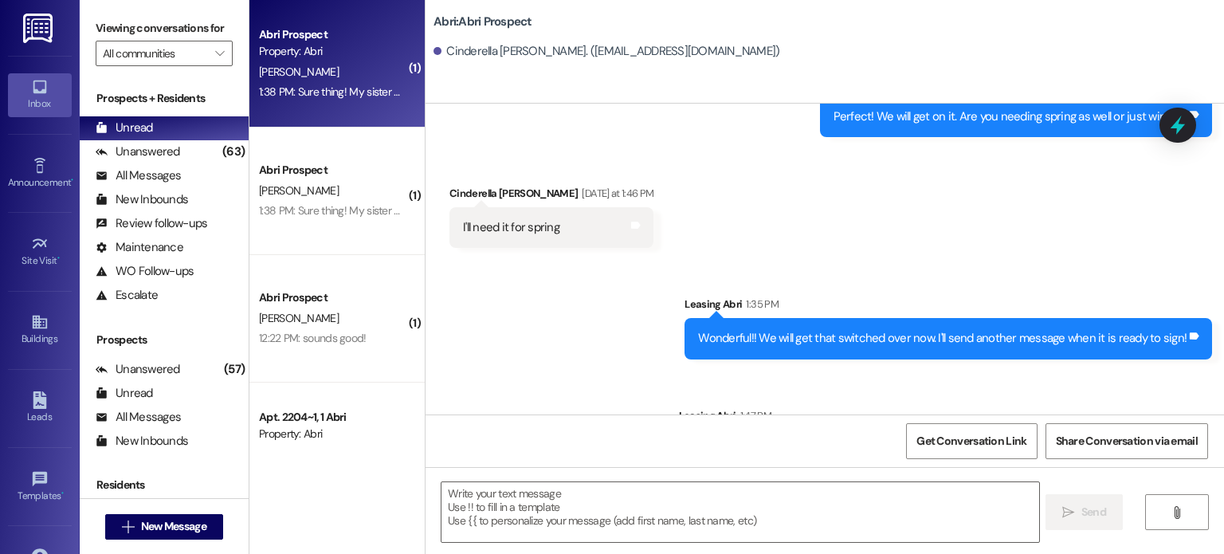
click at [326, 105] on div "Abri Prospect Property: [PERSON_NAME] 1:38 PM: Sure thing! My sister was also t…" at bounding box center [336, 63] width 175 height 127
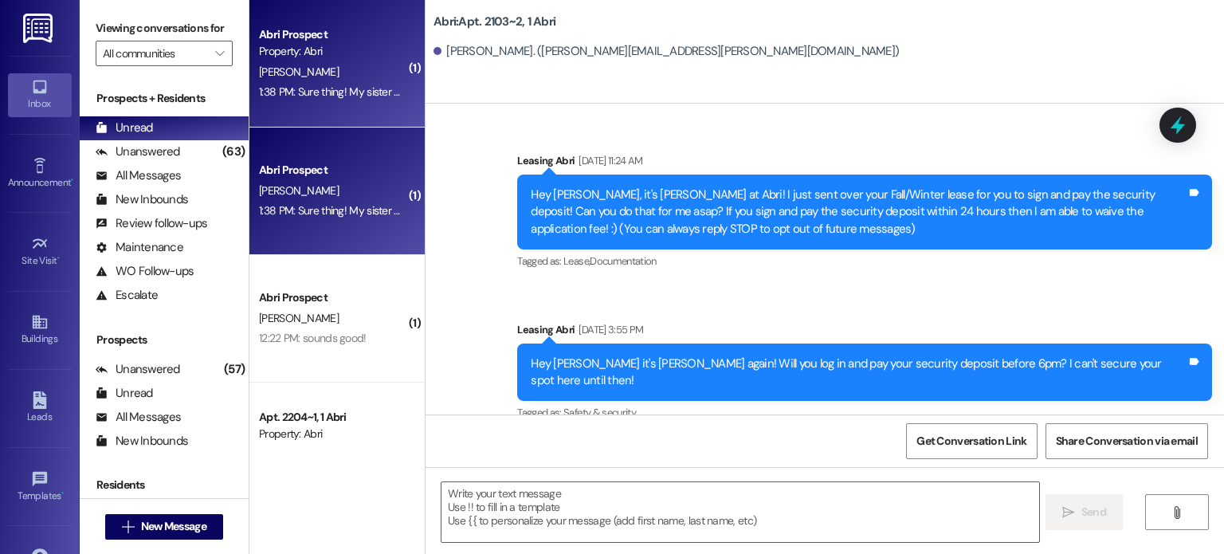
scroll to position [21313, 0]
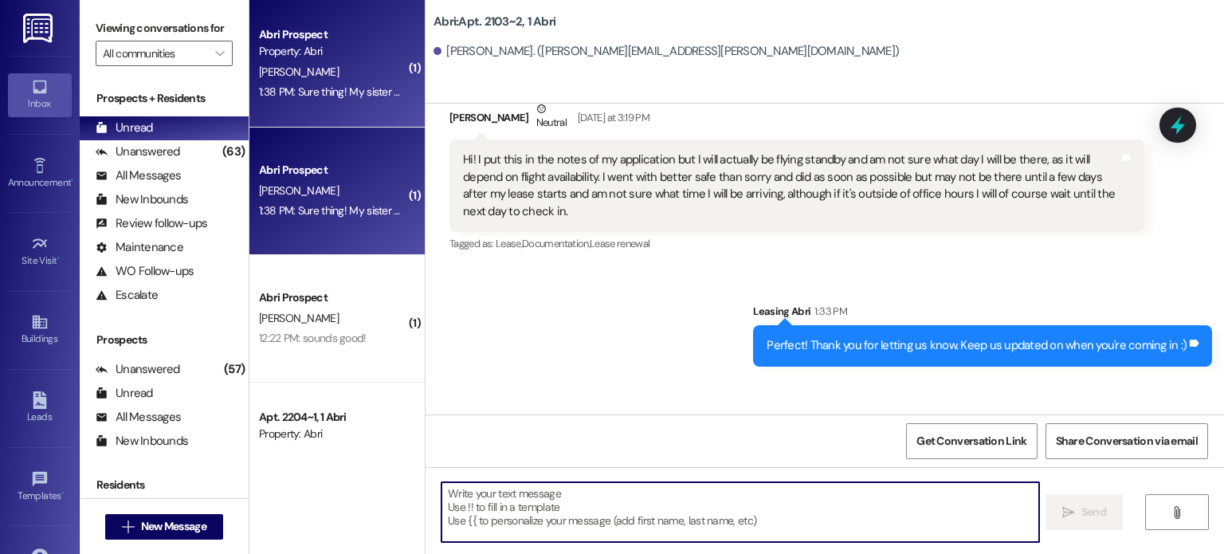
click at [542, 513] on textarea at bounding box center [739, 512] width 597 height 60
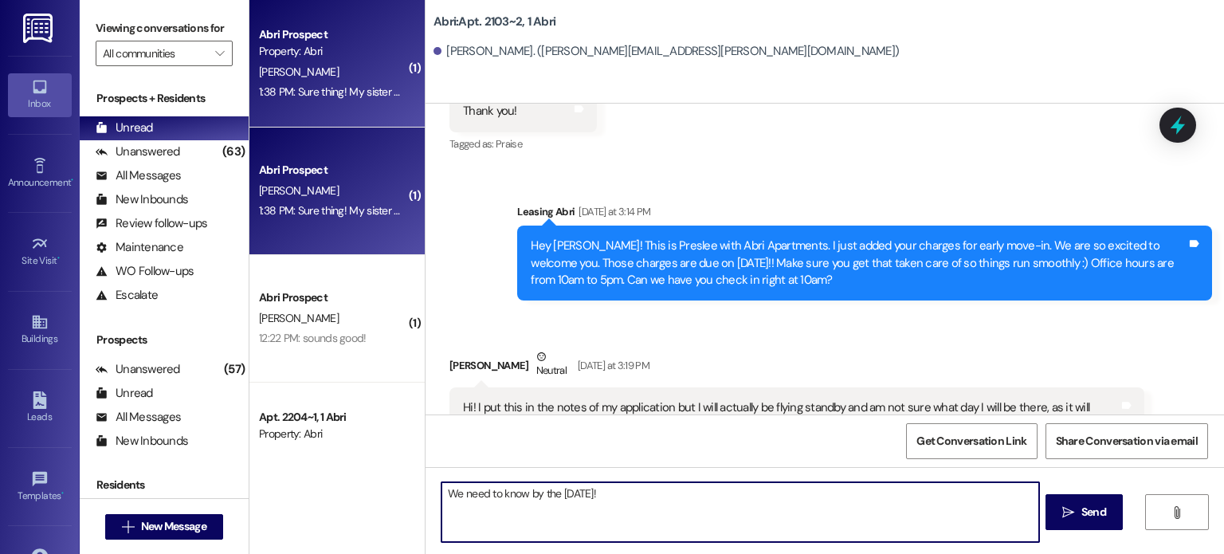
scroll to position [21314, 0]
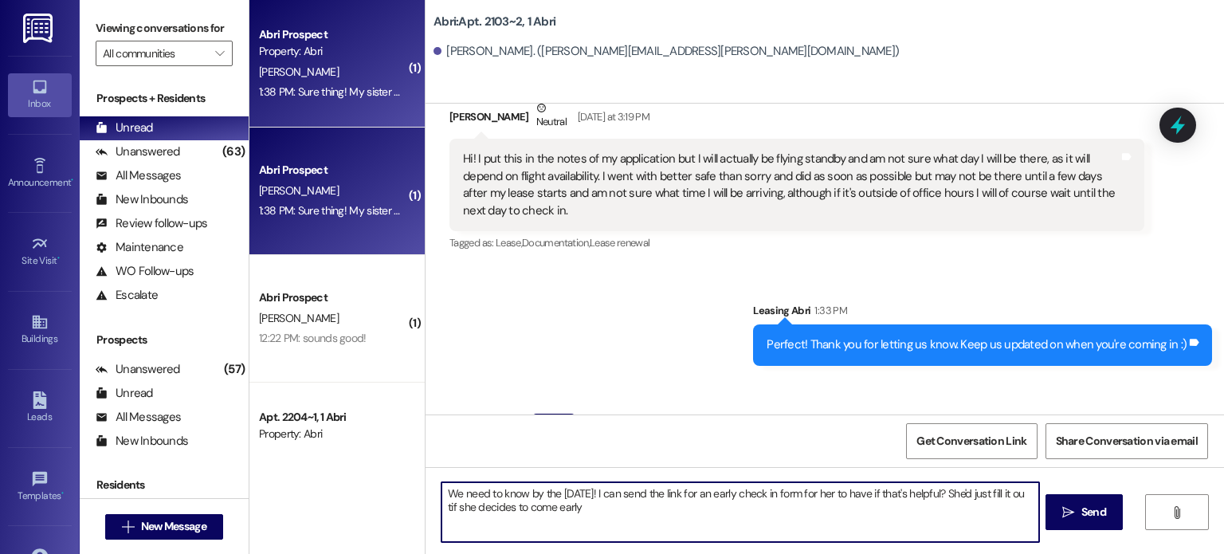
click at [441, 515] on textarea "We need to know by the [DATE]! I can send the link for an early check in form f…" at bounding box center [739, 512] width 597 height 60
click at [599, 509] on textarea "We need to know by the [DATE]! I can send the link for an early check in form f…" at bounding box center [739, 512] width 597 height 60
type textarea "We need to know by the [DATE]! I can send the link for an early check in form f…"
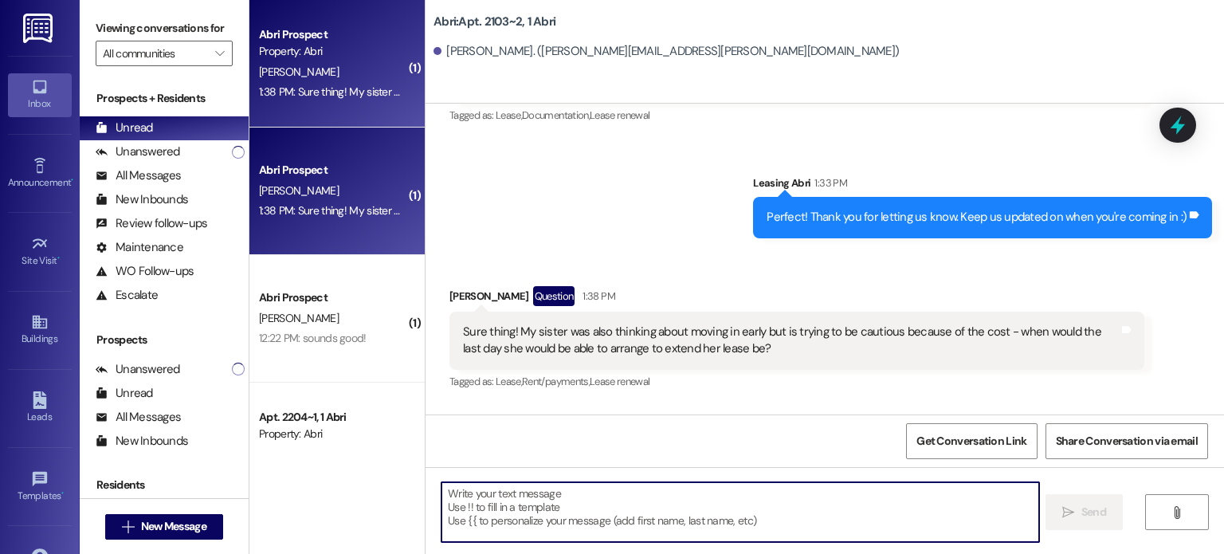
scroll to position [21569, 0]
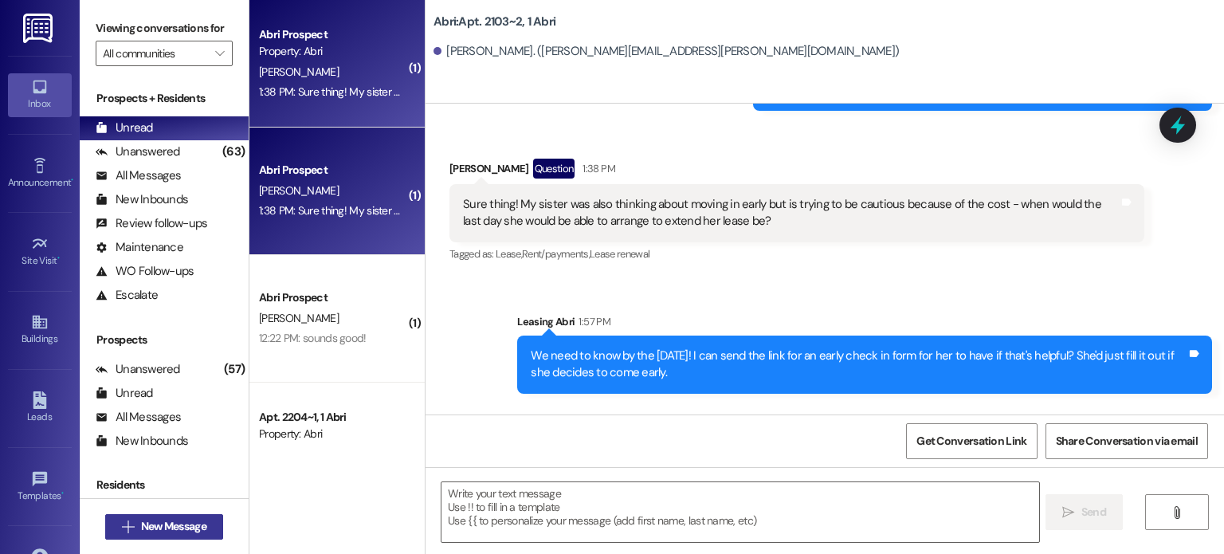
click at [167, 531] on span "New Message" at bounding box center [173, 526] width 65 height 17
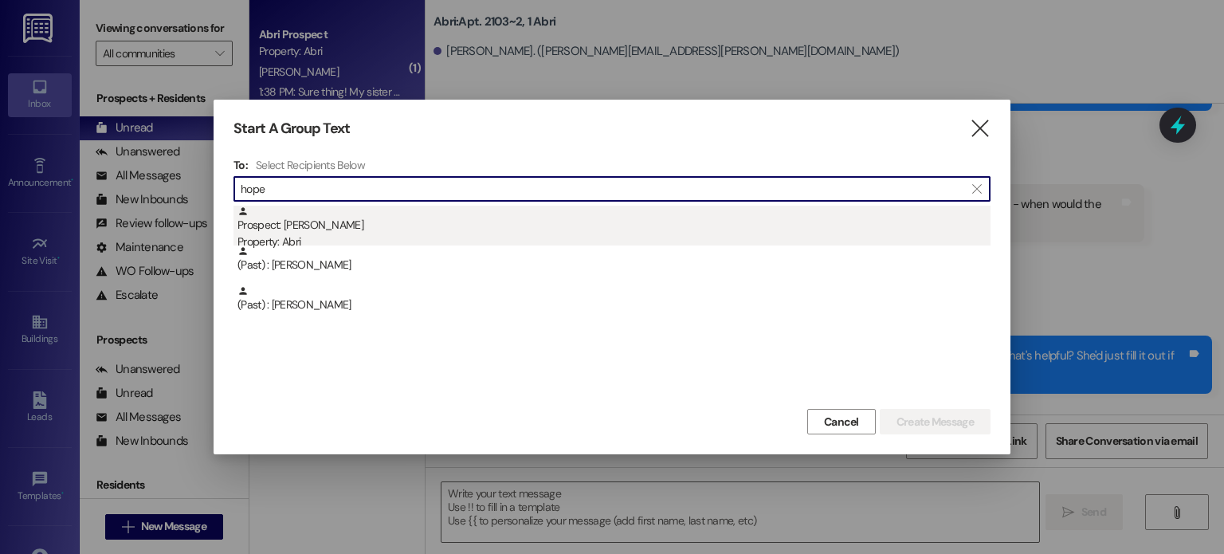
type input "hope"
click at [292, 236] on div "Property: Abri" at bounding box center [613, 241] width 753 height 17
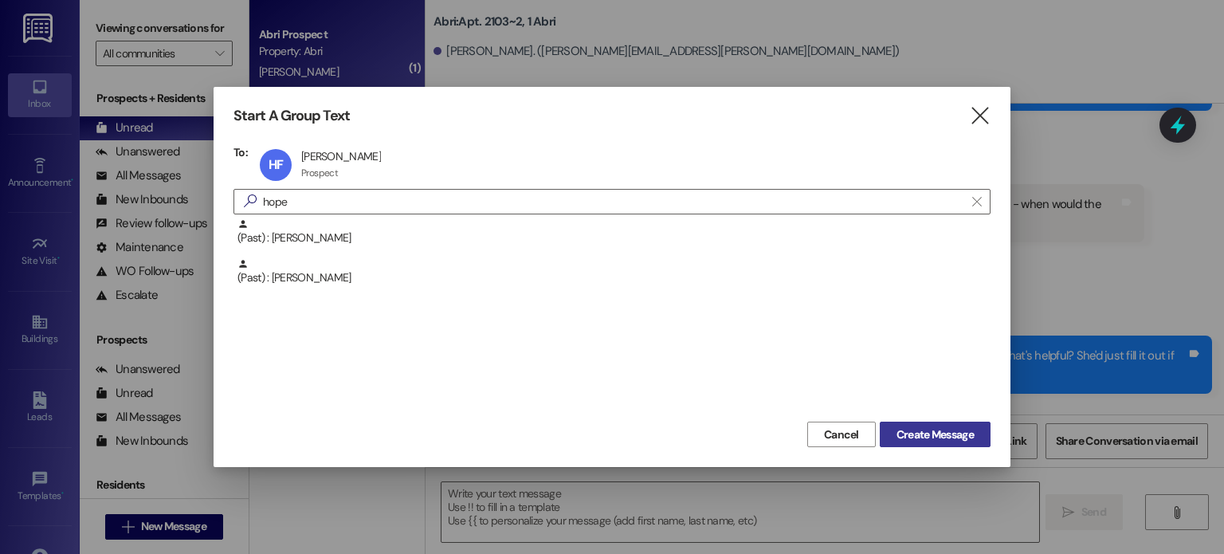
click at [897, 445] on button "Create Message" at bounding box center [935, 433] width 111 height 25
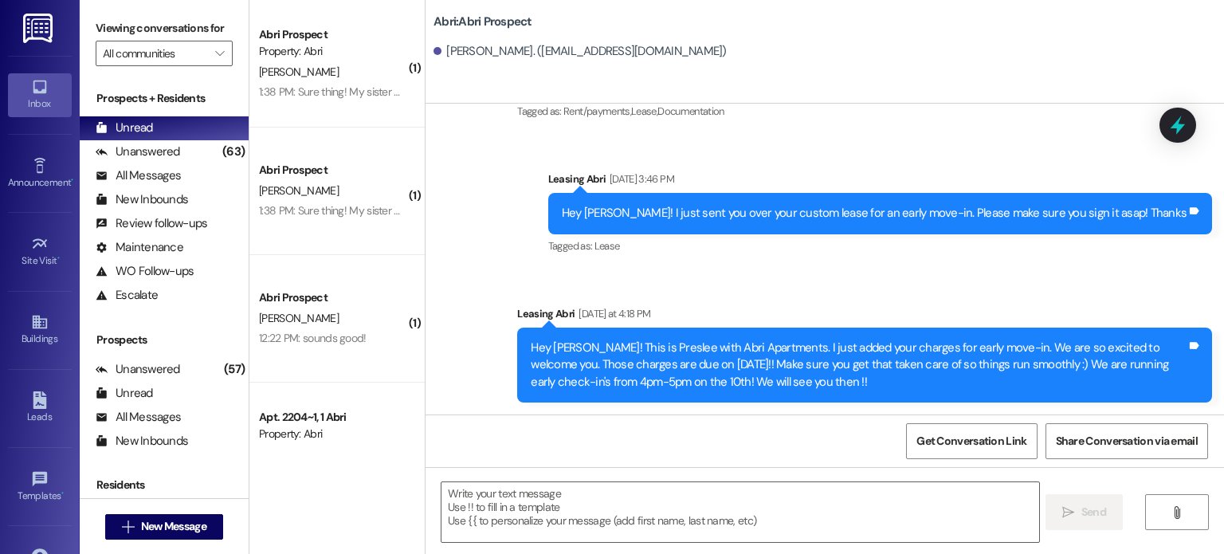
scroll to position [860, 0]
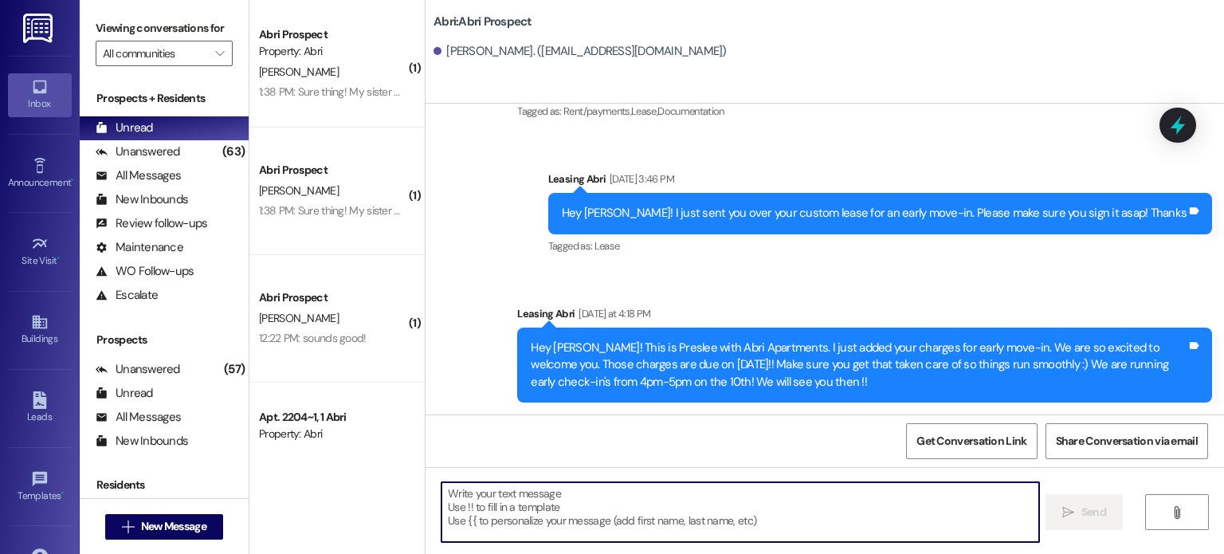
click at [654, 488] on textarea at bounding box center [739, 512] width 597 height 60
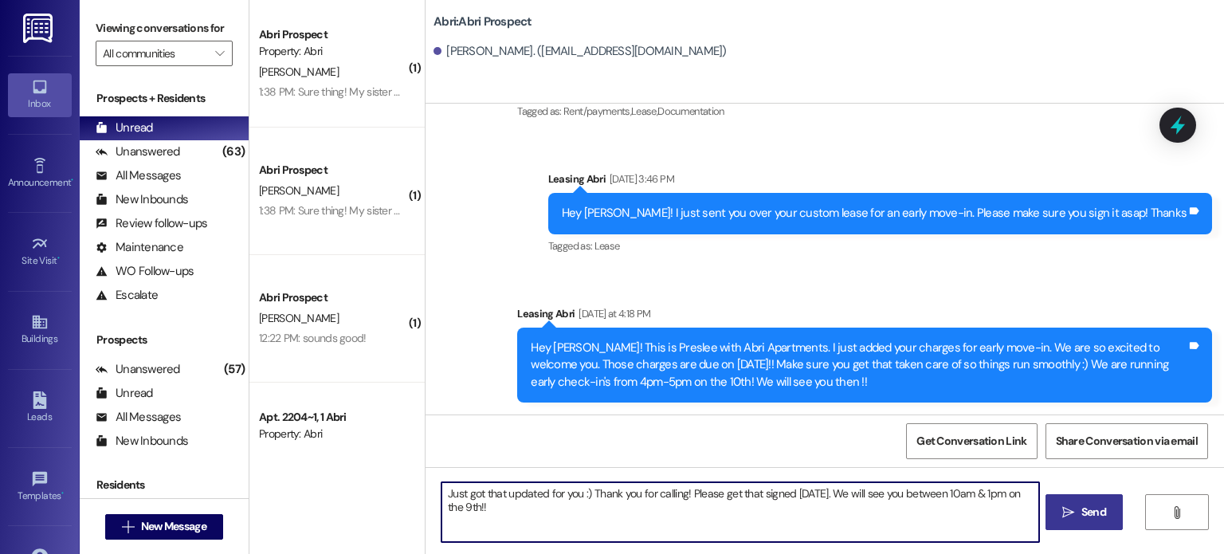
type textarea "Just got that updated for you :) Thank you for calling! Please get that signed …"
click at [1084, 519] on span "Send" at bounding box center [1093, 512] width 25 height 17
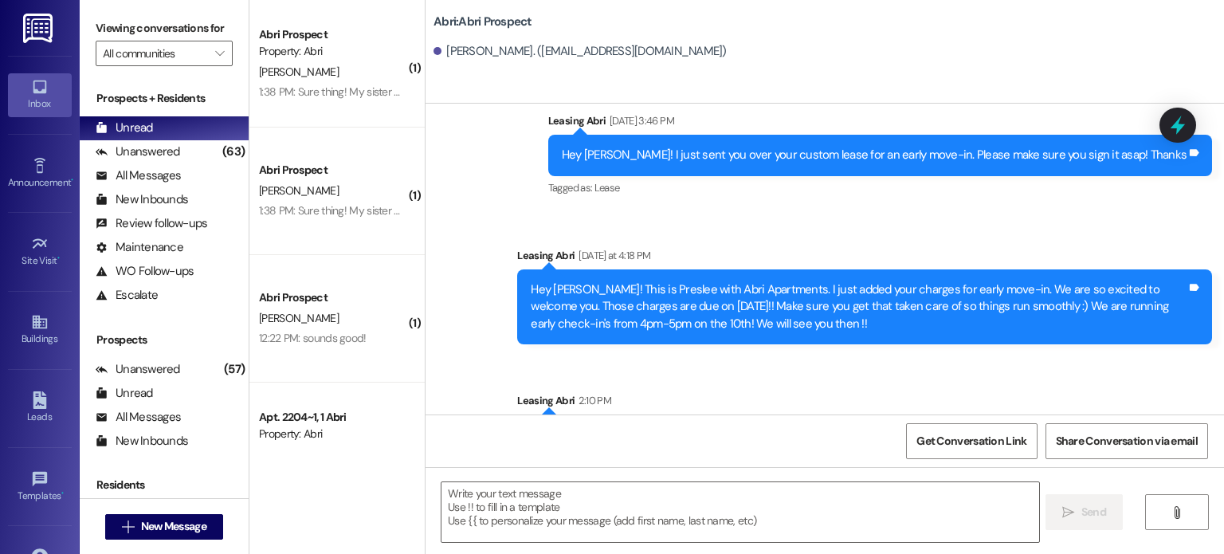
scroll to position [972, 0]
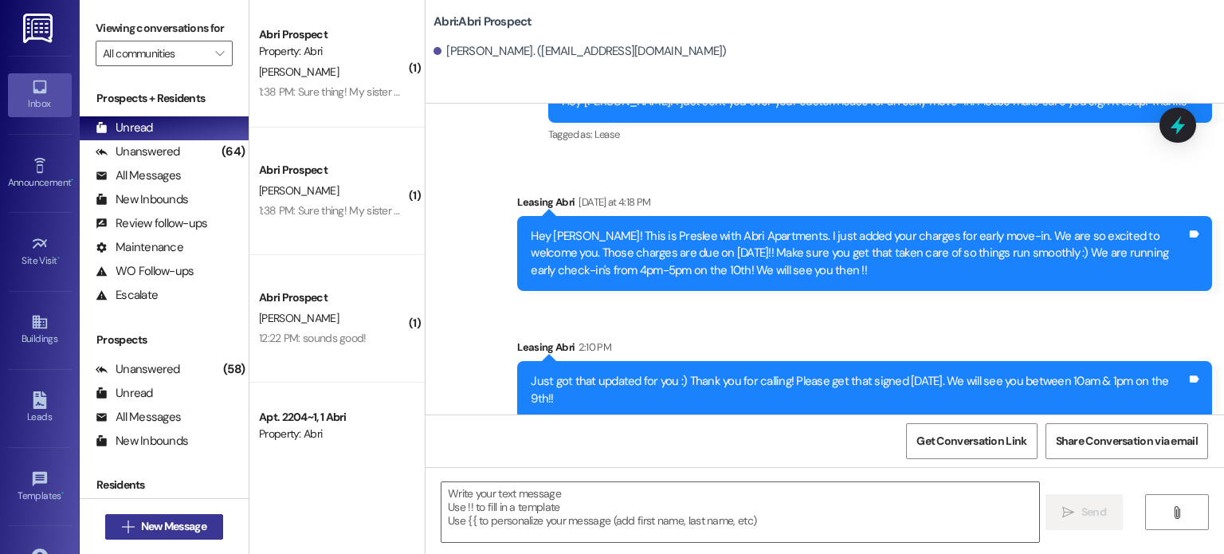
click at [123, 535] on span " New Message" at bounding box center [164, 526] width 91 height 17
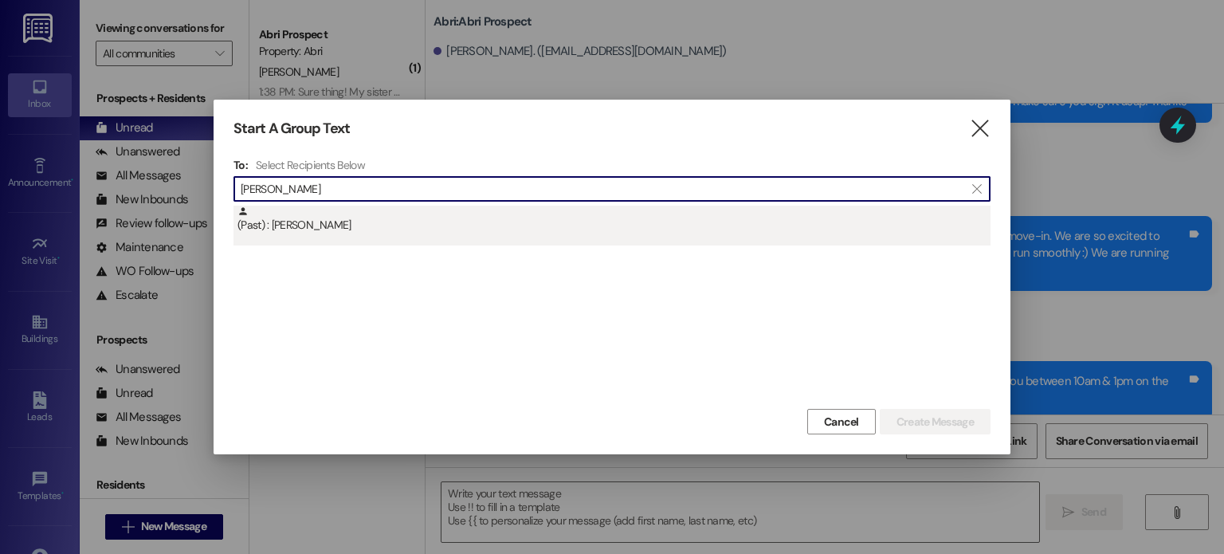
type input "[PERSON_NAME]"
click at [325, 221] on div "(Past) : [PERSON_NAME]" at bounding box center [613, 220] width 753 height 28
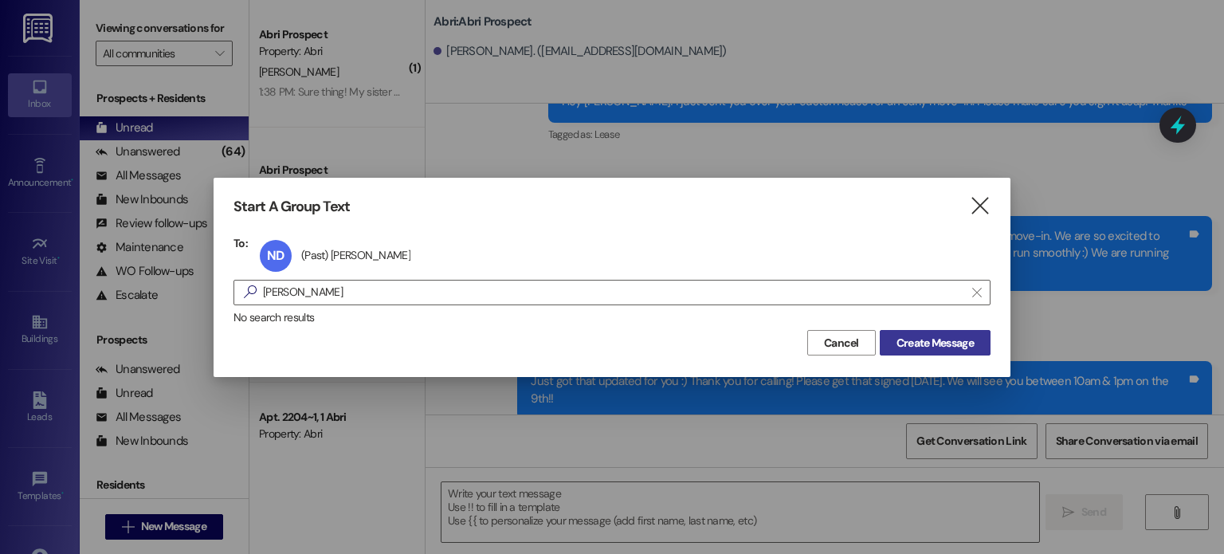
click at [964, 337] on span "Create Message" at bounding box center [934, 343] width 77 height 17
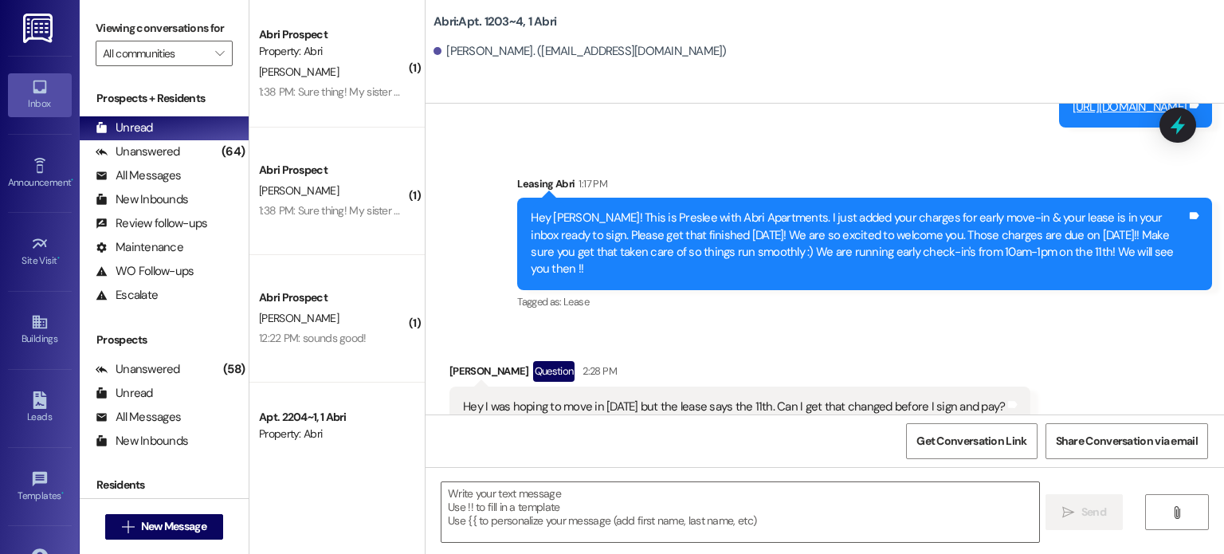
scroll to position [24571, 0]
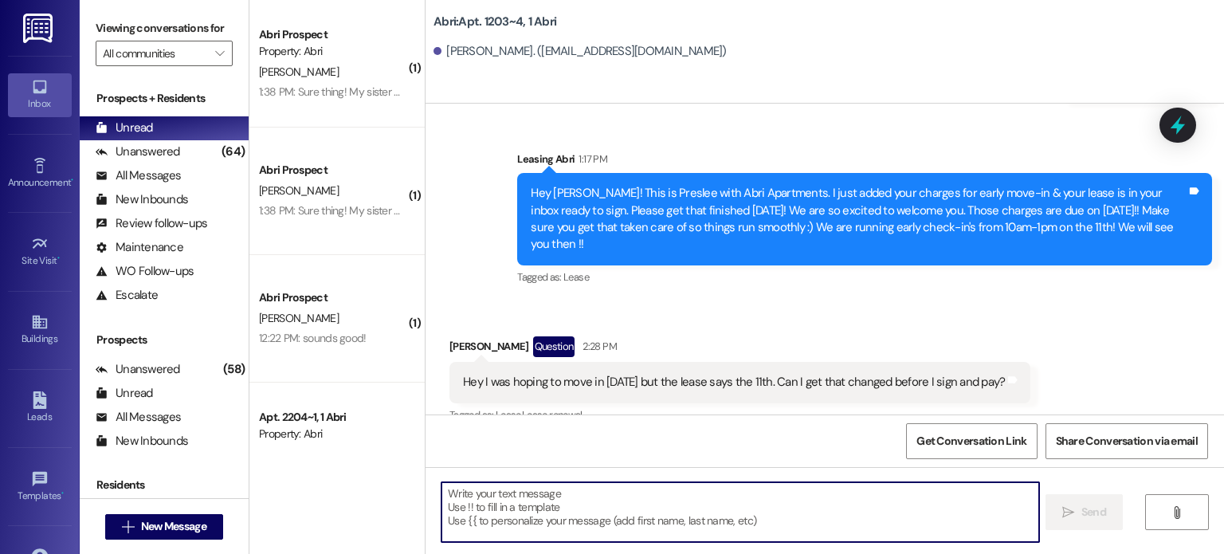
click at [786, 508] on textarea at bounding box center [739, 512] width 597 height 60
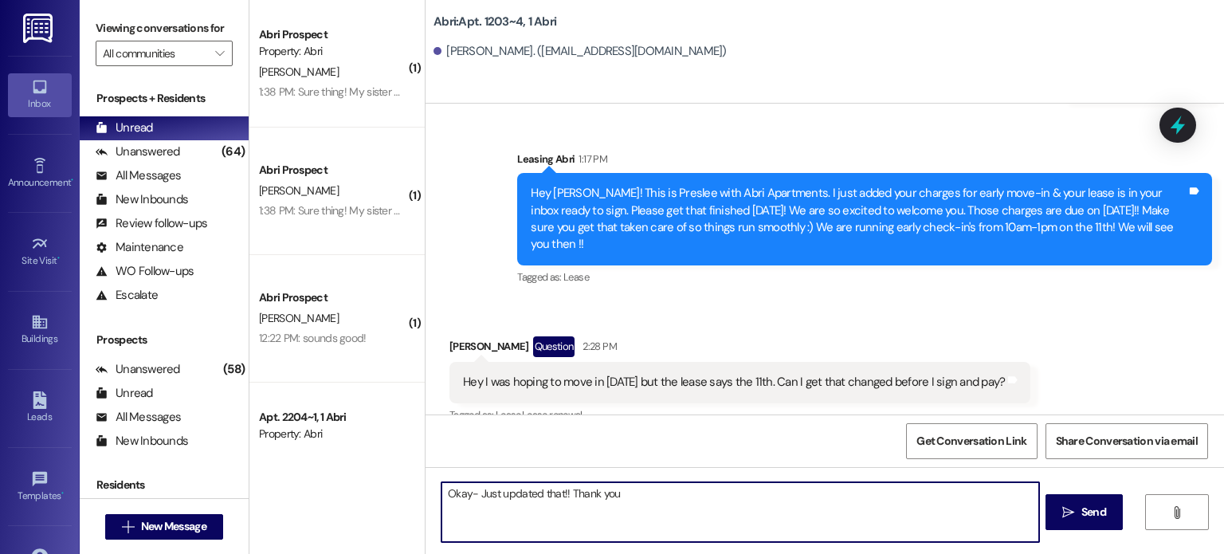
type textarea "Okay- Just updated that!! Thank you!"
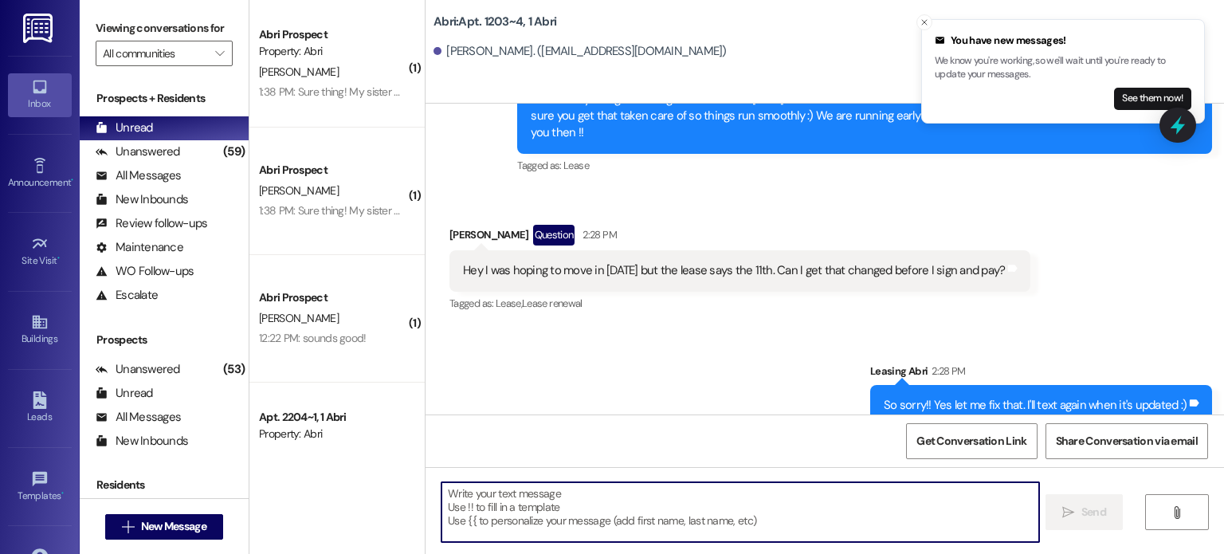
scroll to position [24793, 0]
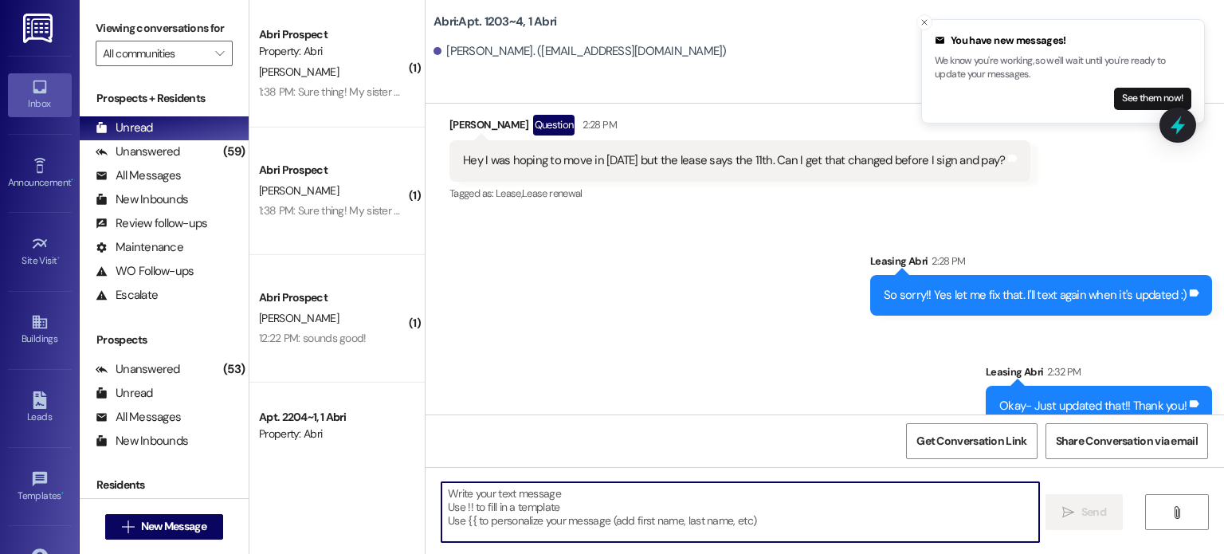
click at [570, 519] on textarea at bounding box center [739, 512] width 597 height 60
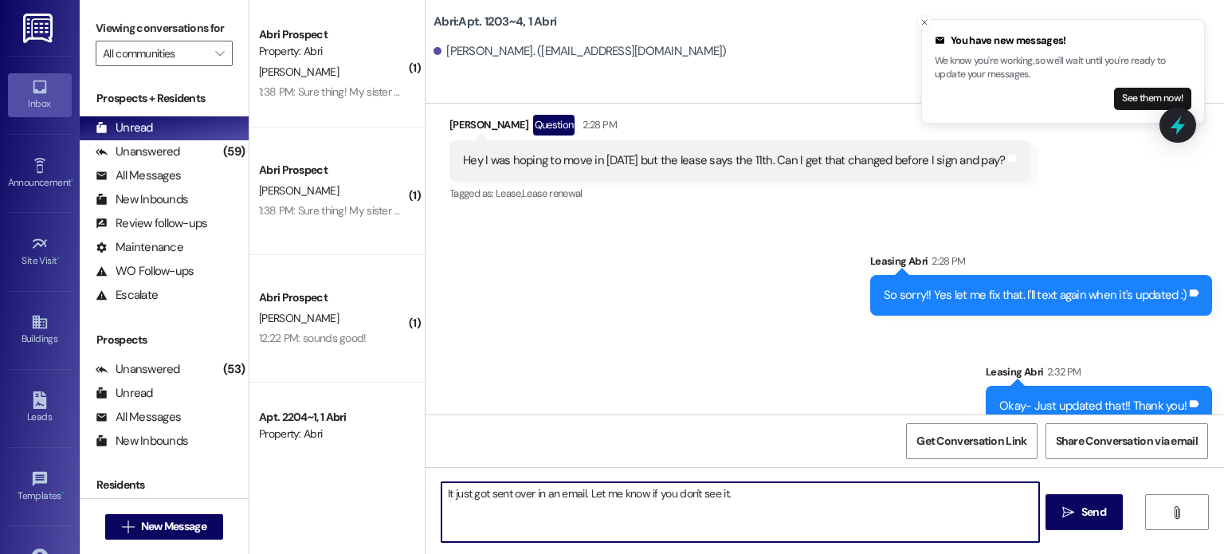
type textarea "It just got sent over in an email. Let me know if you don't see it."
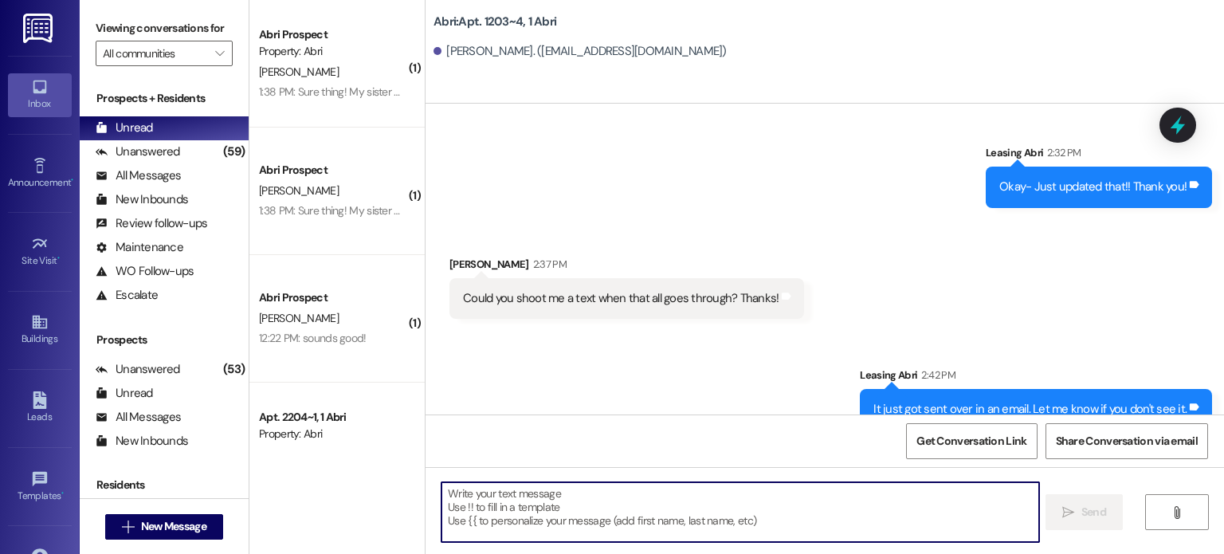
scroll to position [25014, 0]
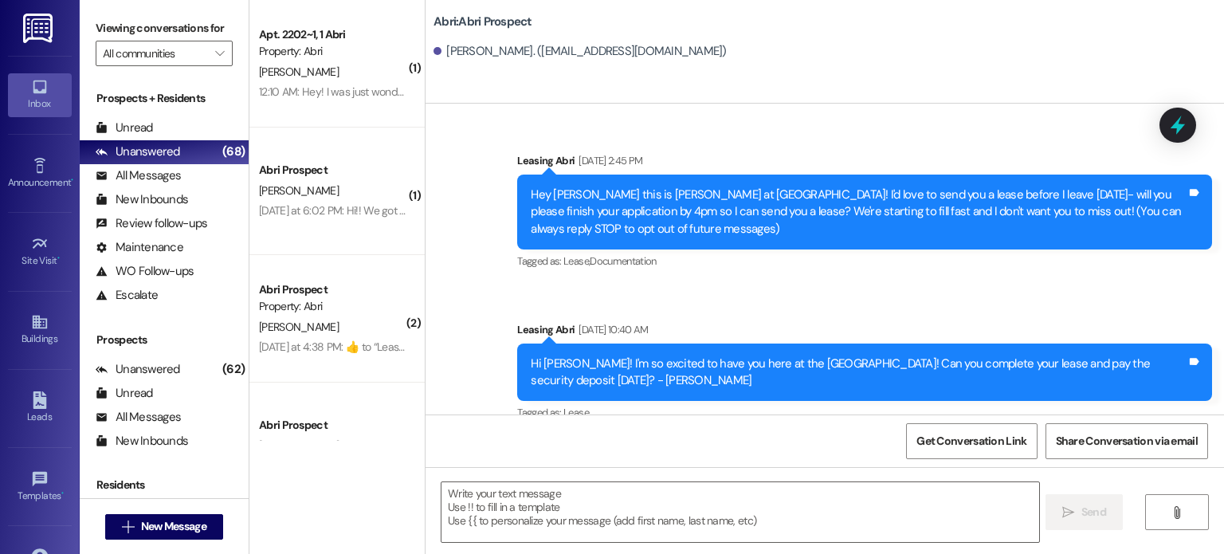
scroll to position [402, 0]
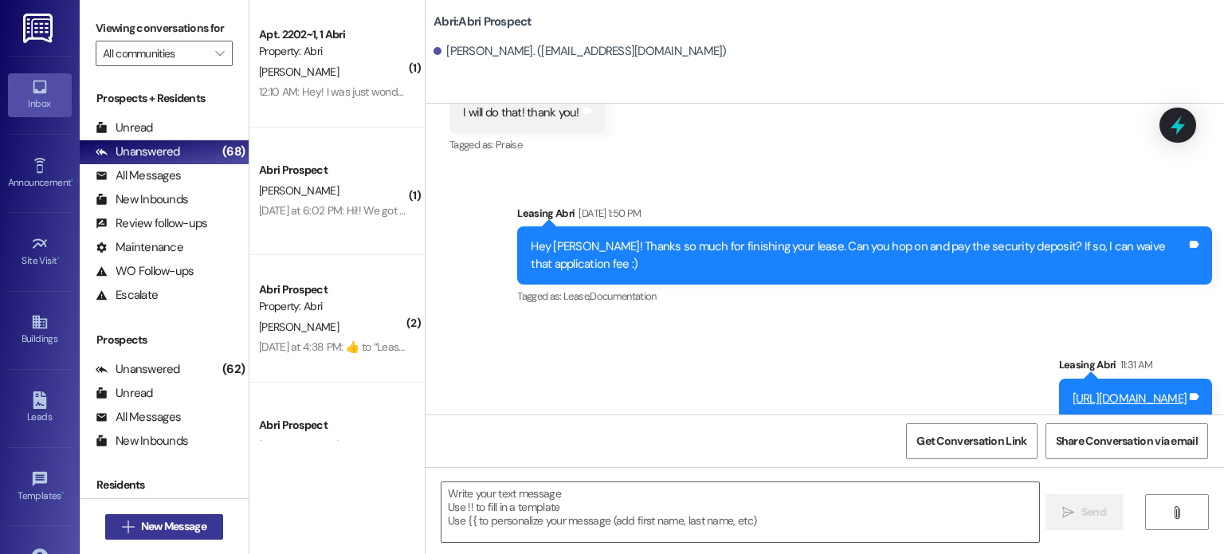
click at [159, 516] on button " New Message" at bounding box center [164, 526] width 118 height 25
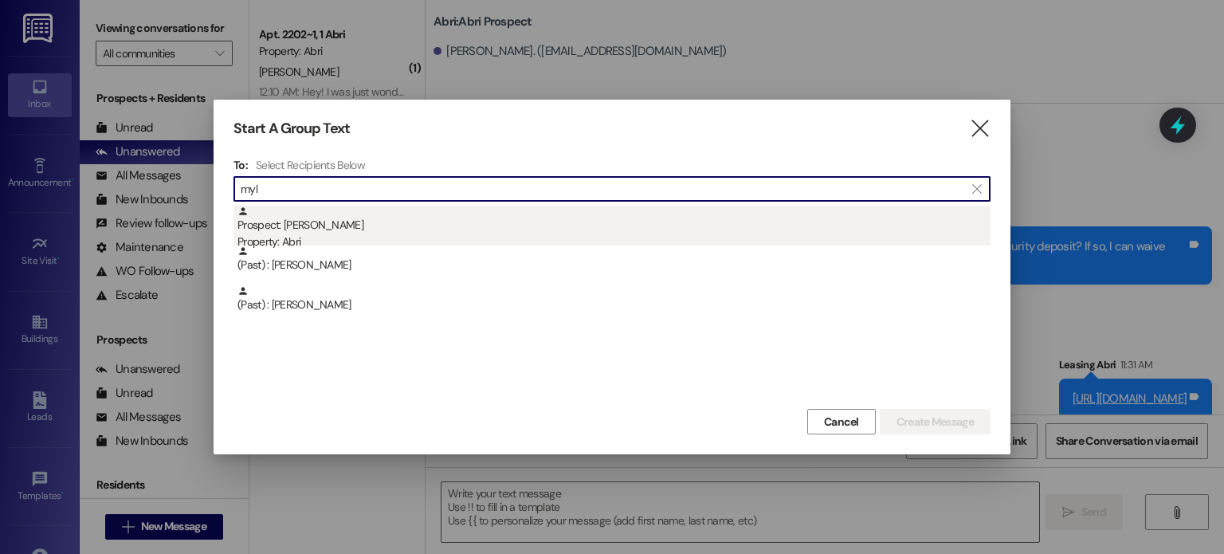
type input "myl"
click at [307, 234] on div "Property: Abri" at bounding box center [613, 241] width 753 height 17
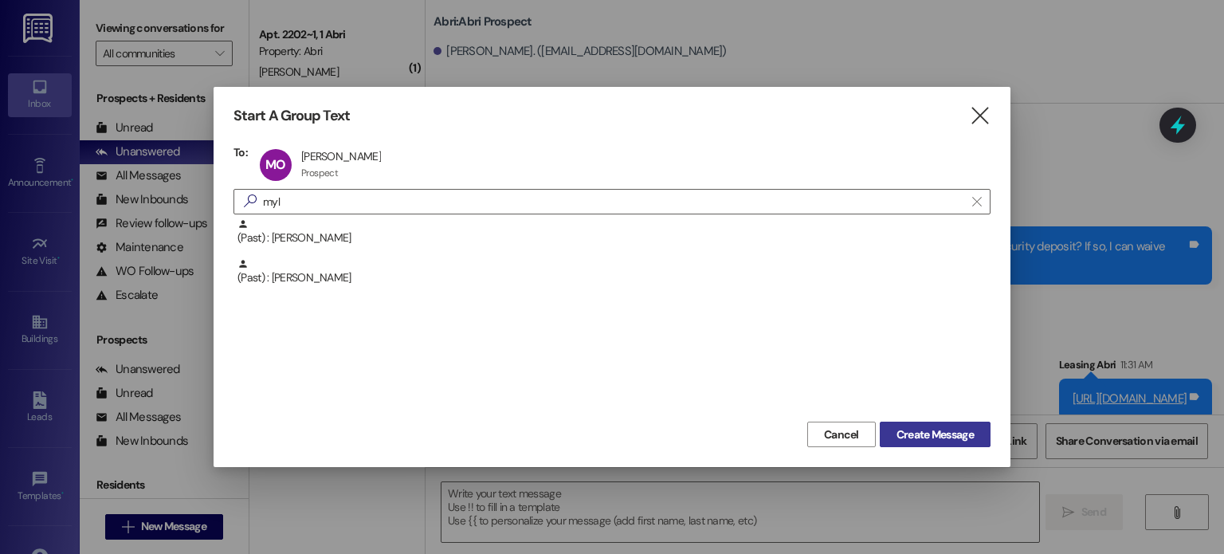
click at [893, 433] on span "Create Message" at bounding box center [935, 434] width 84 height 17
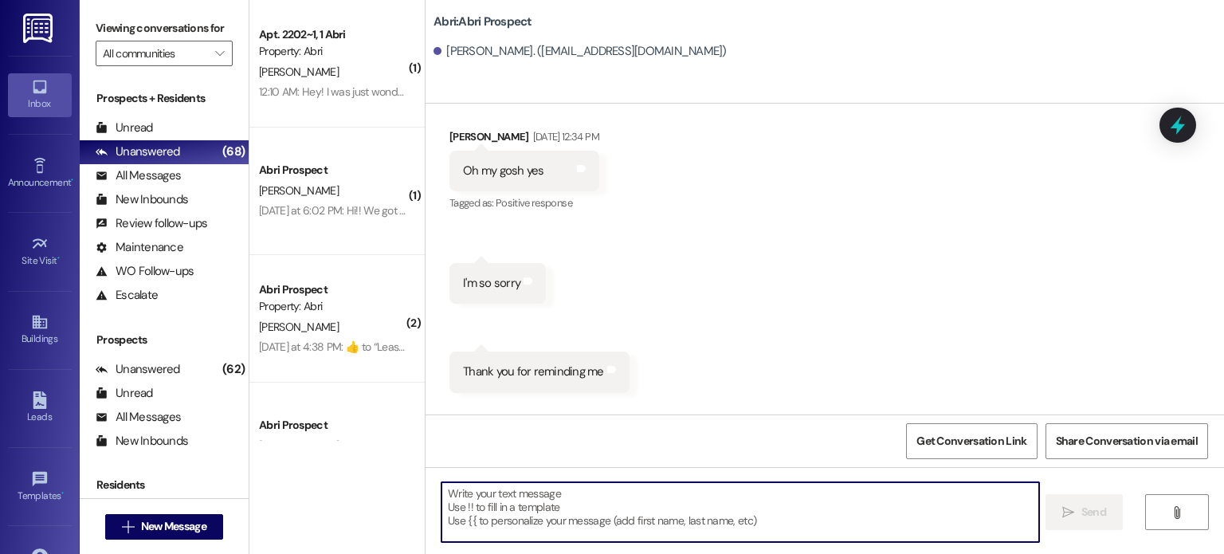
click at [566, 504] on textarea at bounding box center [739, 512] width 597 height 60
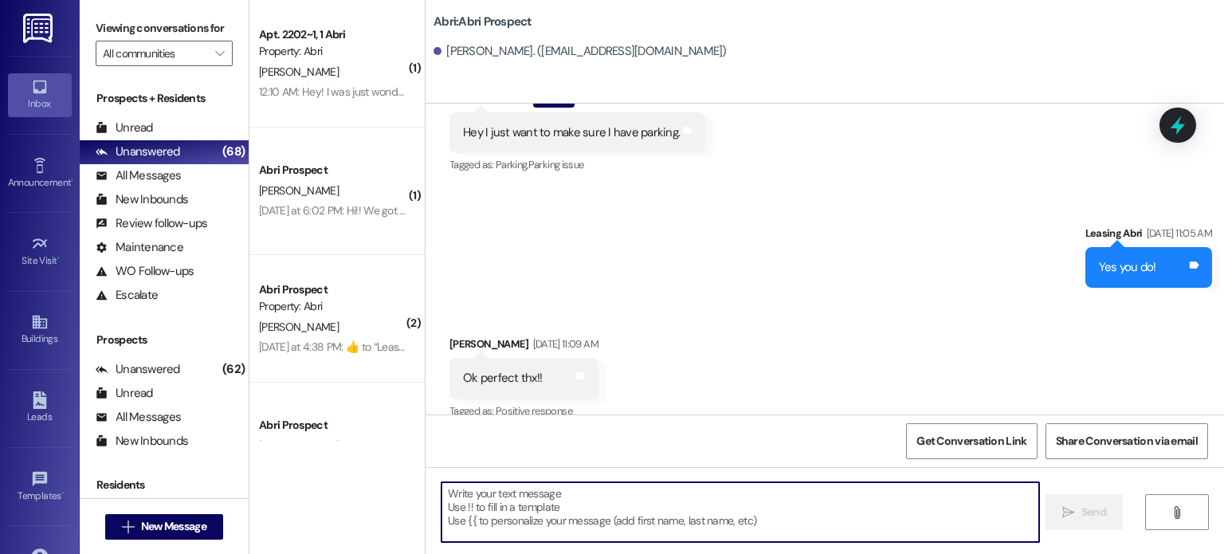
scroll to position [3827, 0]
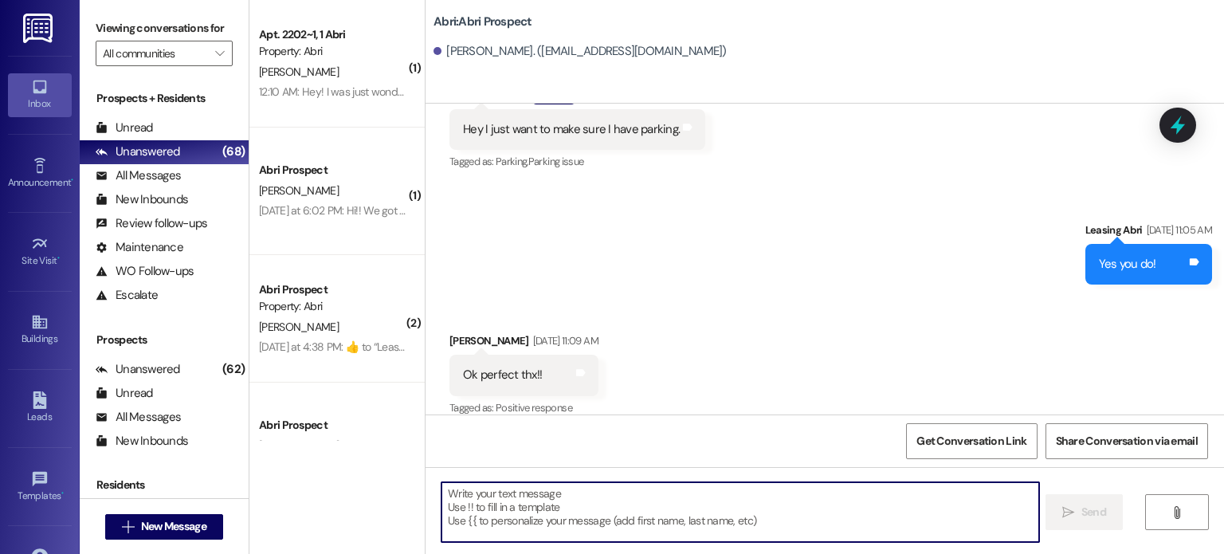
paste textarea "Hey Zettalie! This is Preslee with Abri Apartments. I just added your charges f…"
type textarea "Hey Zettalie! This is Preslee with Abri Apartments. I just added your charges f…"
paste textarea "Hey [PERSON_NAME]! This is Preslee with Abri Apartments. I just added your char…"
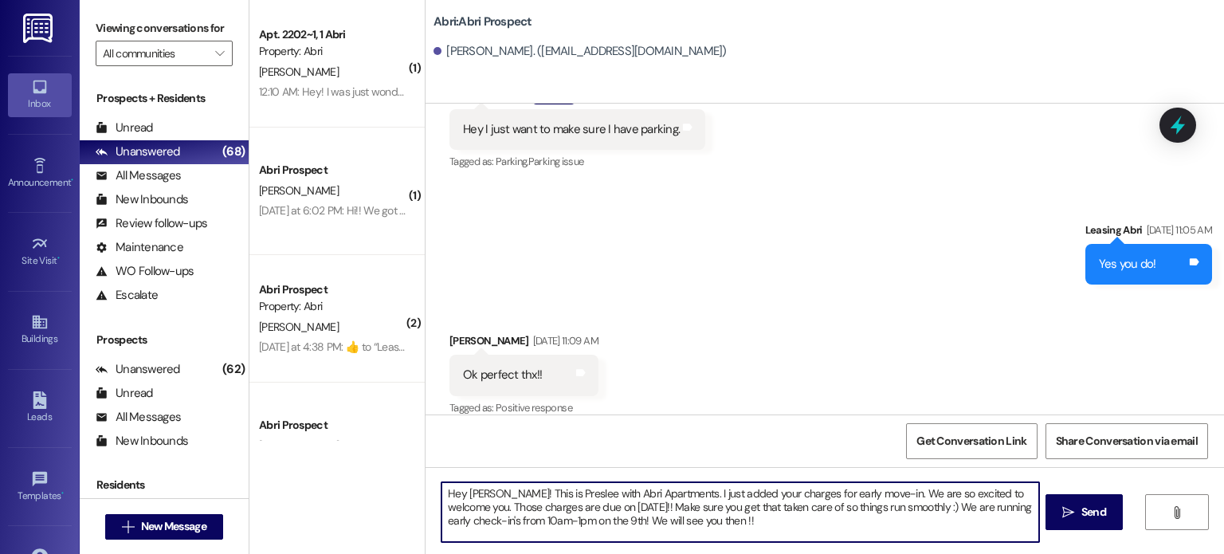
click at [566, 519] on textarea "Hey [PERSON_NAME]! This is Preslee with Abri Apartments. I just added your char…" at bounding box center [739, 512] width 597 height 60
click at [712, 525] on textarea "Hey Emma! This is Preslee with Abri Apartments. I just added your charges for e…" at bounding box center [739, 512] width 597 height 60
click at [489, 495] on textarea "Hey Emma! This is Preslee with Abri Apartments. I just added your charges for e…" at bounding box center [739, 512] width 597 height 60
click at [735, 528] on textarea "Hey Myleigh! This is Preslee with Abri Apartments. I just added your charges fo…" at bounding box center [739, 512] width 597 height 60
click at [871, 496] on textarea "Hey Myleigh! This is Preslee with Abri Apartments. I just added your charges fo…" at bounding box center [739, 512] width 597 height 60
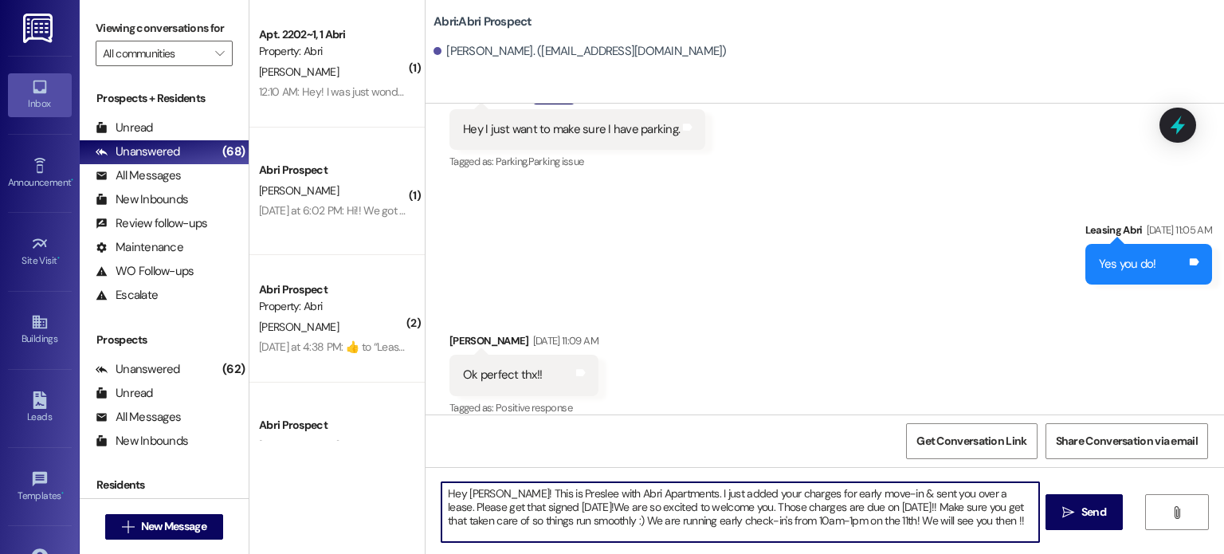
type textarea "Hey Myleigh! This is Preslee with Abri Apartments. I just added your charges fo…"
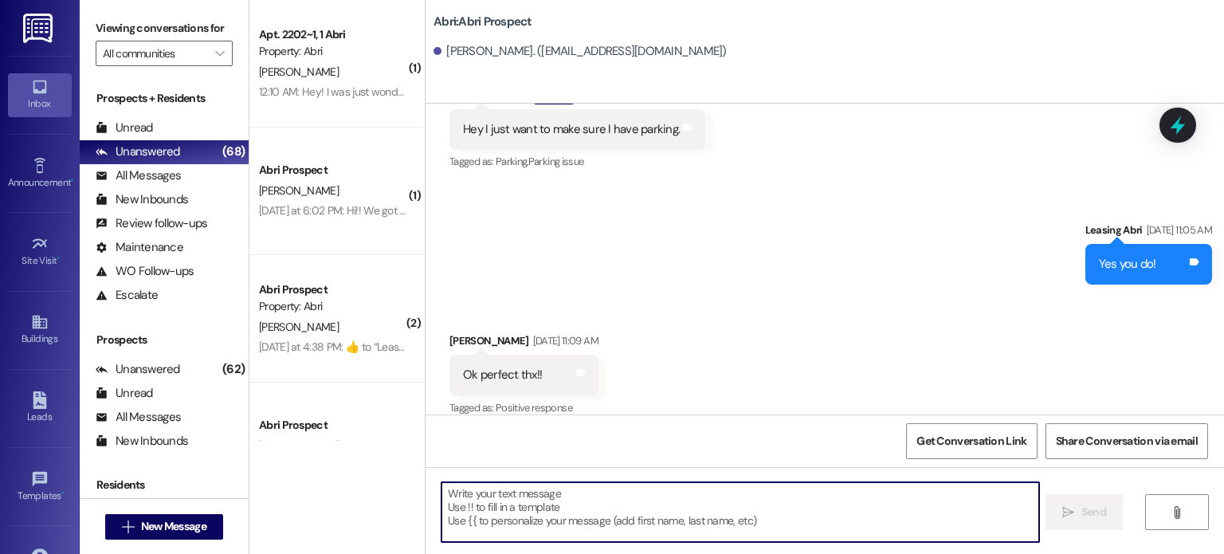
scroll to position [3972, 0]
